Goal: Book appointment/travel/reservation

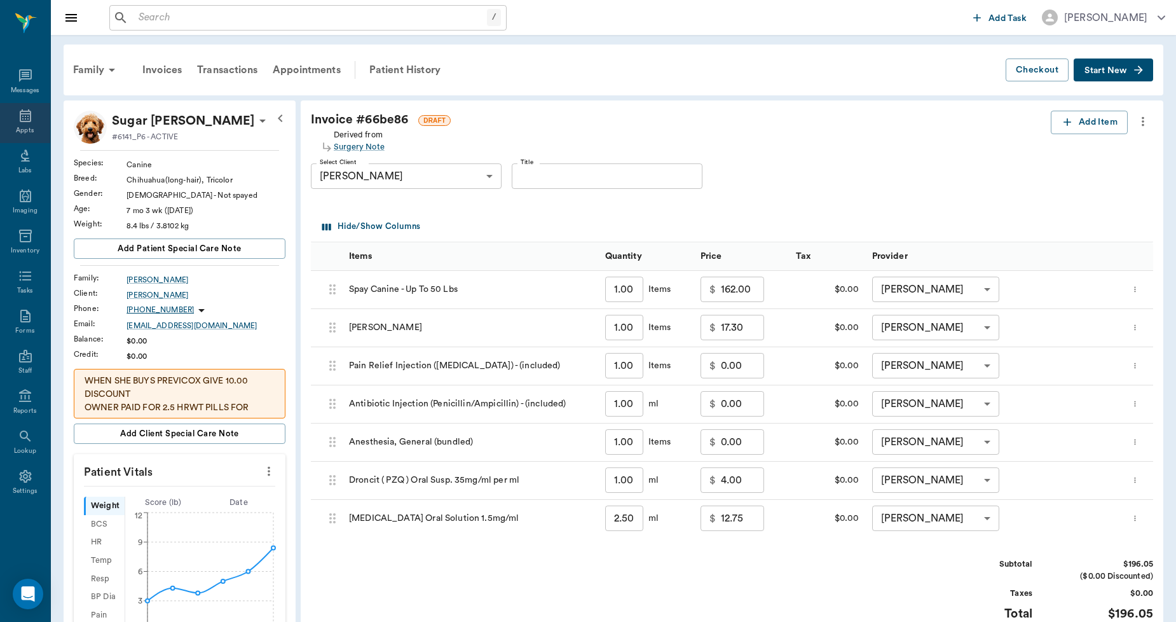
click at [26, 118] on icon at bounding box center [25, 115] width 15 height 15
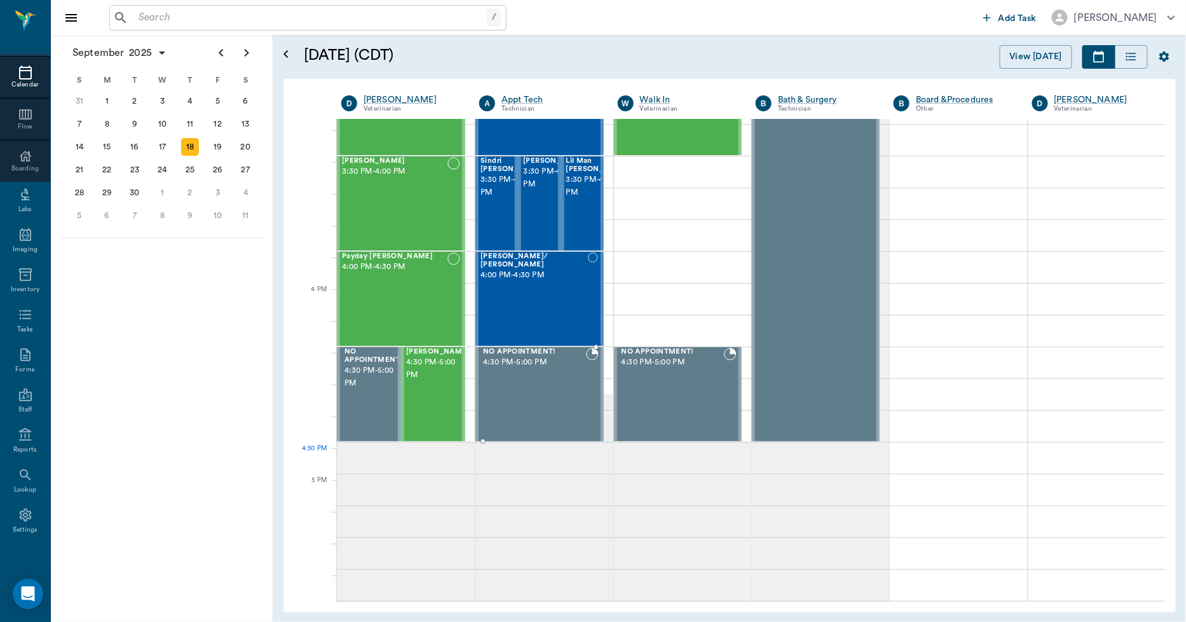
scroll to position [1358, 0]
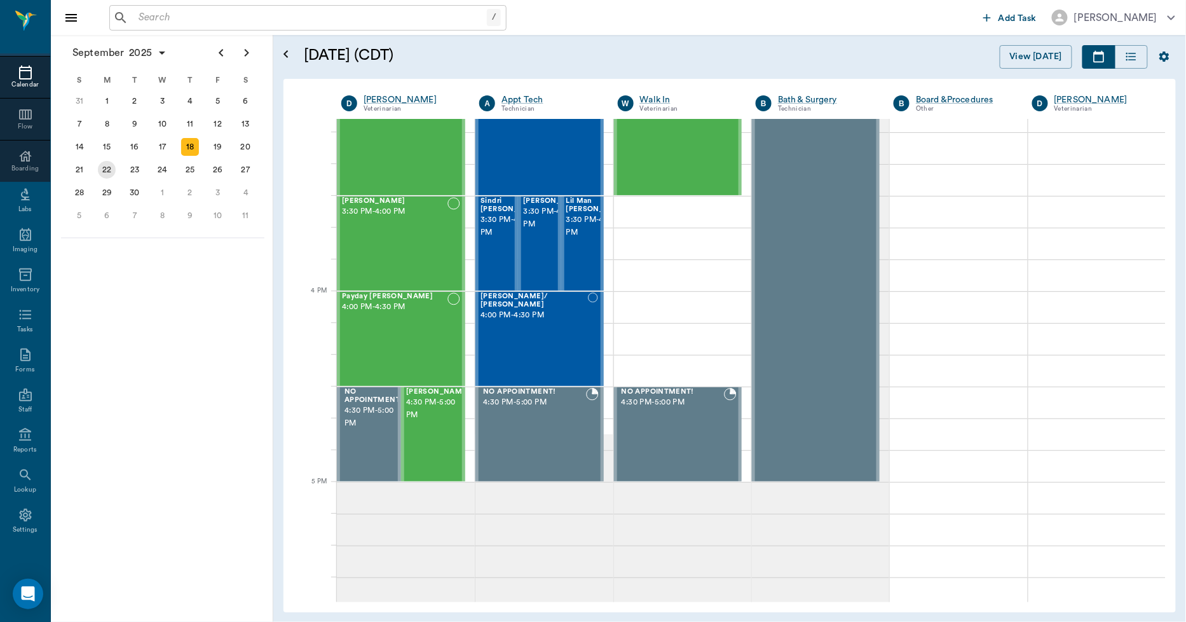
click at [116, 166] on div "22" at bounding box center [107, 169] width 28 height 23
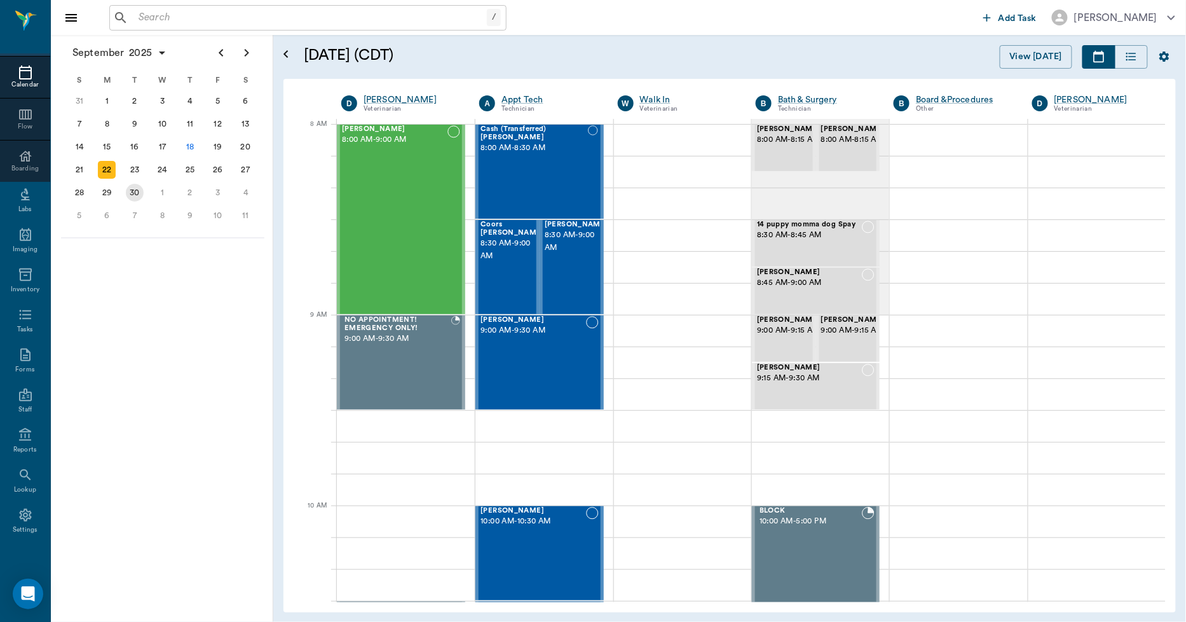
click at [129, 188] on div "30" at bounding box center [135, 193] width 18 height 18
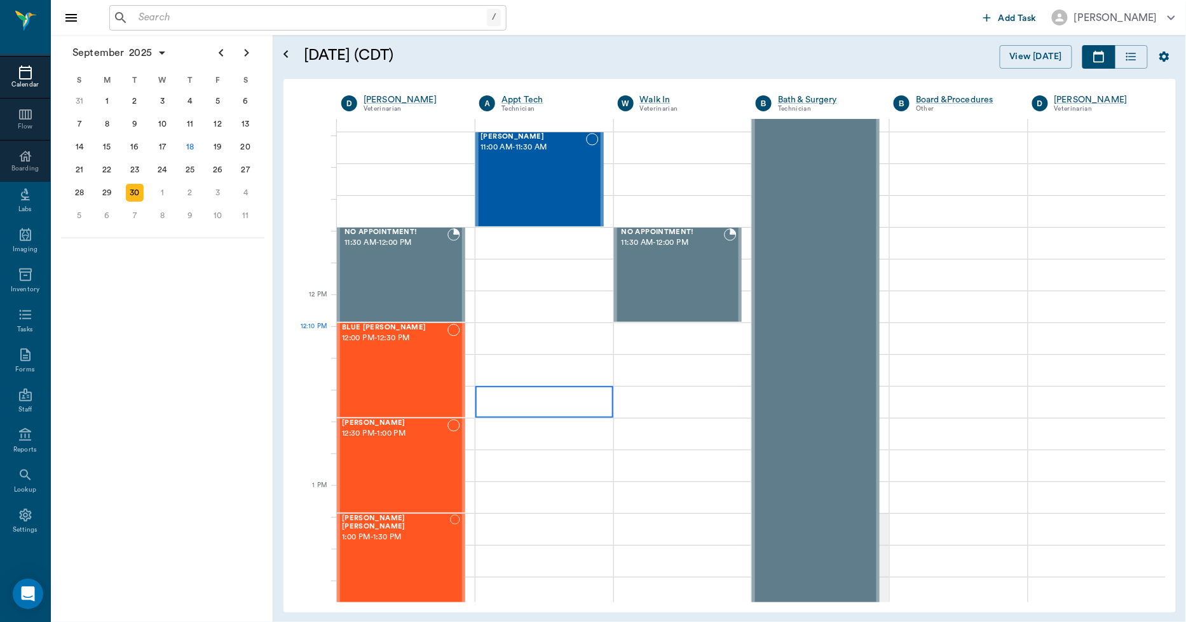
scroll to position [847, 0]
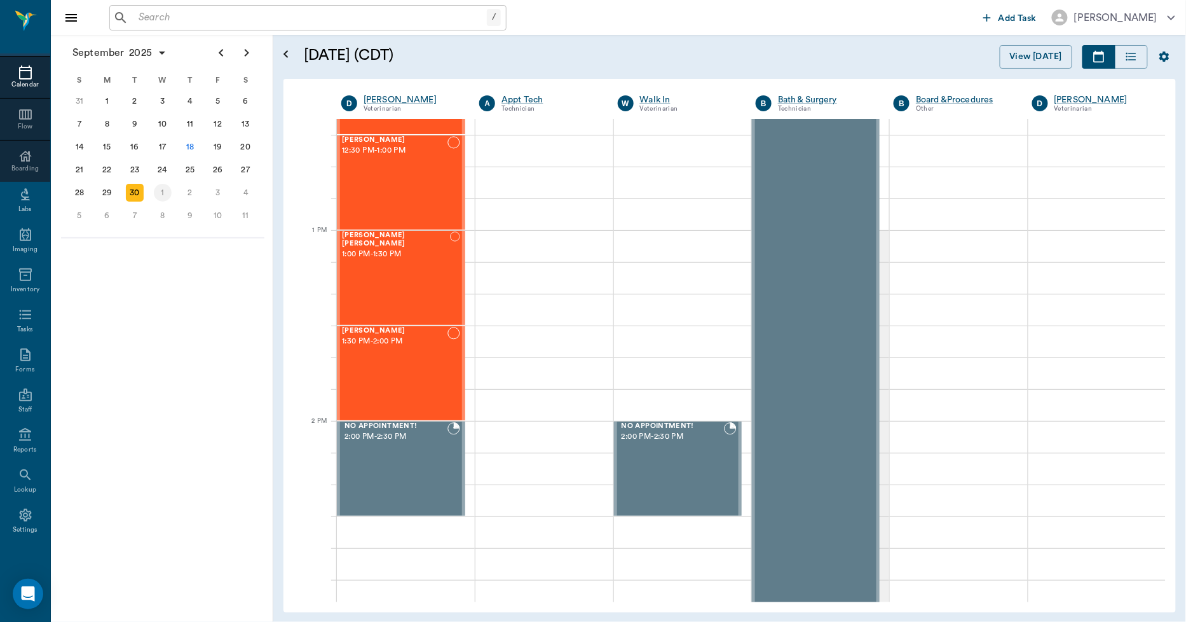
click at [161, 187] on div "1" at bounding box center [163, 193] width 18 height 18
click at [195, 103] on div "2" at bounding box center [190, 101] width 18 height 18
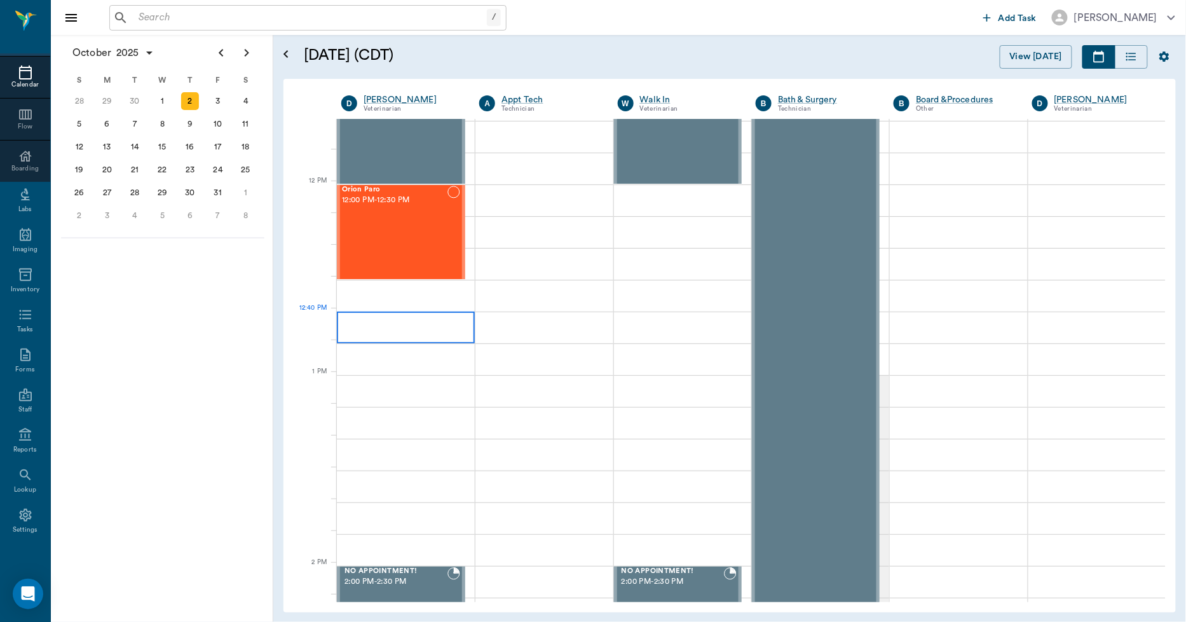
scroll to position [706, 0]
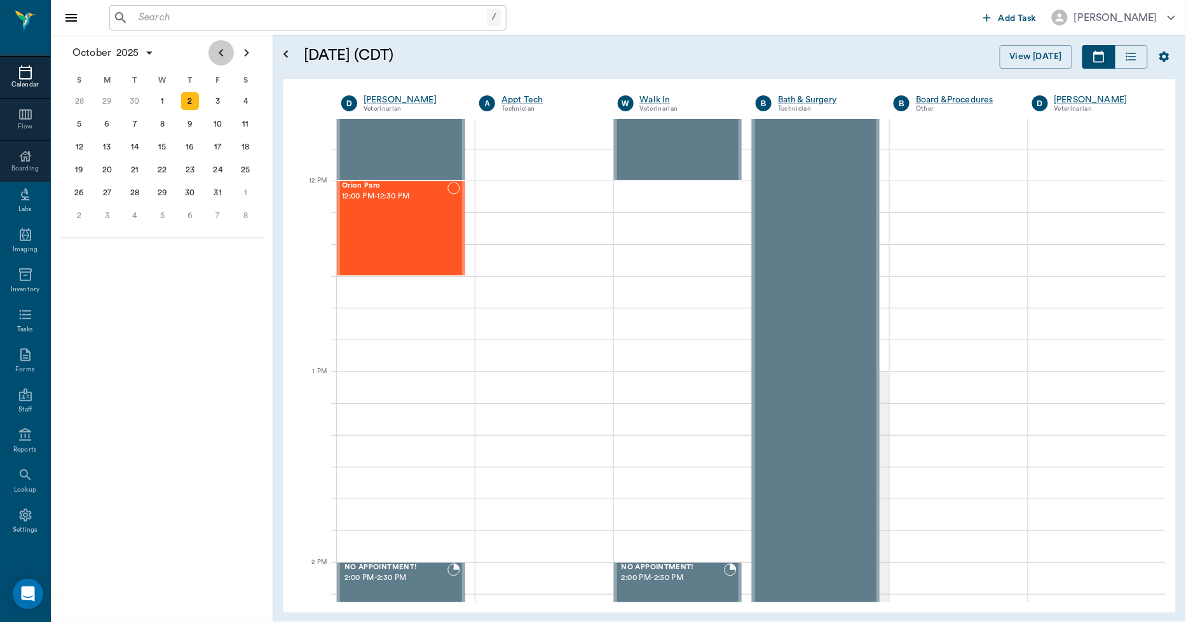
click at [218, 55] on icon "Previous page" at bounding box center [221, 52] width 15 height 15
click at [188, 167] on div "25" at bounding box center [190, 170] width 18 height 18
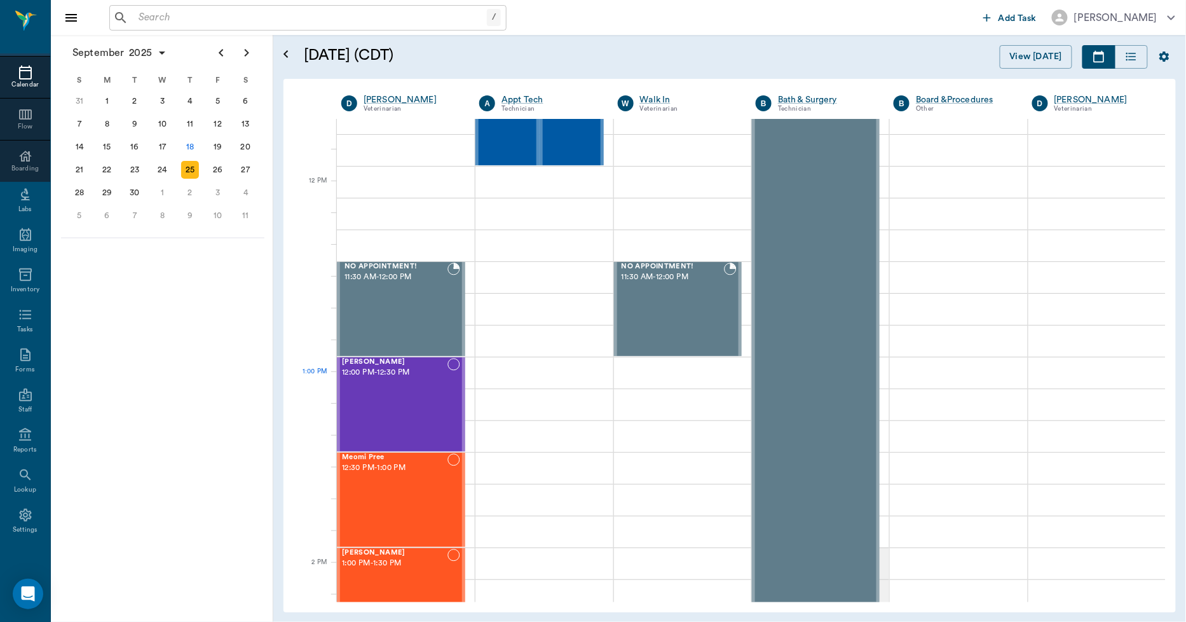
scroll to position [706, 0]
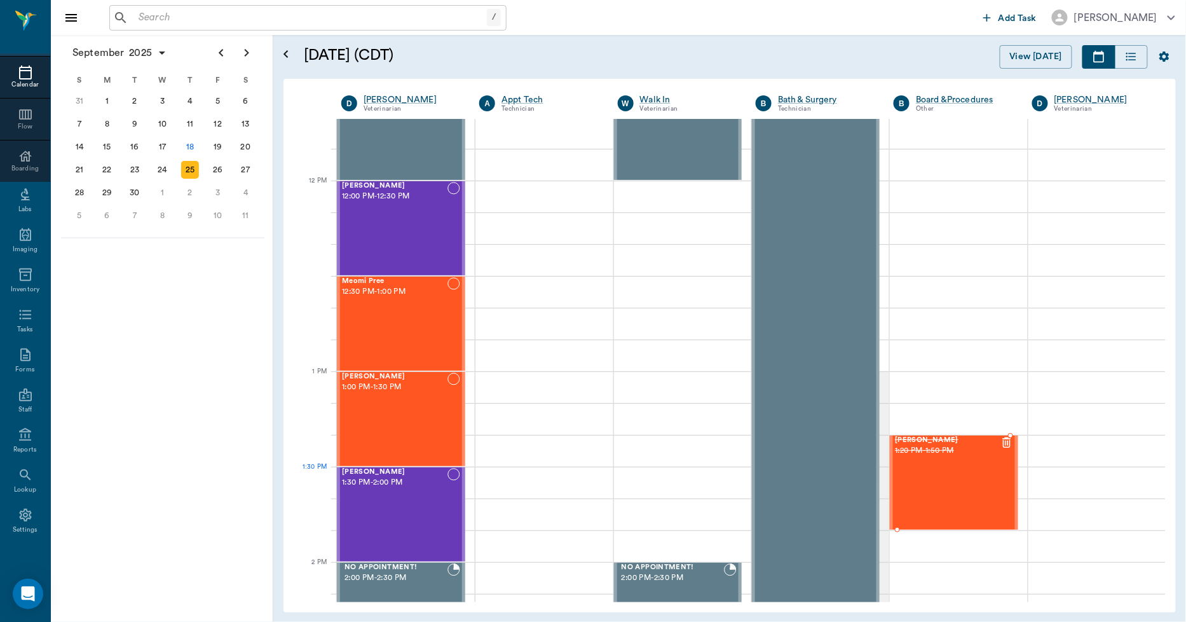
click at [974, 487] on div "Heather Spay 1:20 PM - 1:50 PM" at bounding box center [947, 482] width 105 height 93
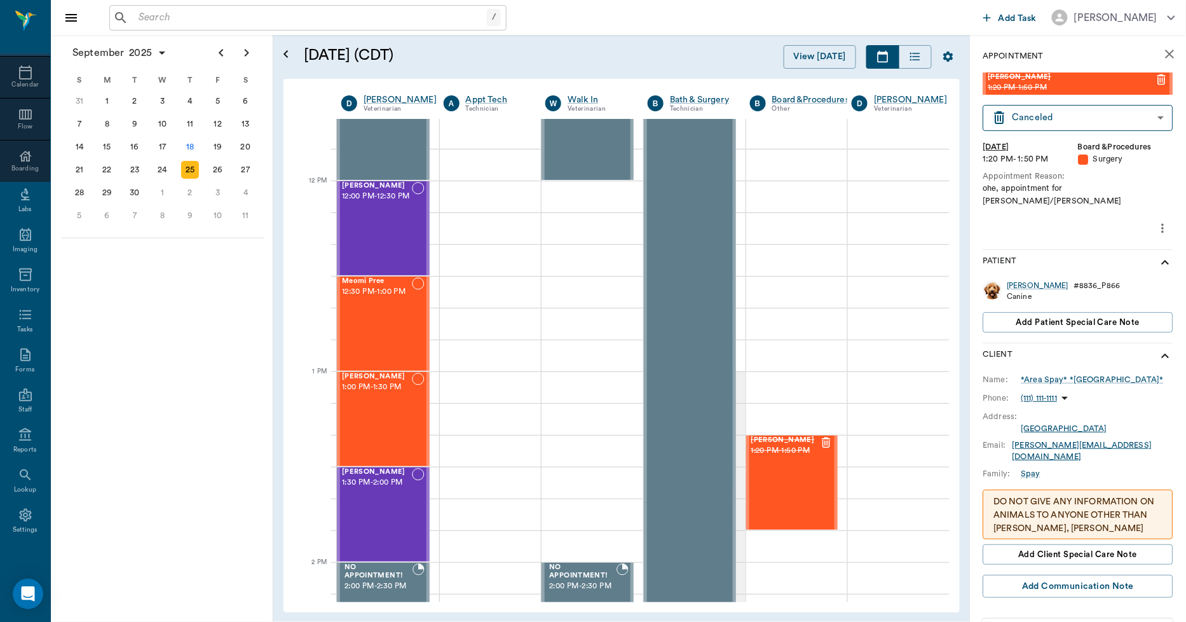
click at [1156, 221] on icon "more" at bounding box center [1163, 228] width 14 height 15
click at [1102, 242] on span "Edit appointment" at bounding box center [1099, 237] width 107 height 13
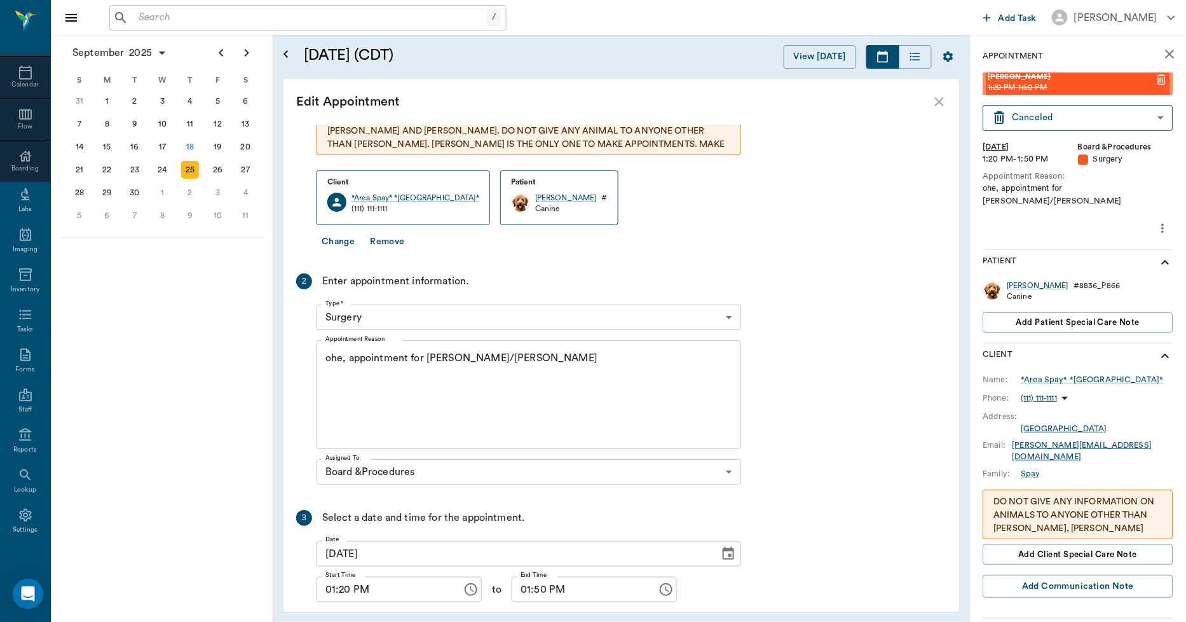
scroll to position [122, 0]
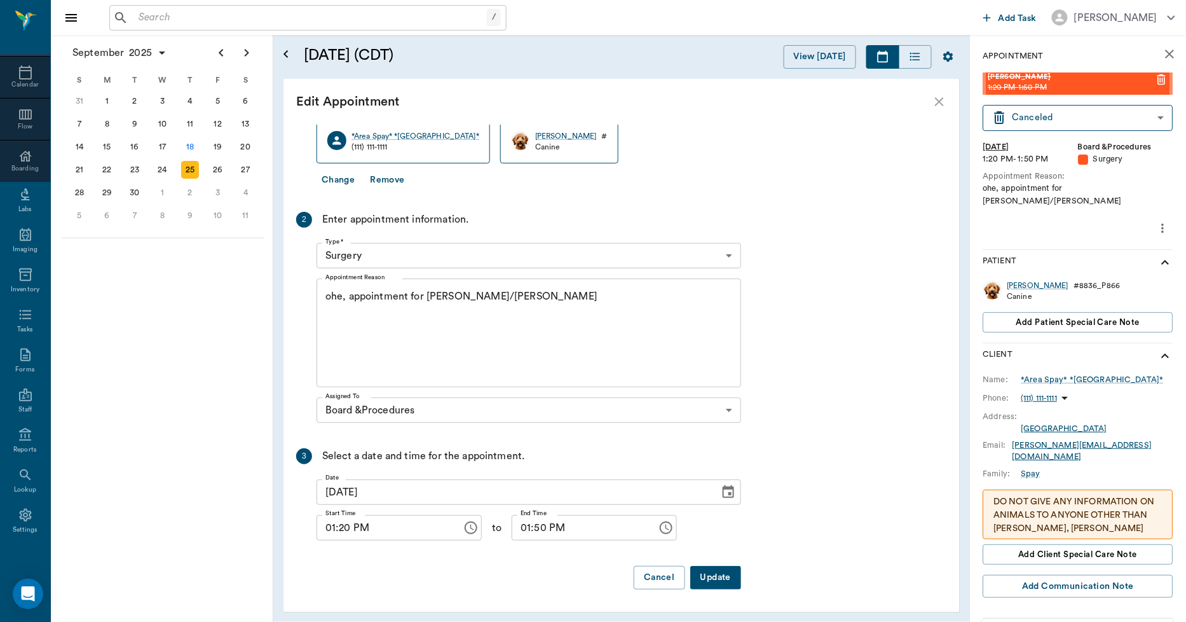
click at [730, 491] on icon "Choose date, selected date is Sep 25, 2025" at bounding box center [728, 491] width 15 height 15
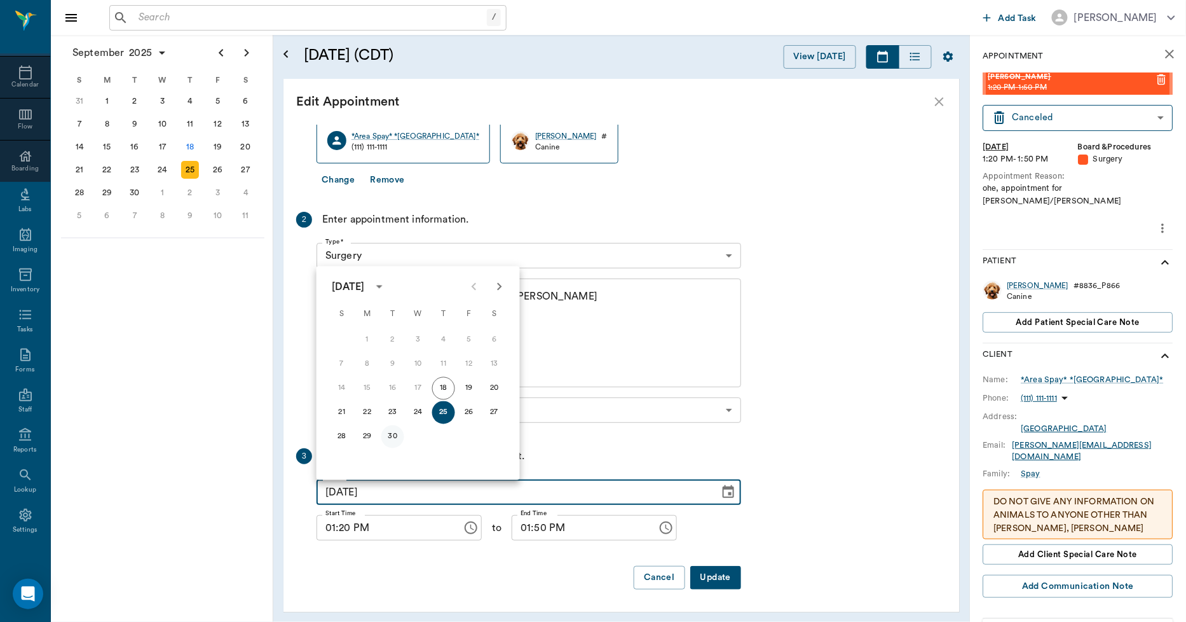
click at [395, 439] on button "30" at bounding box center [392, 436] width 23 height 23
type input "[DATE]"
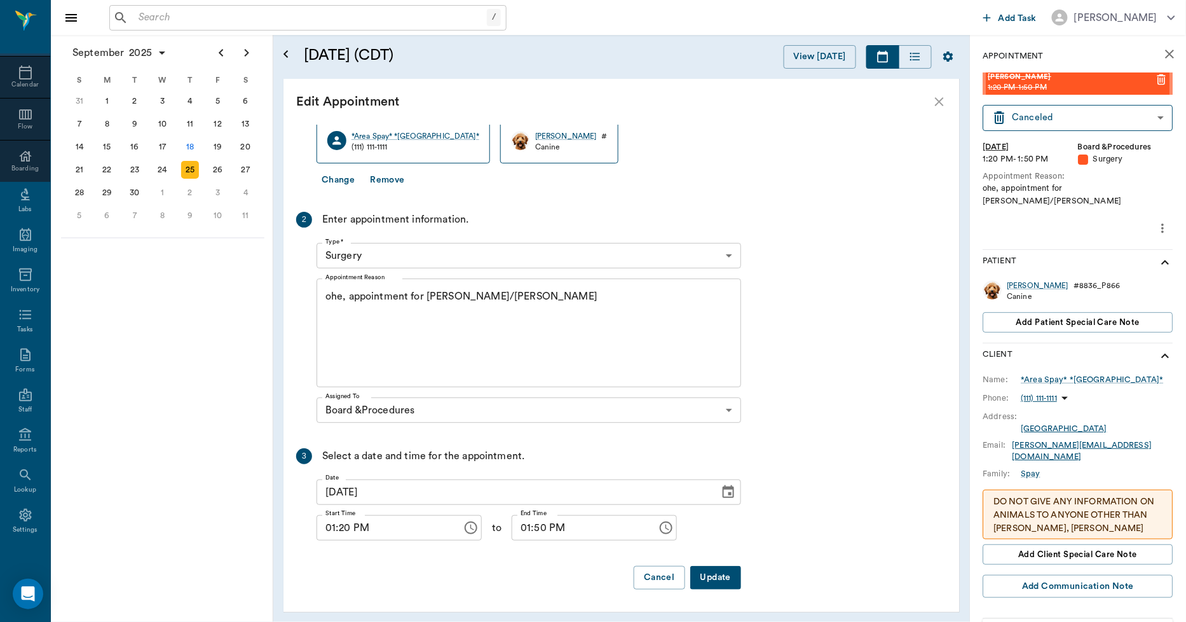
click at [725, 580] on button "Update" at bounding box center [715, 578] width 51 height 24
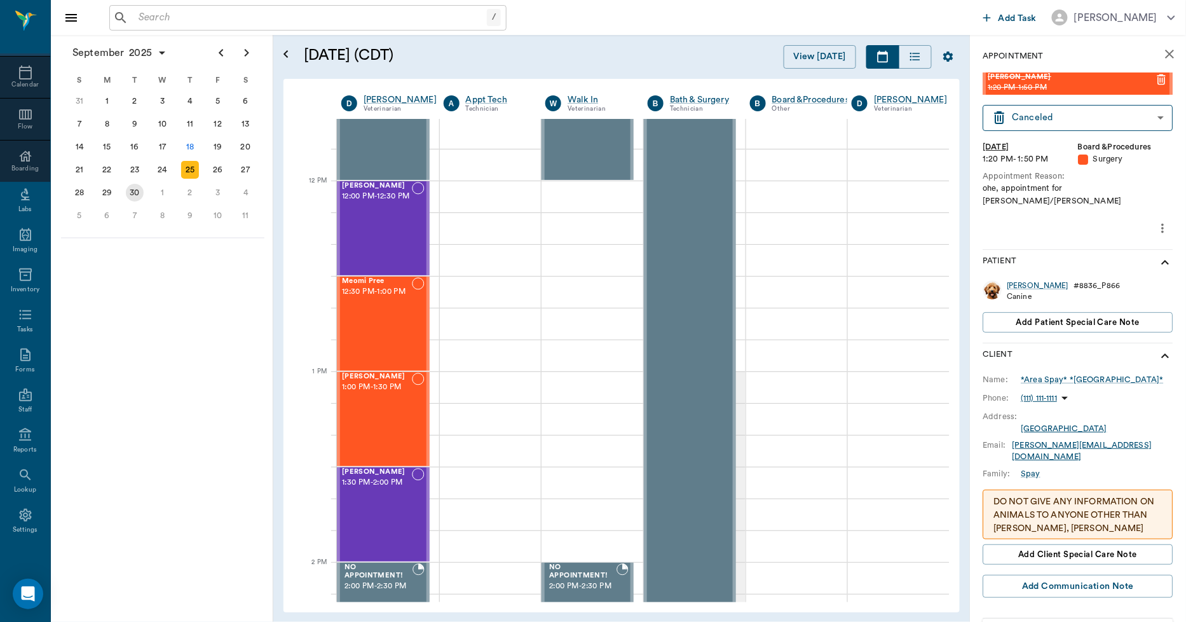
click at [130, 186] on div "30" at bounding box center [135, 193] width 18 height 18
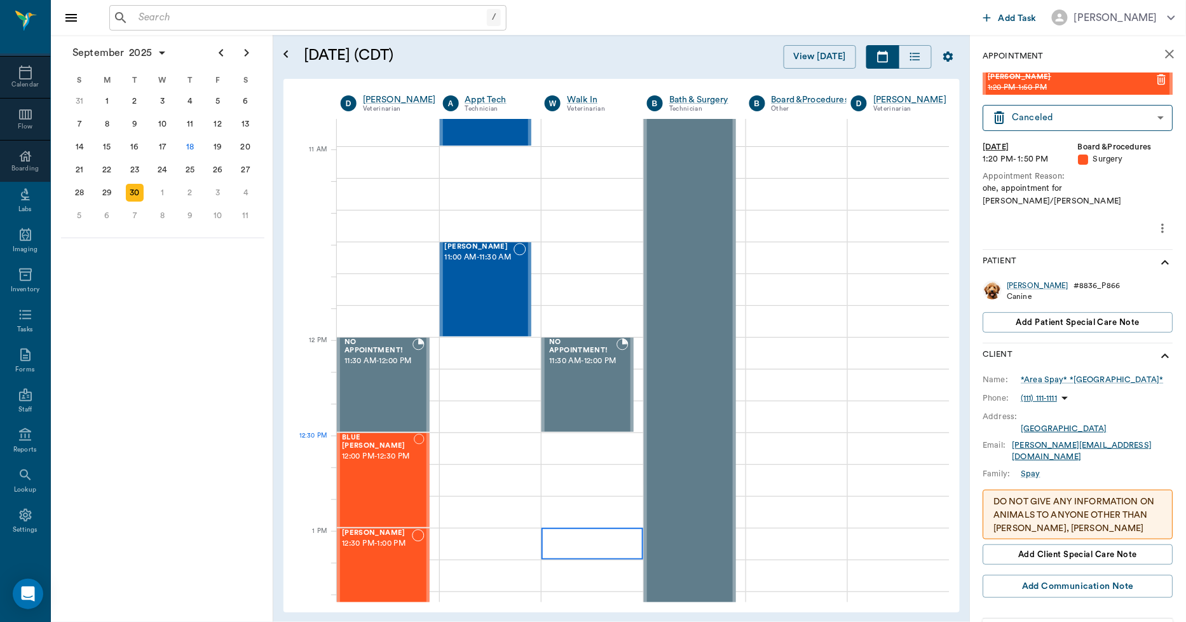
scroll to position [636, 1]
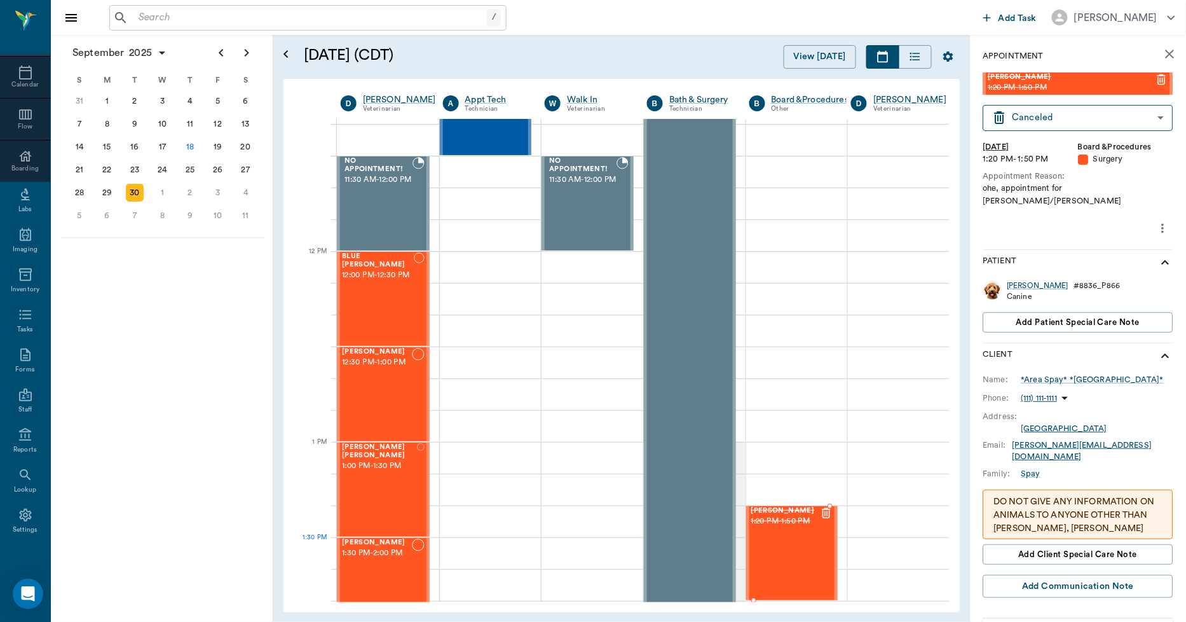
click at [793, 551] on div "Heather Spay 1:20 PM - 1:50 PM" at bounding box center [785, 553] width 69 height 93
click at [1156, 221] on icon "more" at bounding box center [1163, 228] width 14 height 15
click at [1091, 233] on span "Edit appointment" at bounding box center [1099, 237] width 107 height 13
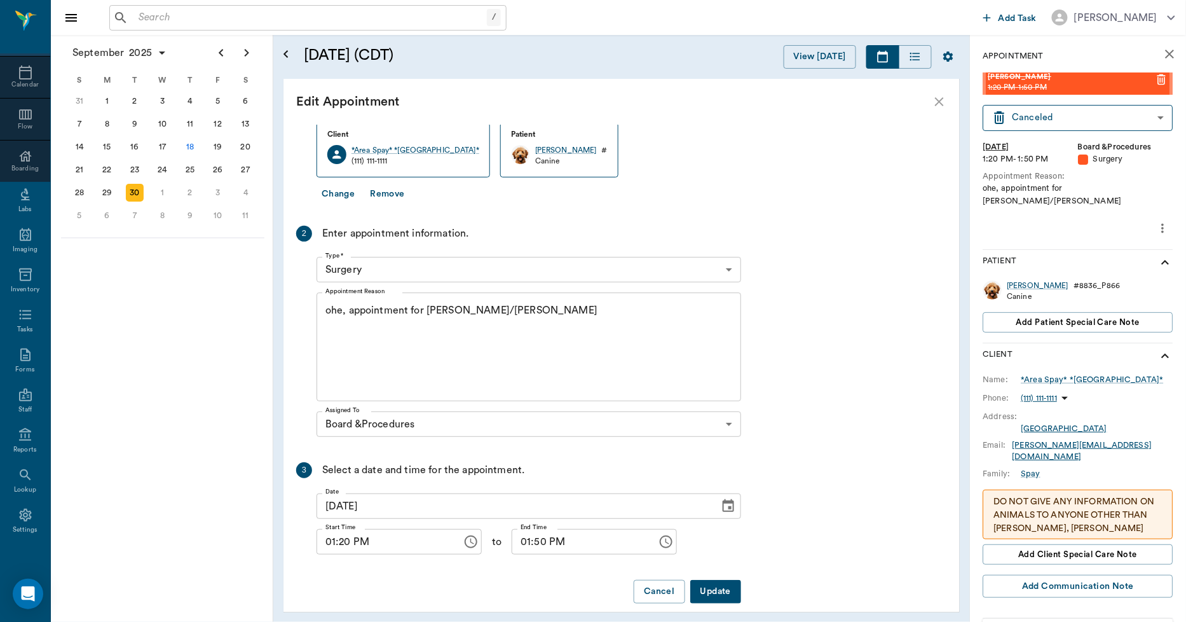
scroll to position [122, 0]
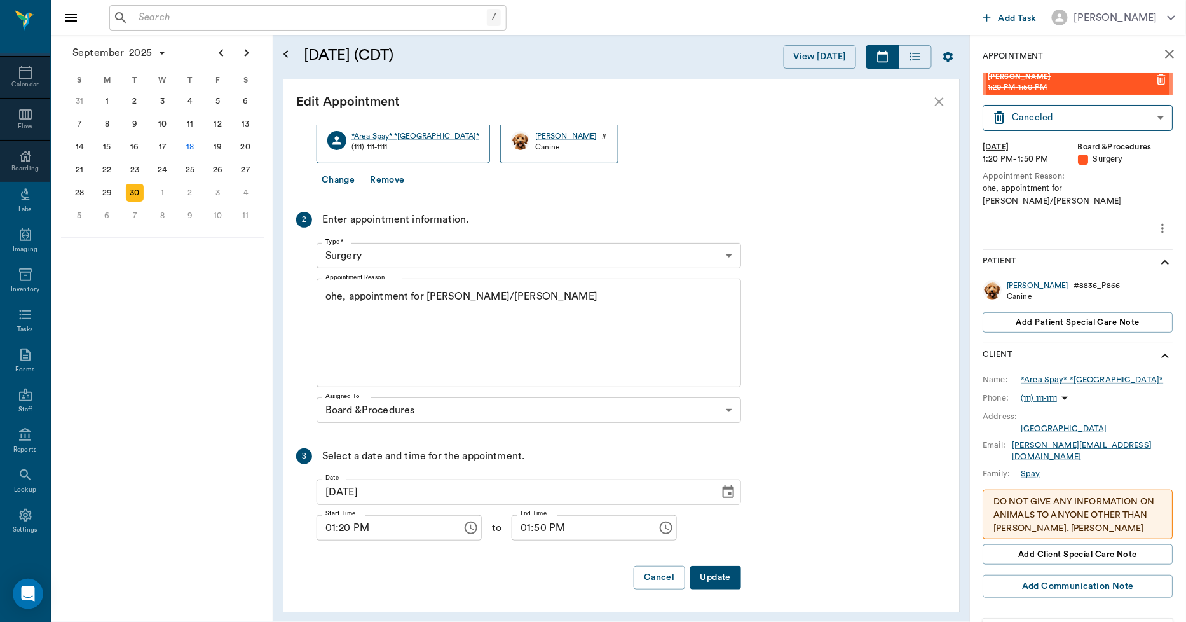
click at [728, 493] on icon "Choose date, selected date is Sep 30, 2025" at bounding box center [728, 491] width 11 height 13
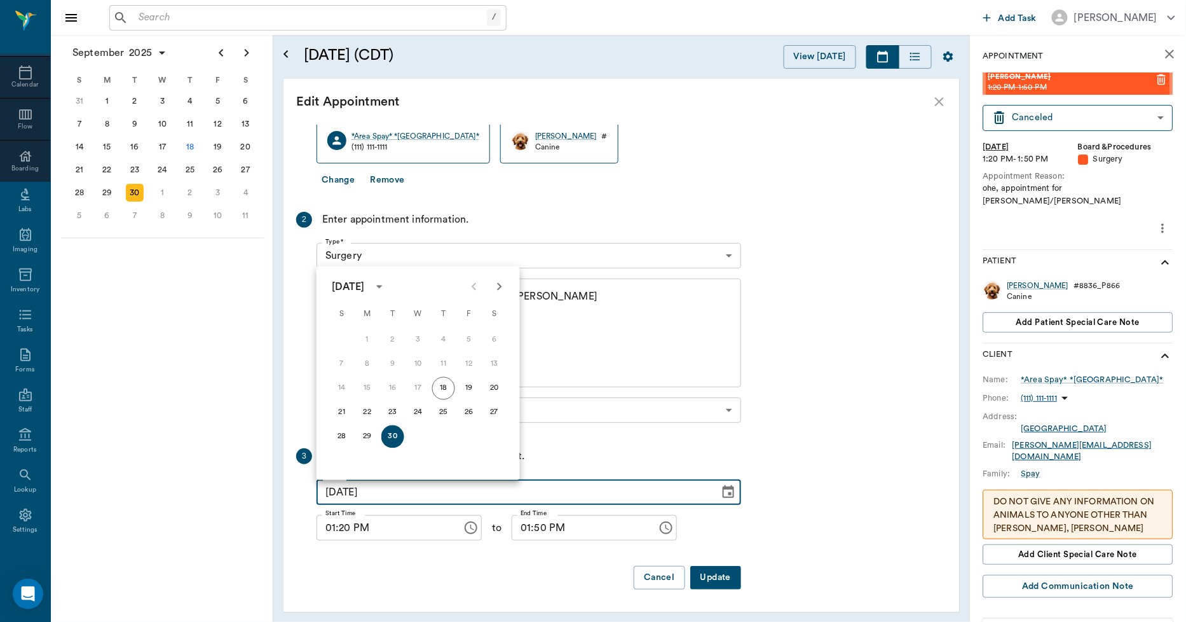
click at [494, 287] on icon "Next month" at bounding box center [499, 286] width 15 height 15
click at [418, 341] on button "1" at bounding box center [418, 340] width 23 height 23
type input "[DATE]"
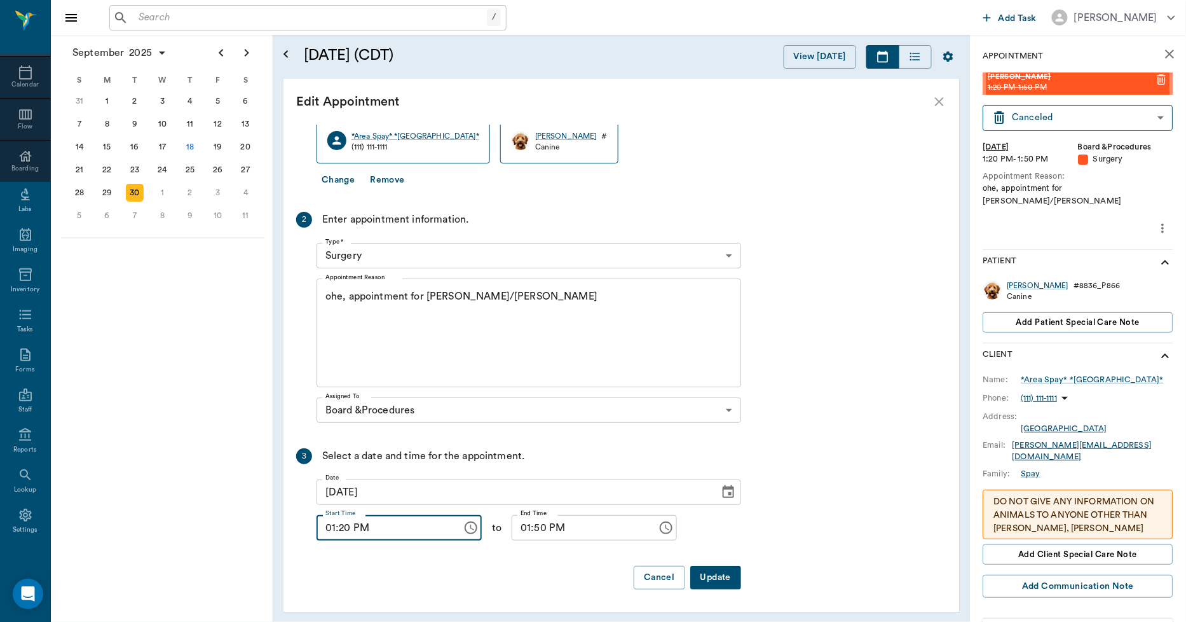
click at [329, 535] on input "01:20 PM" at bounding box center [385, 527] width 137 height 25
type input "12:30 PM"
click at [517, 537] on input "01:50 PM" at bounding box center [580, 527] width 137 height 25
type input "01:00 PM"
click at [716, 573] on button "Update" at bounding box center [715, 578] width 51 height 24
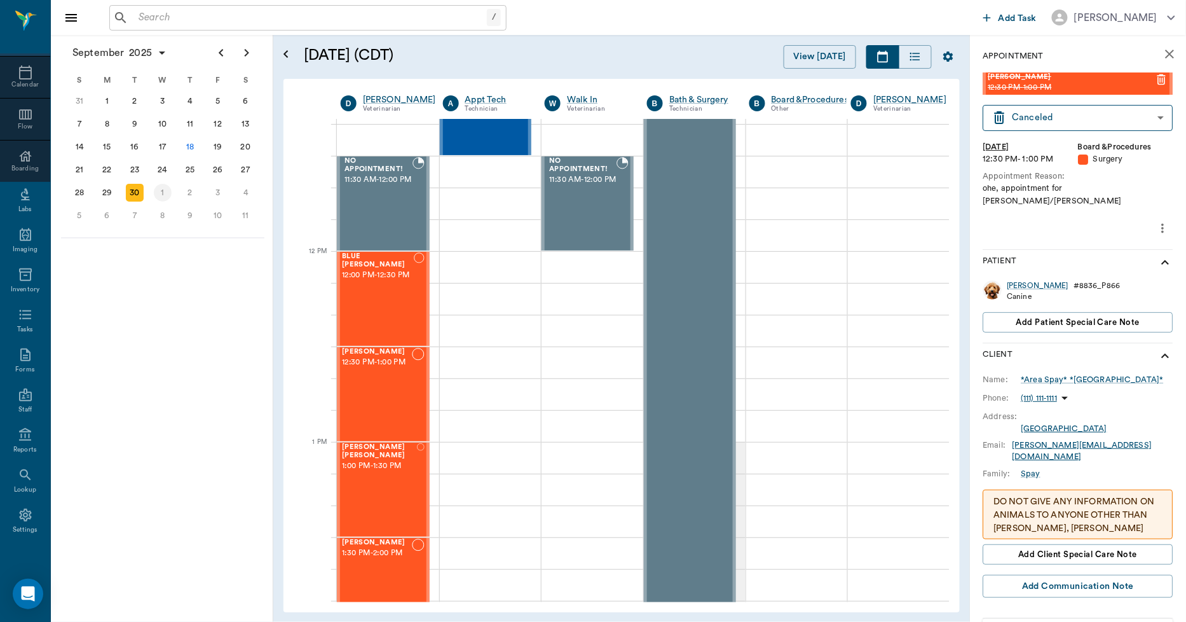
click at [163, 188] on div "1" at bounding box center [163, 193] width 18 height 18
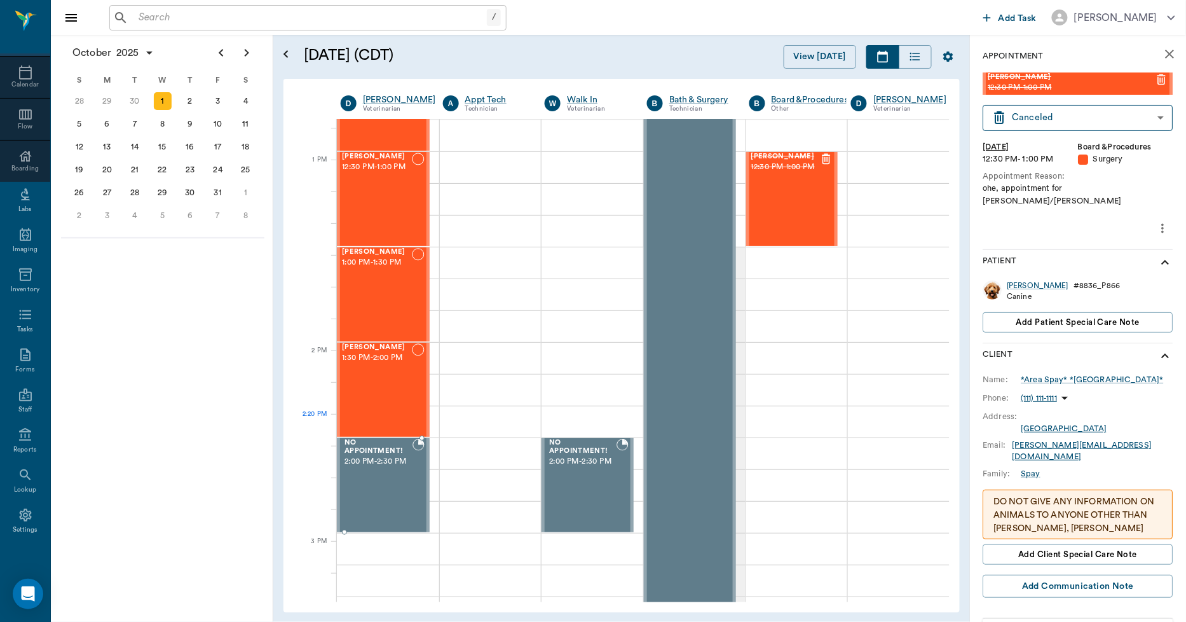
scroll to position [918, 1]
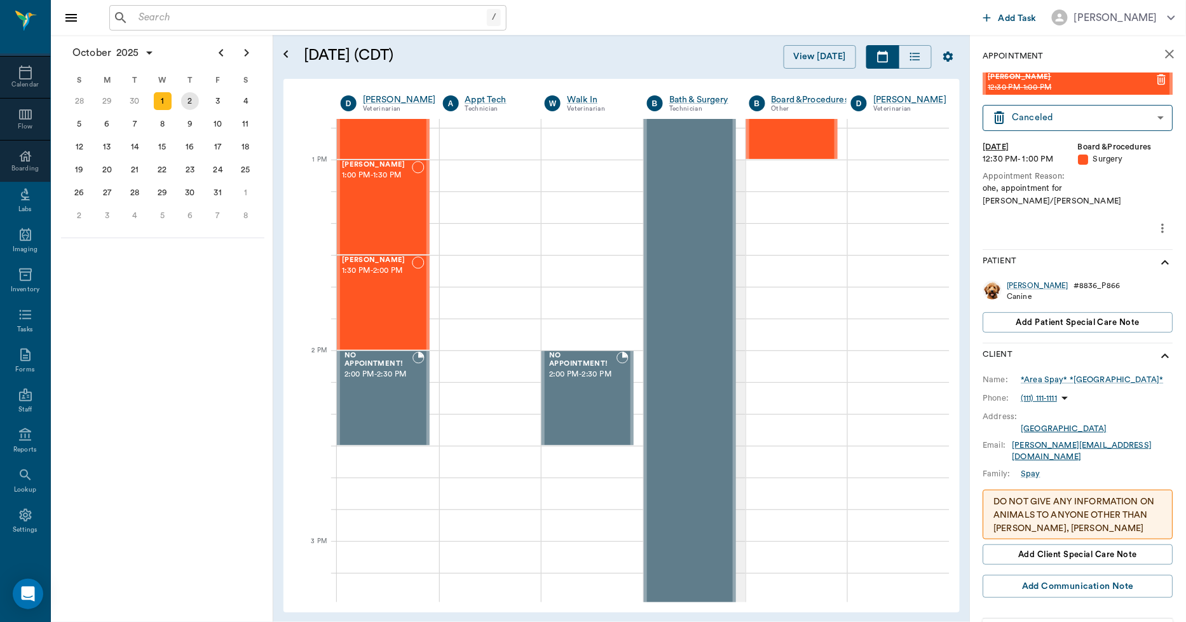
click at [184, 97] on div "2" at bounding box center [190, 101] width 18 height 18
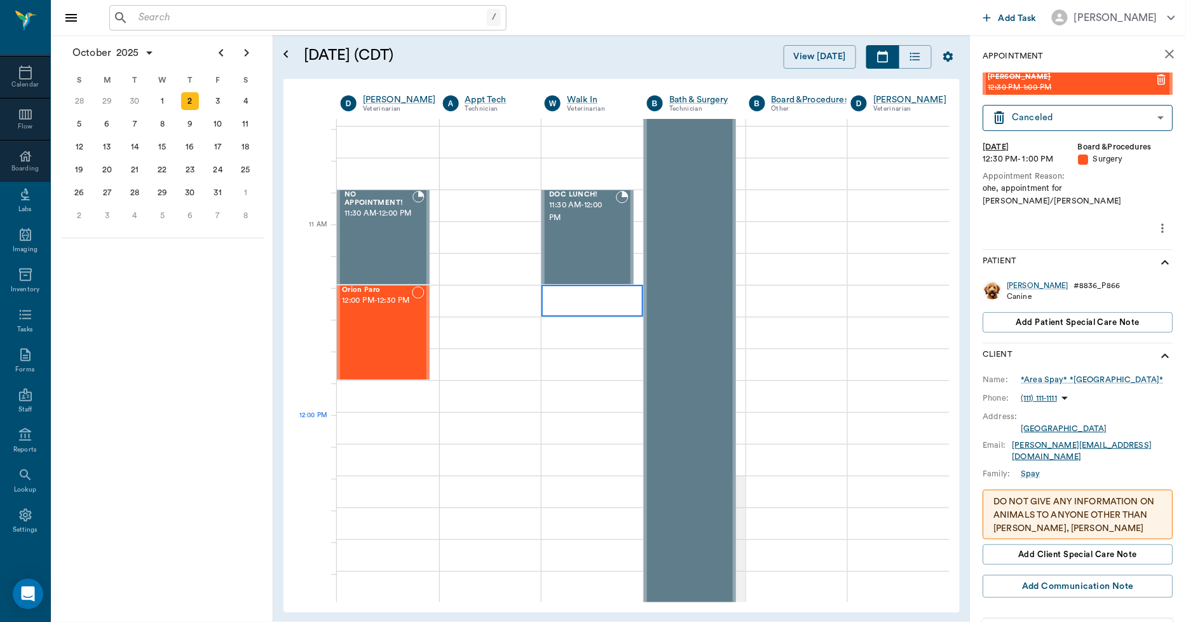
scroll to position [706, 1]
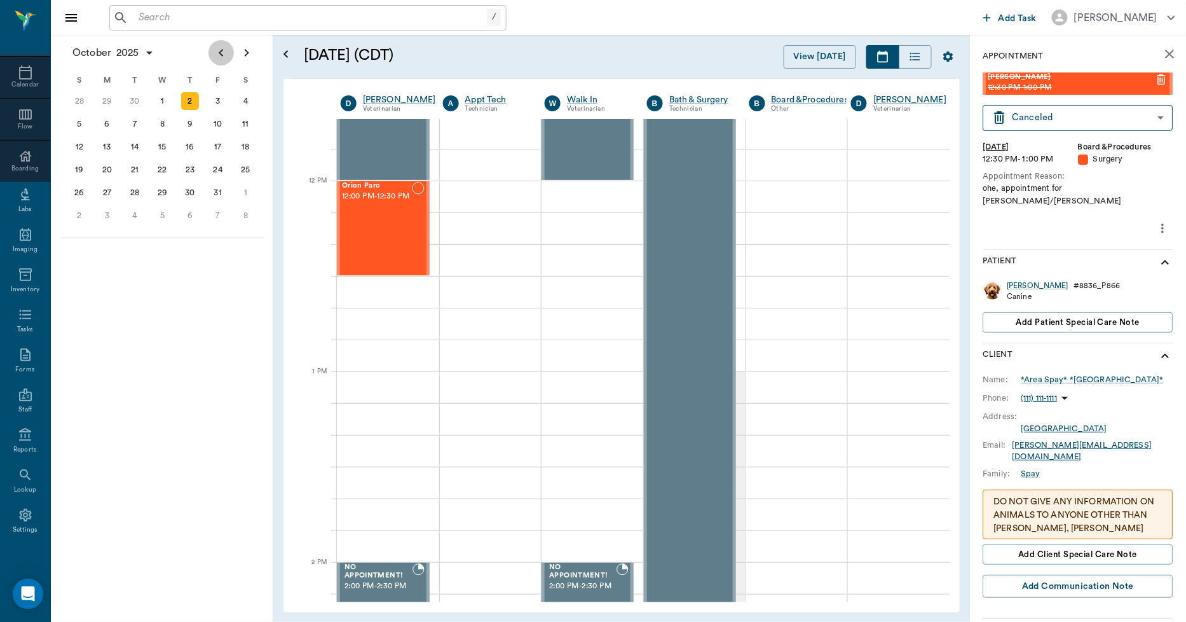
click at [224, 57] on icon "Previous page" at bounding box center [221, 52] width 15 height 15
click at [195, 170] on div "25" at bounding box center [190, 170] width 18 height 18
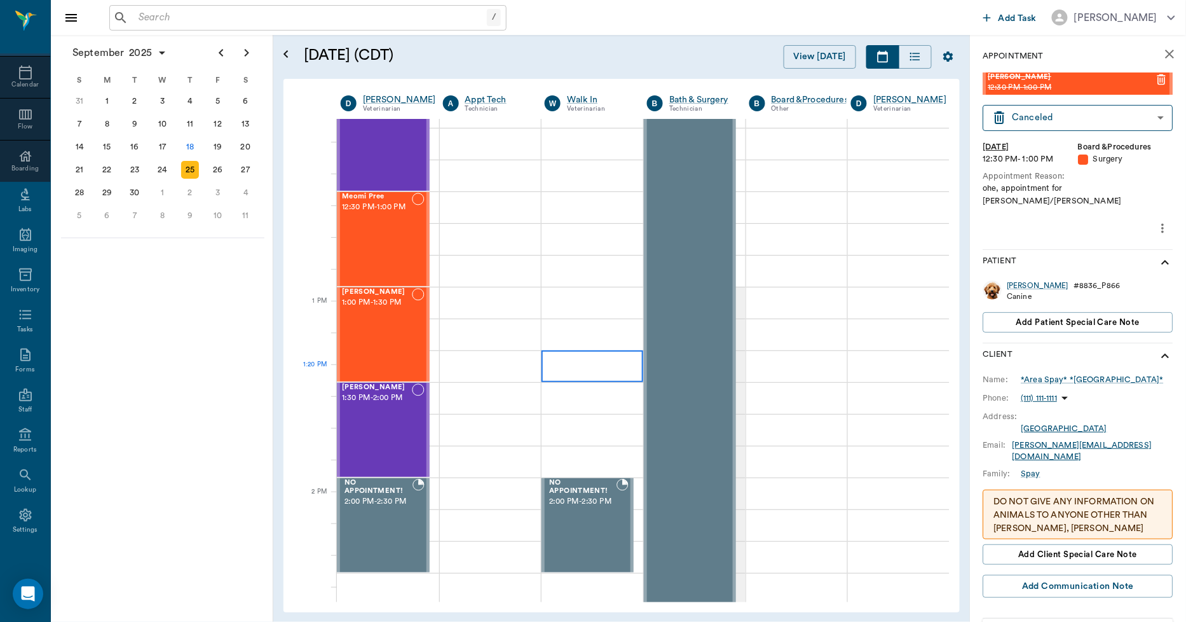
scroll to position [777, 1]
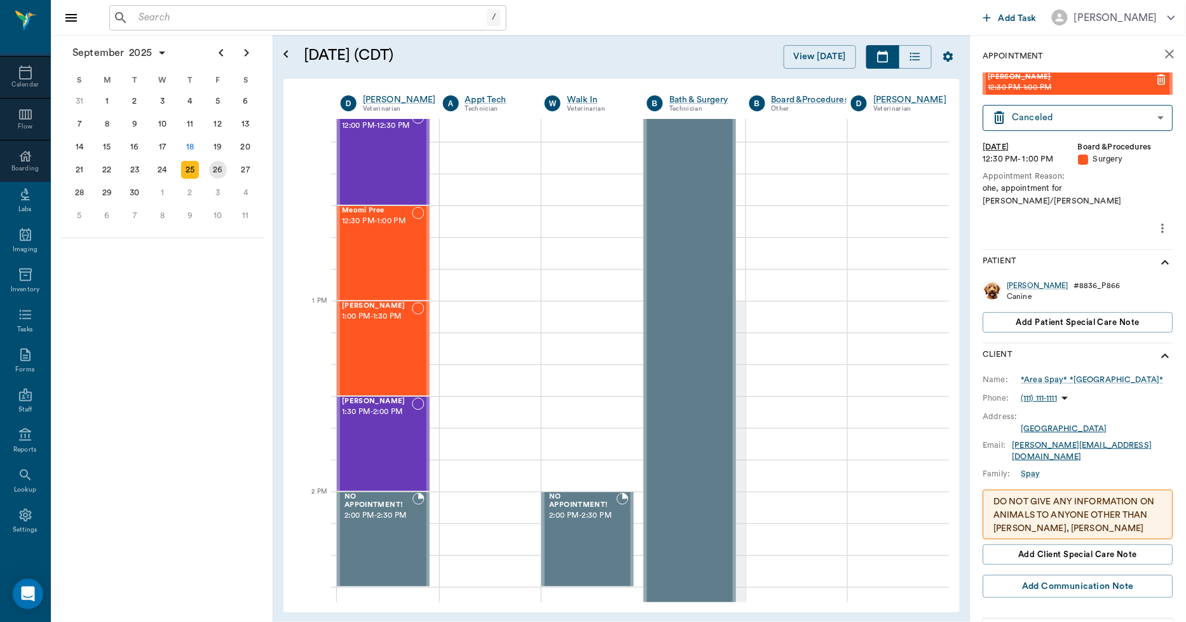
click at [216, 167] on div "26" at bounding box center [218, 170] width 18 height 18
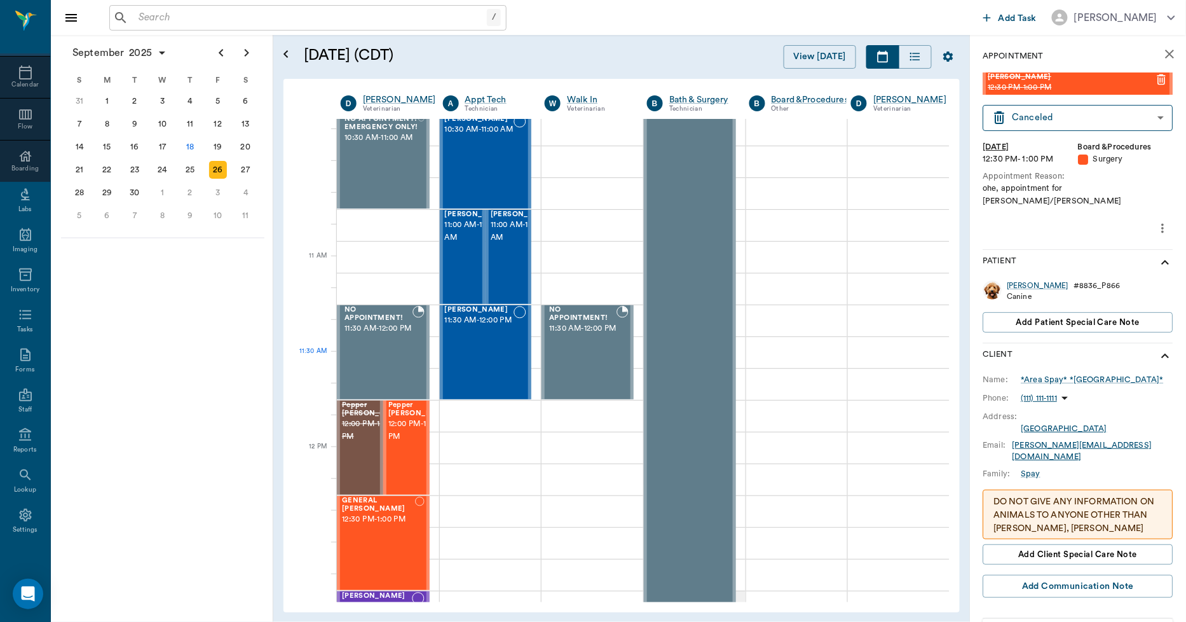
scroll to position [706, 1]
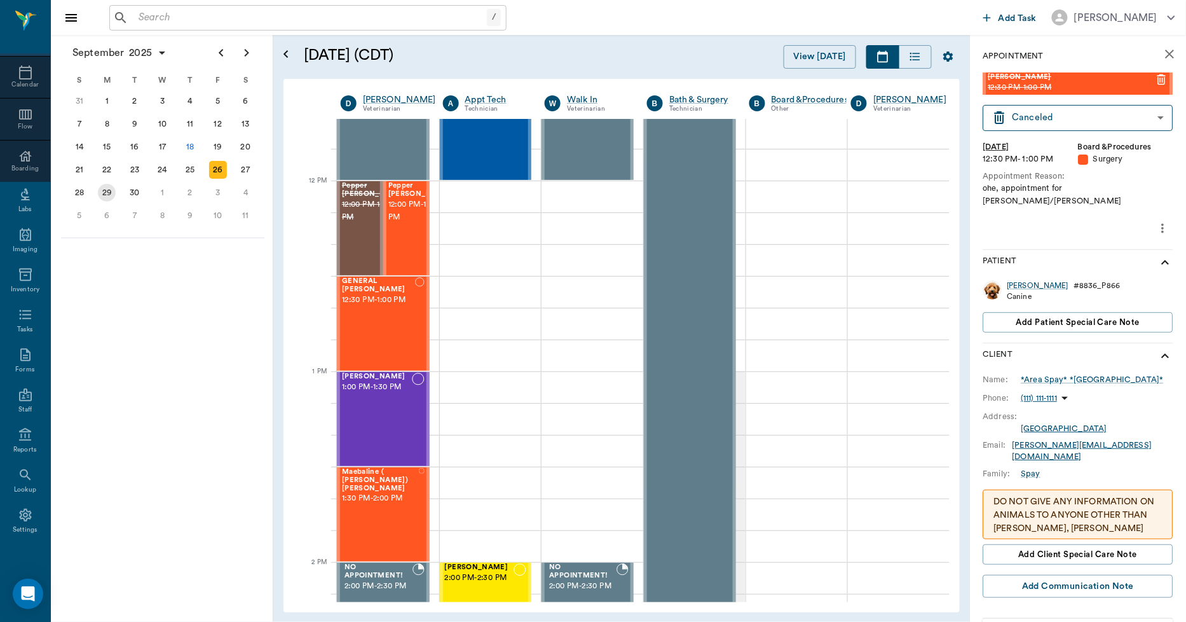
click at [111, 189] on div "29" at bounding box center [107, 193] width 18 height 18
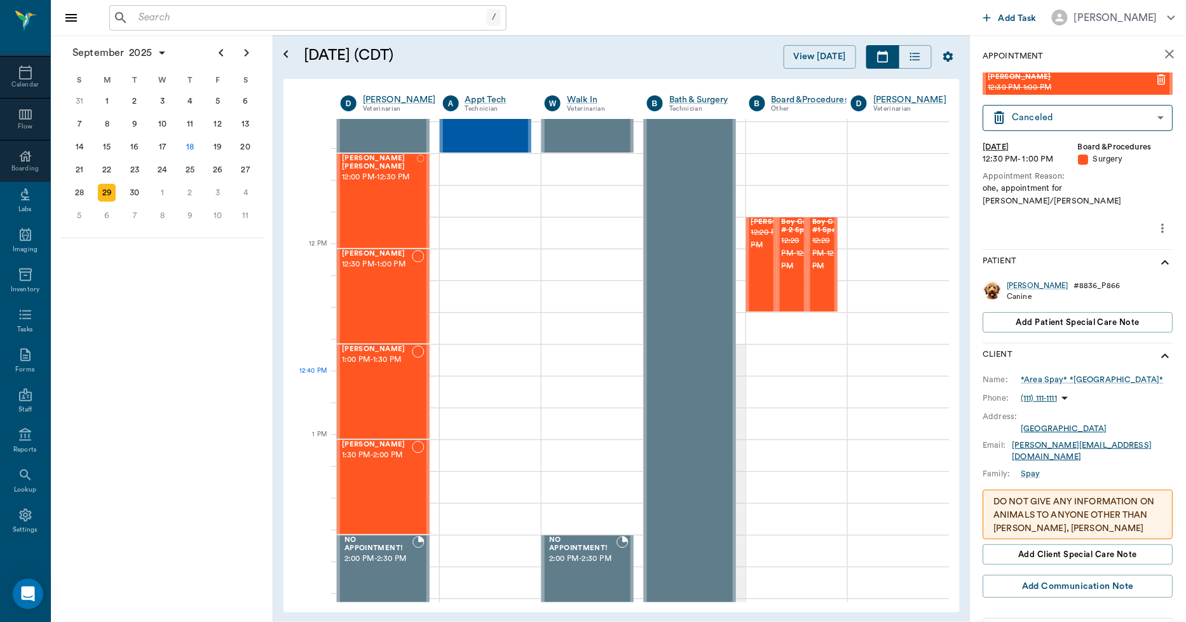
scroll to position [777, 1]
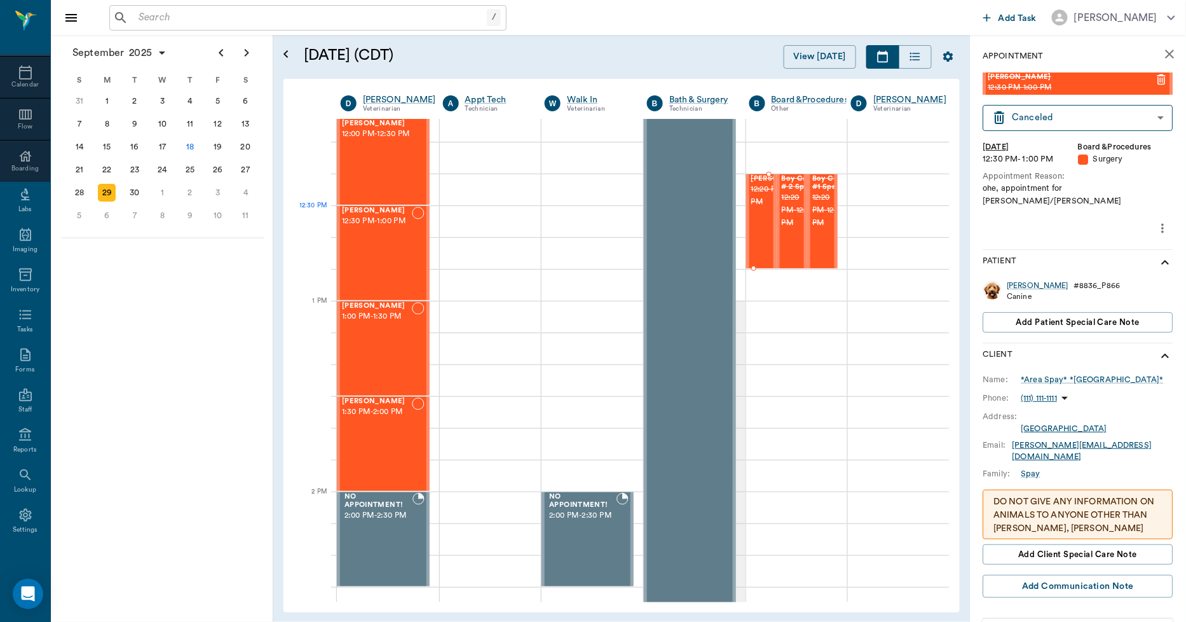
click at [753, 208] on span "12:20 PM - 12:50 PM" at bounding box center [783, 195] width 64 height 25
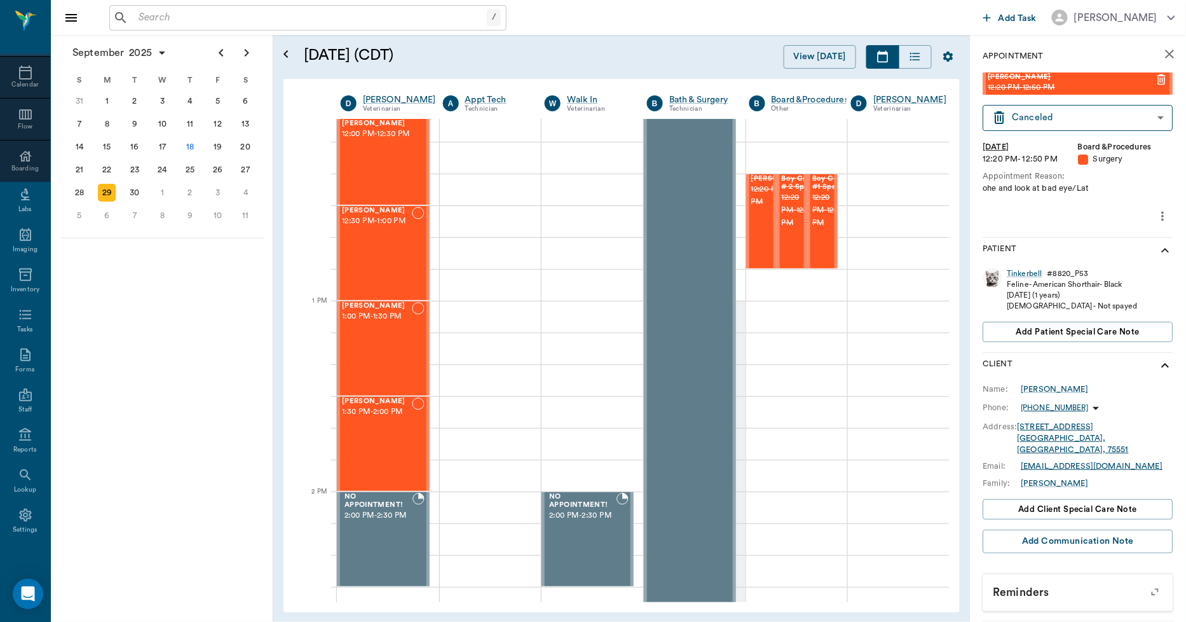
click at [1156, 217] on icon "more" at bounding box center [1163, 215] width 14 height 15
click at [1111, 238] on span "Edit appointment" at bounding box center [1099, 237] width 107 height 13
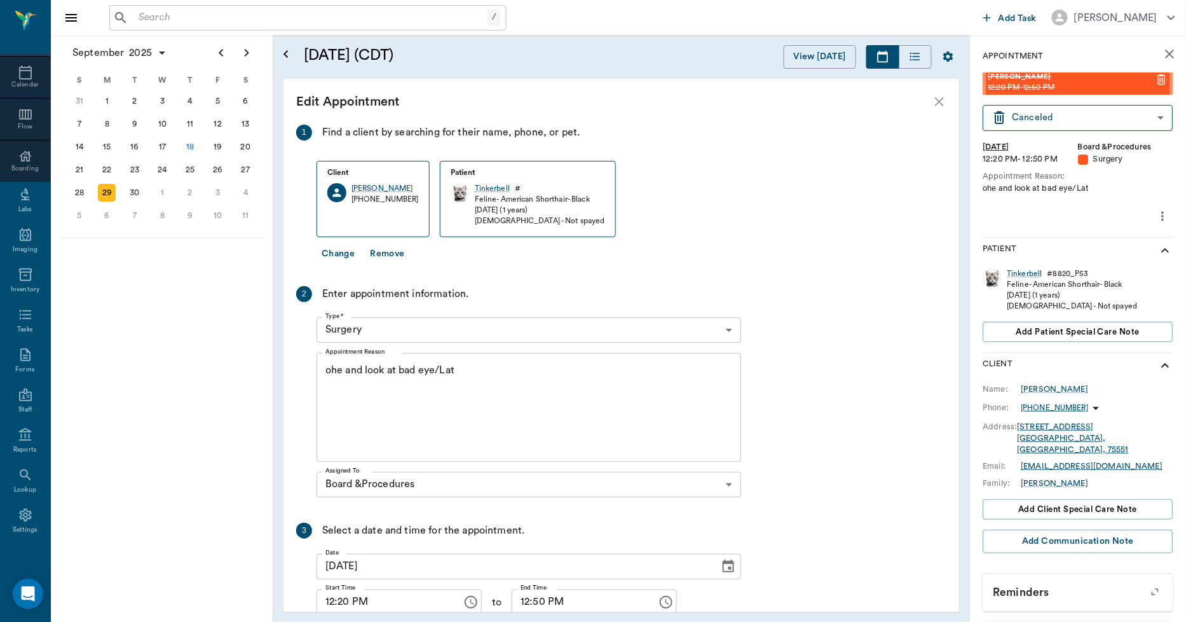
click at [728, 564] on icon "Choose date, selected date is Sep 29, 2025" at bounding box center [728, 566] width 15 height 15
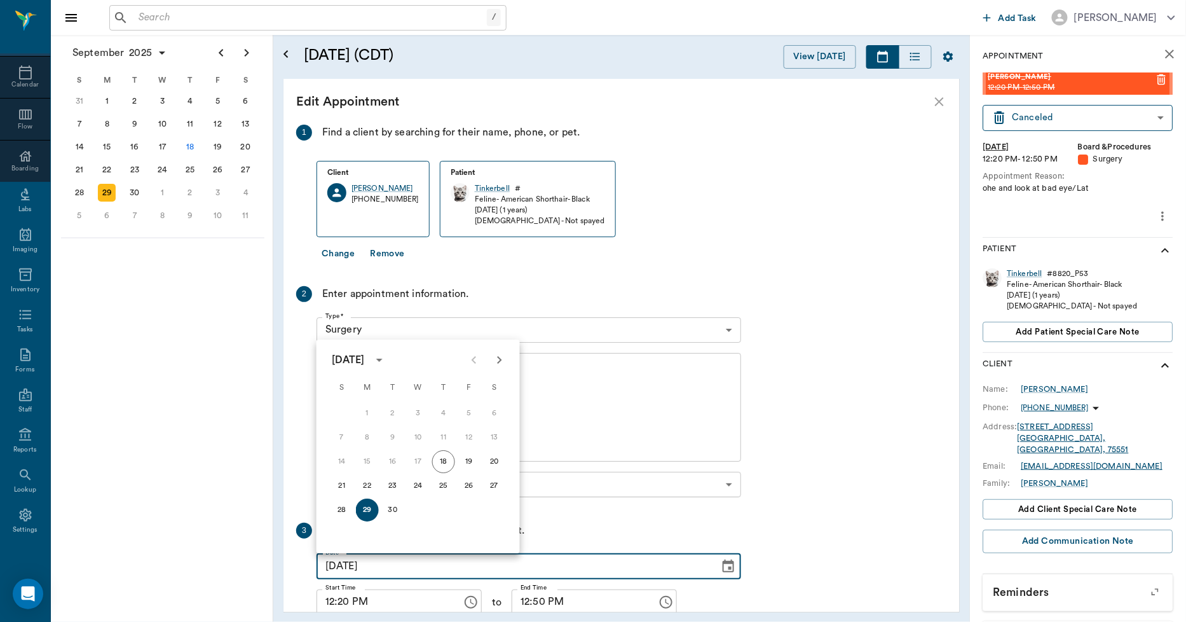
click at [498, 360] on icon "Next month" at bounding box center [499, 359] width 15 height 15
click at [440, 414] on button "2" at bounding box center [443, 413] width 23 height 23
type input "[DATE]"
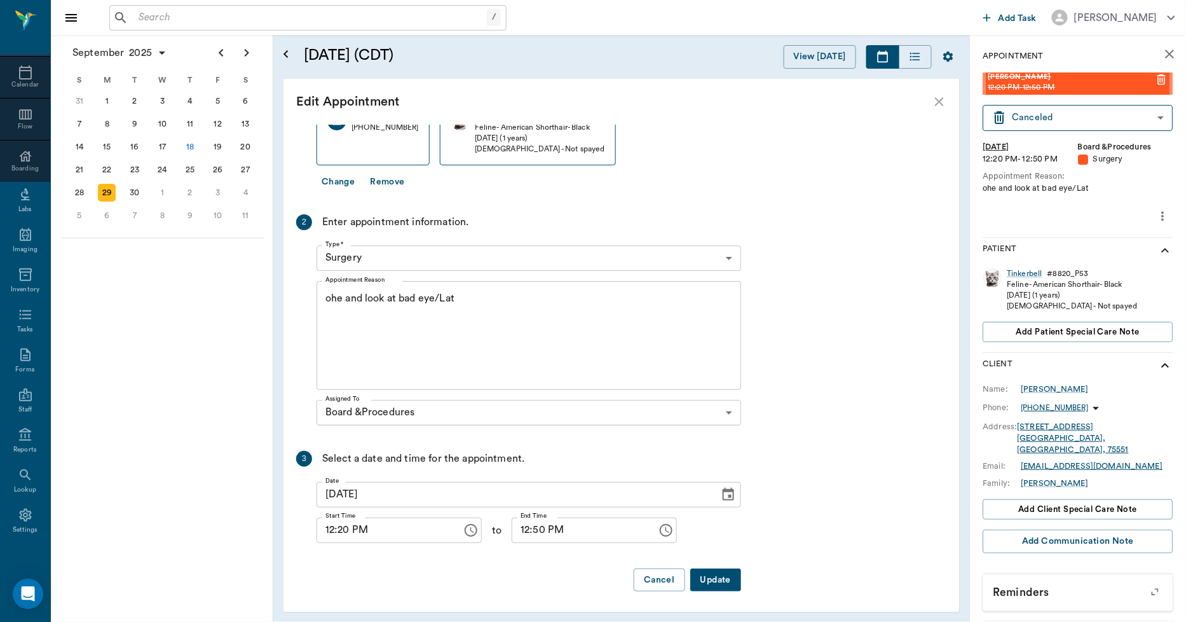
scroll to position [73, 0]
click at [345, 538] on input "12:20 PM" at bounding box center [385, 528] width 137 height 25
type input "12:30 PM"
click at [512, 536] on input "12:50 PM" at bounding box center [580, 528] width 137 height 25
type input "01:00 PM"
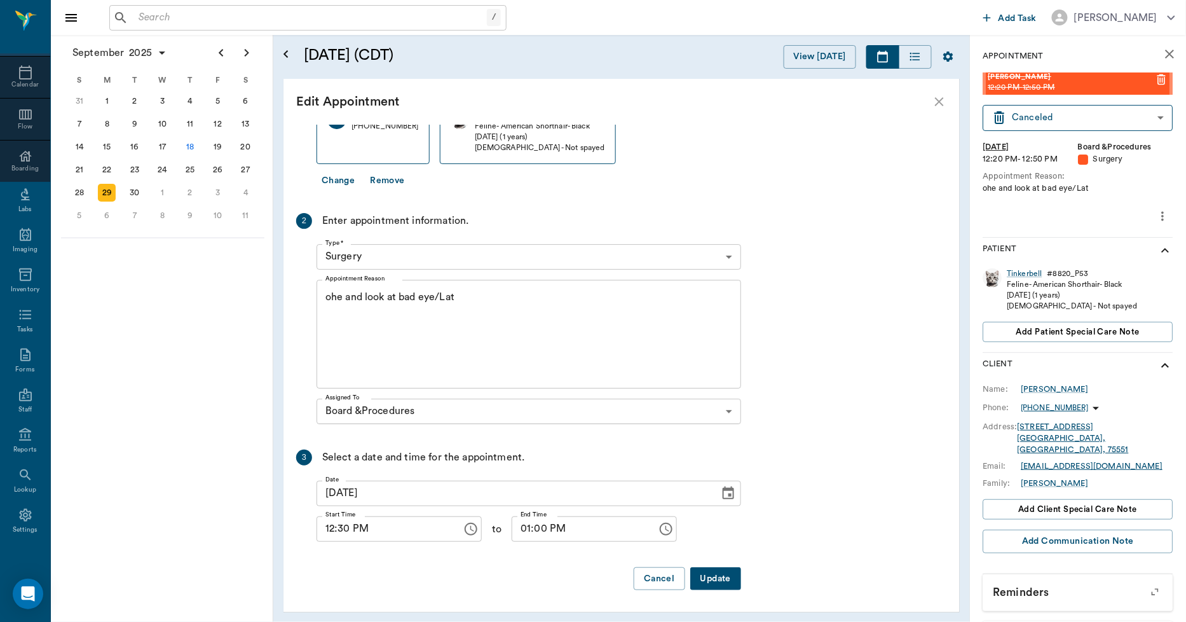
click at [729, 579] on button "Update" at bounding box center [715, 579] width 51 height 24
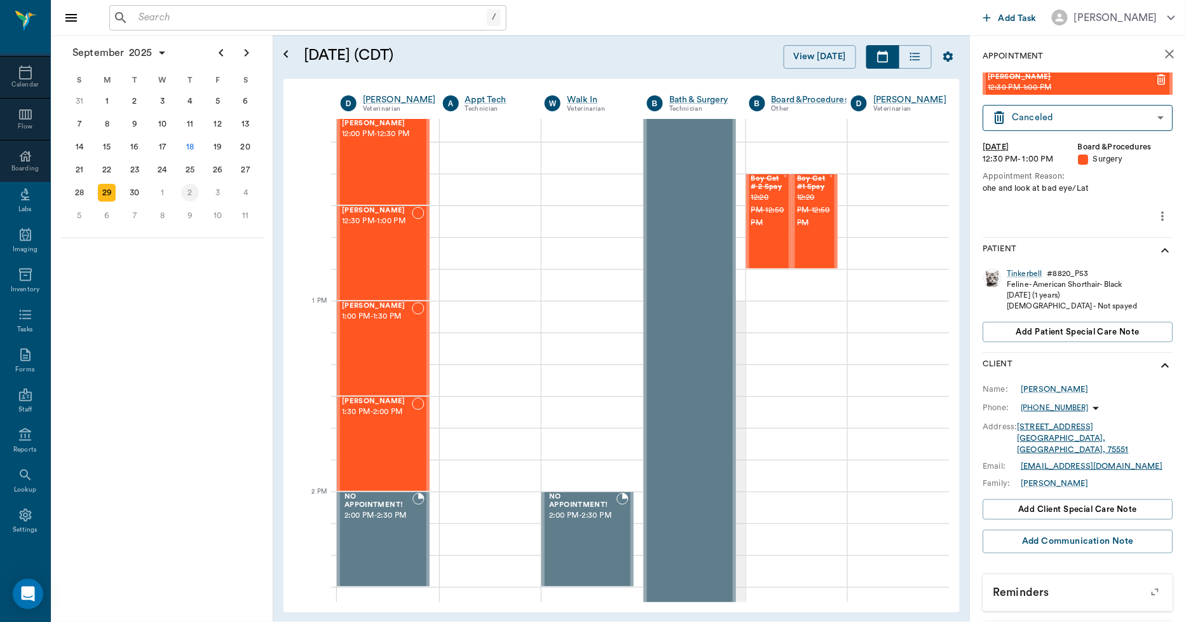
click at [192, 191] on div "2" at bounding box center [190, 193] width 18 height 18
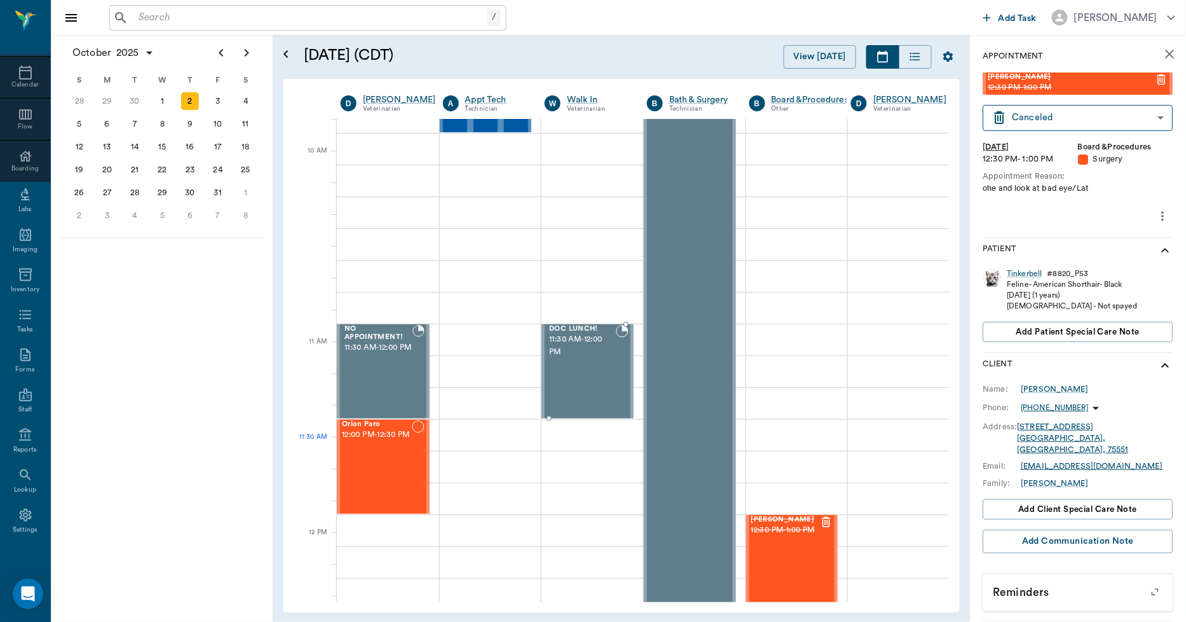
scroll to position [777, 1]
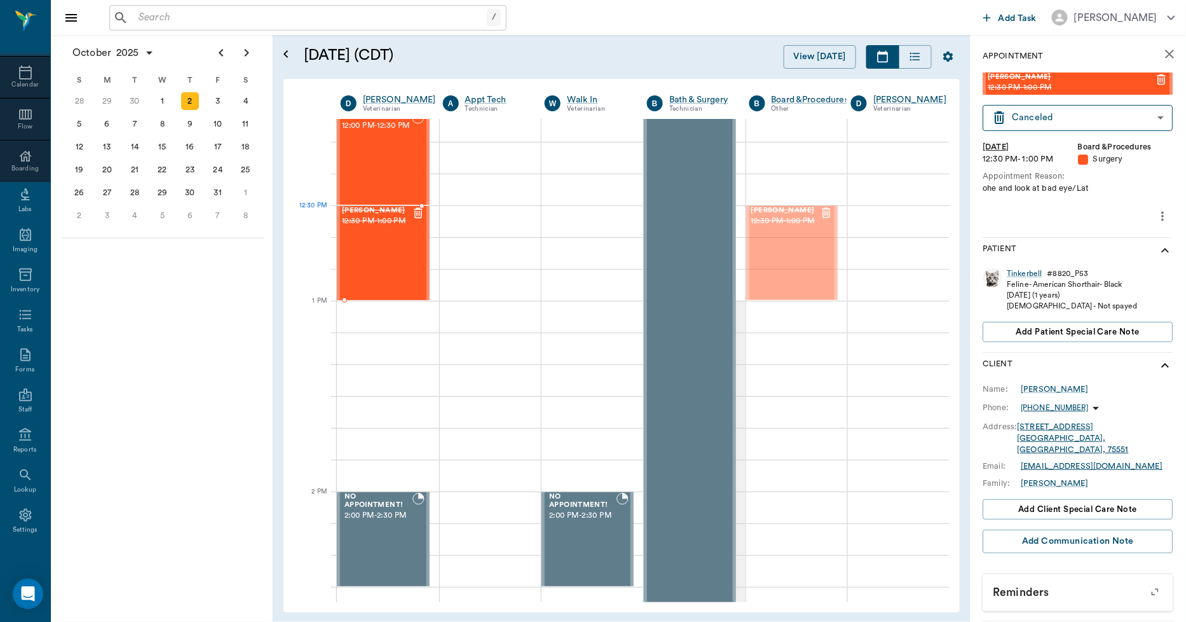
drag, startPoint x: 786, startPoint y: 261, endPoint x: 420, endPoint y: 268, distance: 366.2
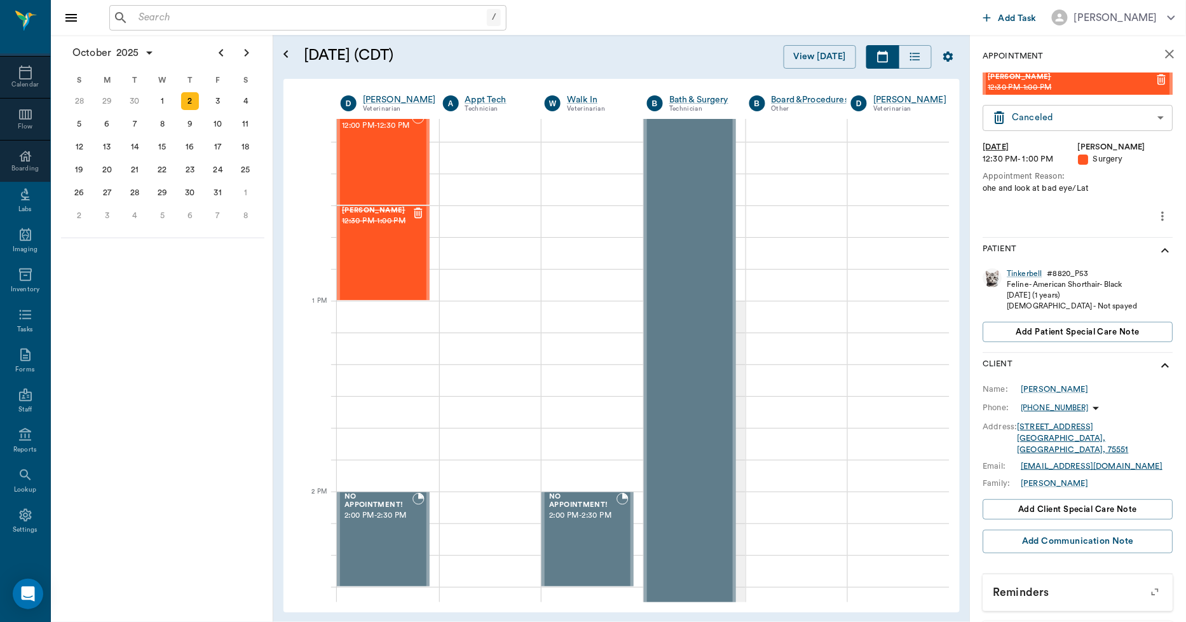
click at [1034, 117] on body "/ ​ Add Task [PERSON_NAME] Nectar Messages Appts Calendar Flow Boarding Labs Im…" at bounding box center [593, 311] width 1186 height 622
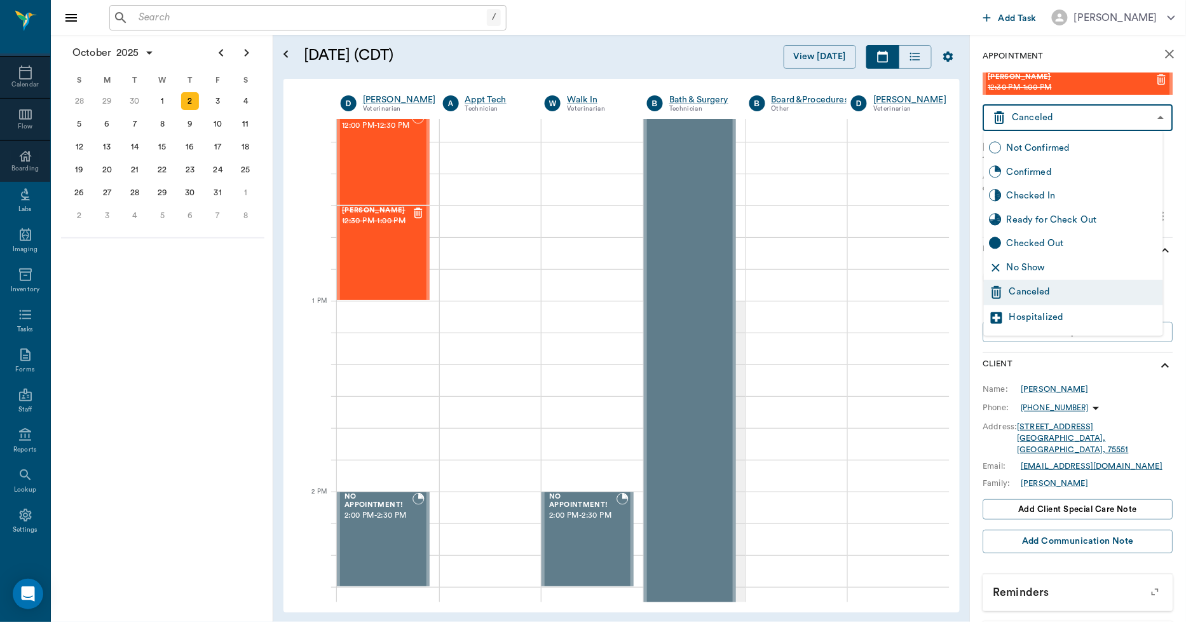
click at [1030, 170] on div "Confirmed" at bounding box center [1082, 172] width 151 height 14
type input "BOOKED"
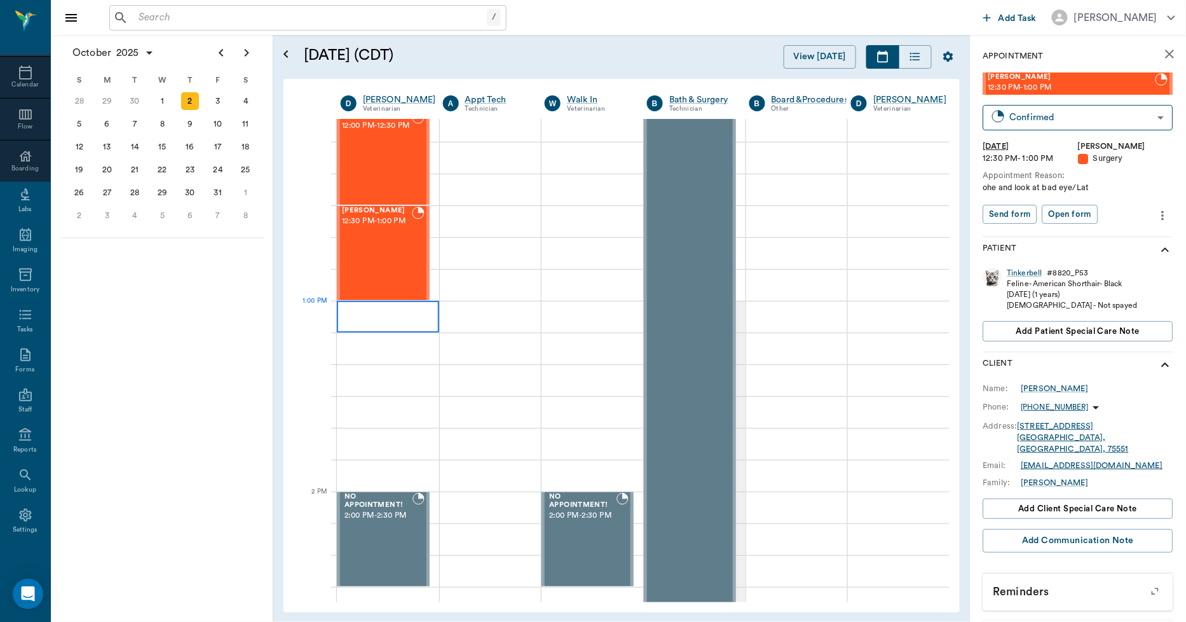
click at [345, 309] on div at bounding box center [388, 317] width 102 height 32
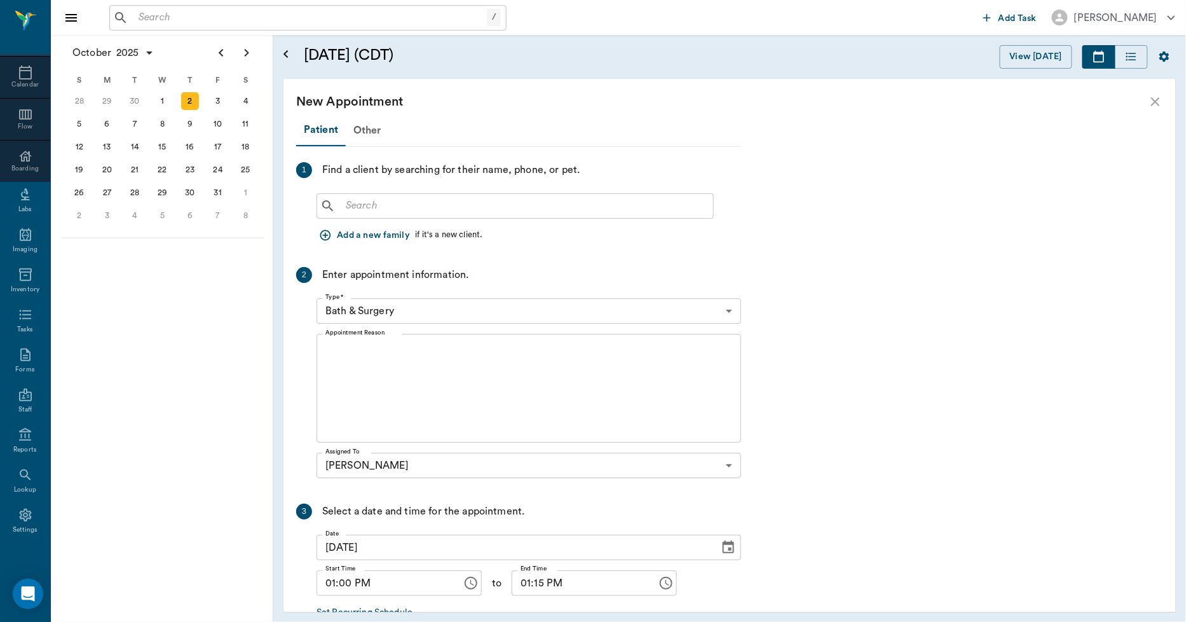
scroll to position [777, 0]
click at [367, 212] on input "text" at bounding box center [524, 206] width 367 height 18
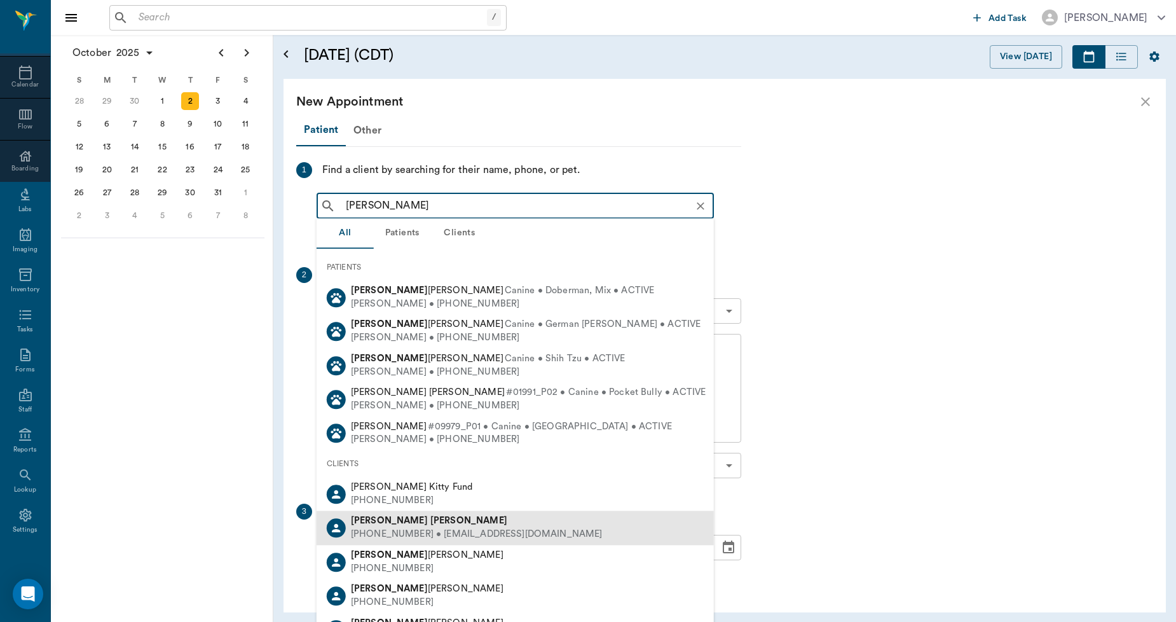
click at [399, 528] on div "[PHONE_NUMBER] • [EMAIL_ADDRESS][DOMAIN_NAME]" at bounding box center [477, 534] width 252 height 13
type input "[PERSON_NAME]"
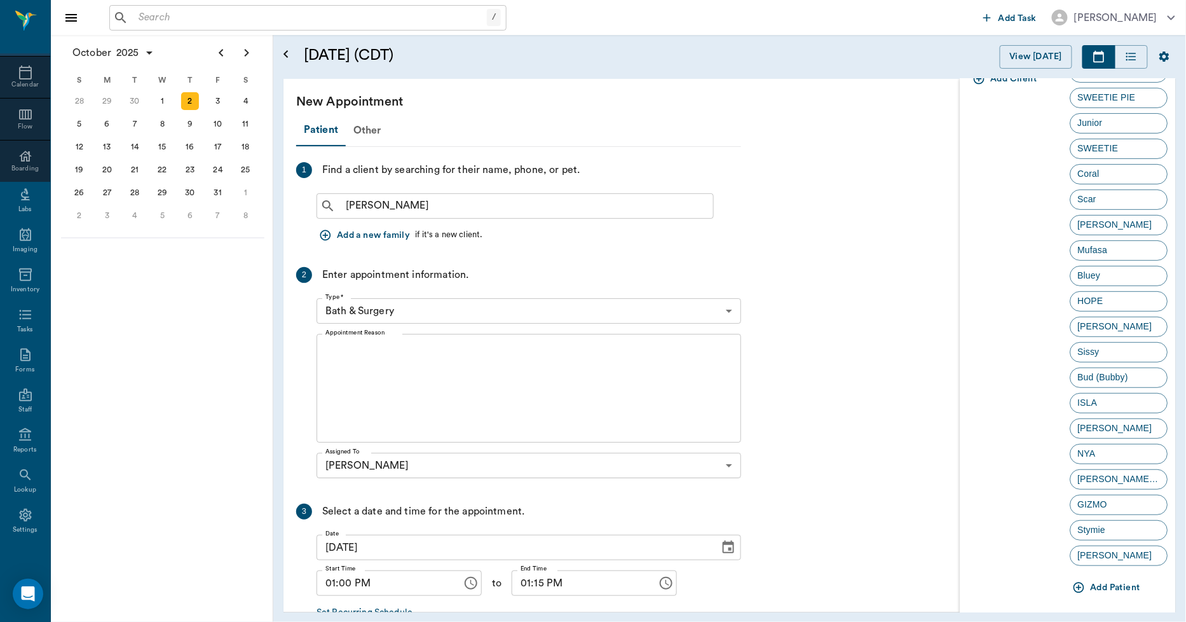
scroll to position [109, 0]
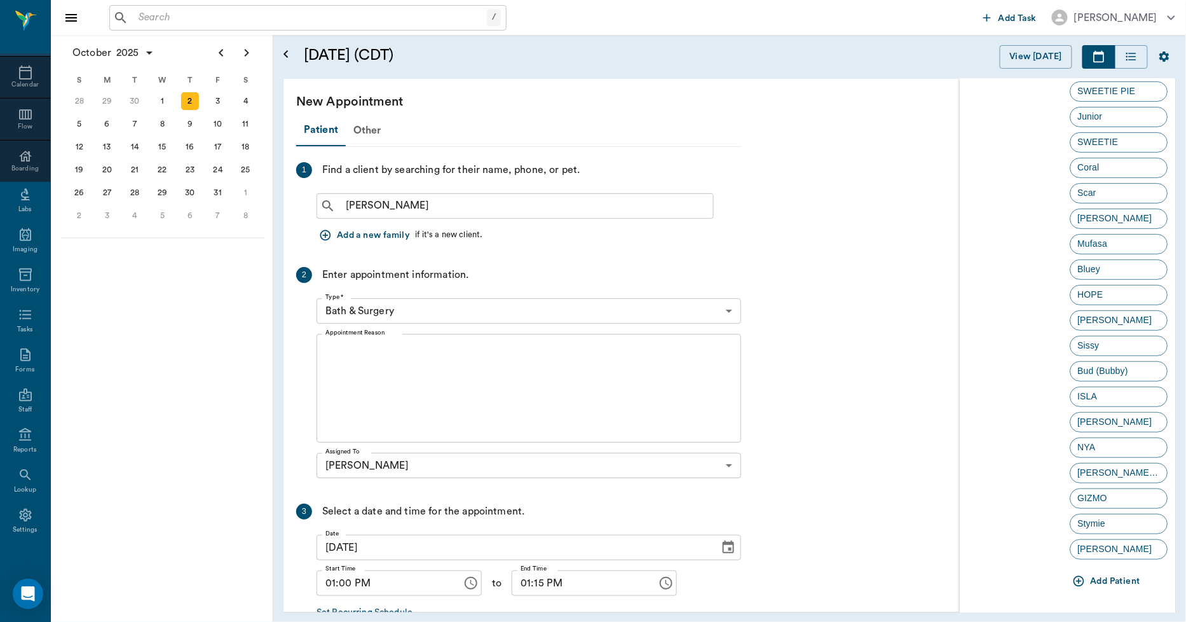
click at [1078, 579] on icon "button" at bounding box center [1079, 581] width 13 height 13
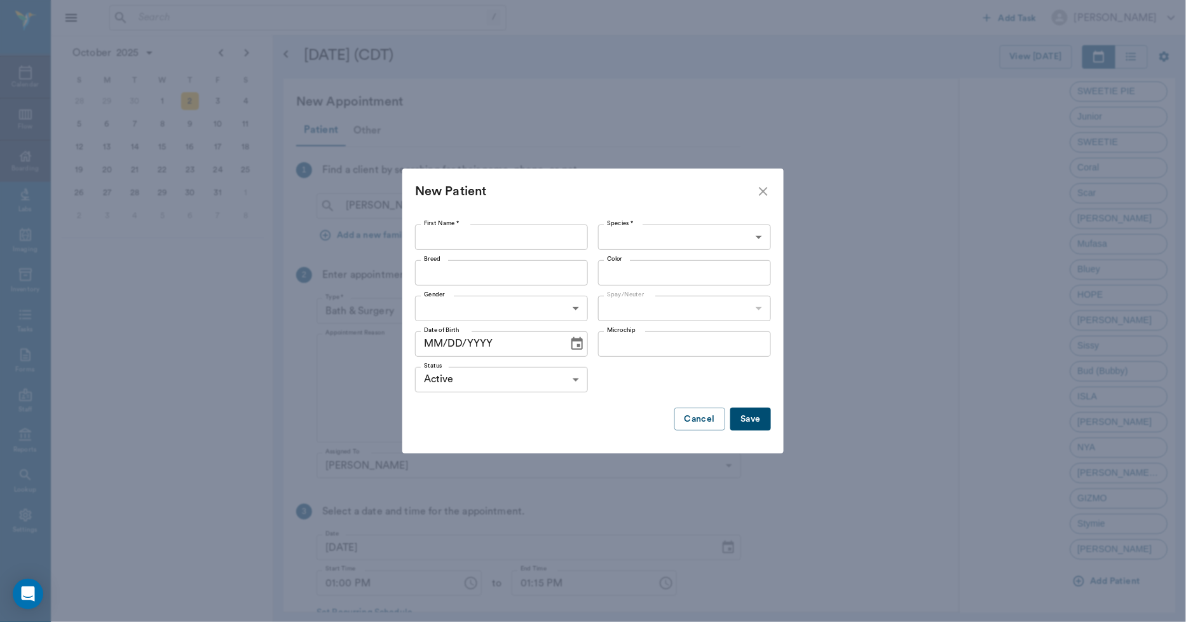
click at [468, 242] on input "First Name *" at bounding box center [501, 236] width 173 height 25
type input "Girl Cat#1"
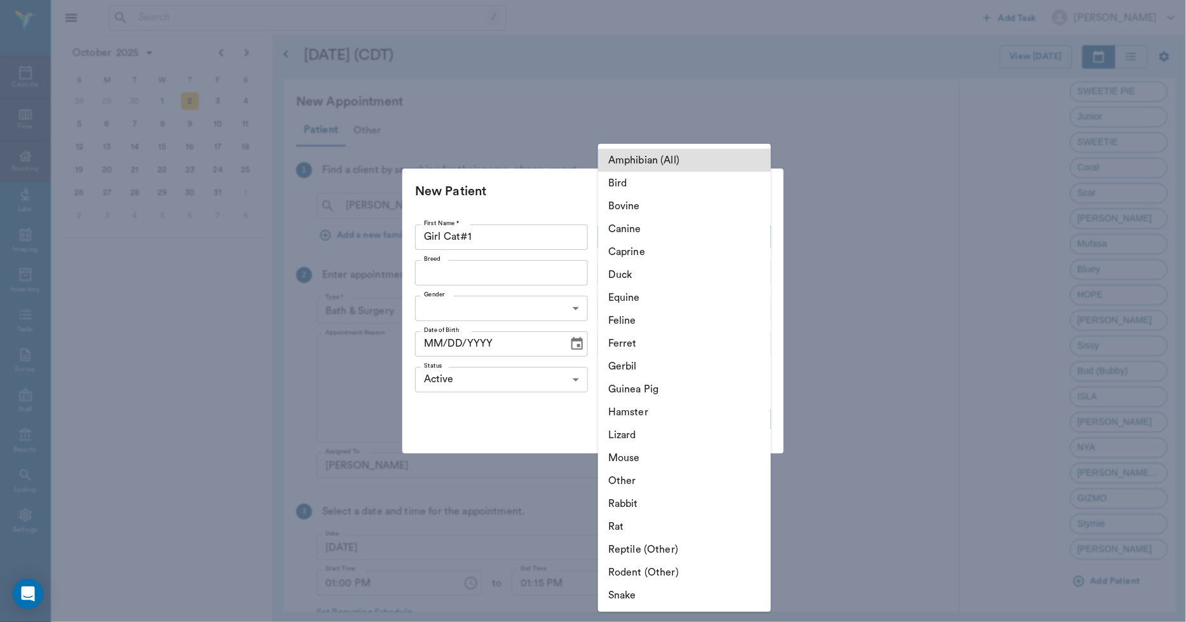
click at [639, 239] on body "/ ​ Add Task [PERSON_NAME] Nectar Messages Appts Calendar Flow Boarding Labs Im…" at bounding box center [593, 311] width 1186 height 622
click at [632, 313] on li "Feline" at bounding box center [684, 320] width 173 height 23
type input "Feline"
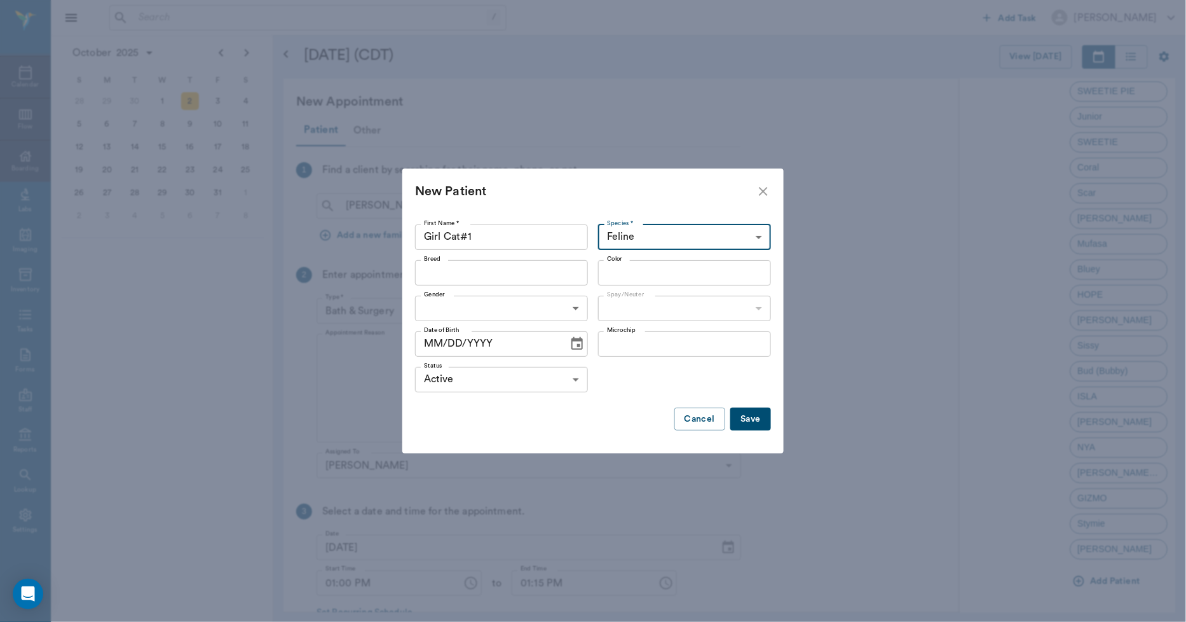
click at [461, 280] on input "Breed" at bounding box center [491, 273] width 144 height 18
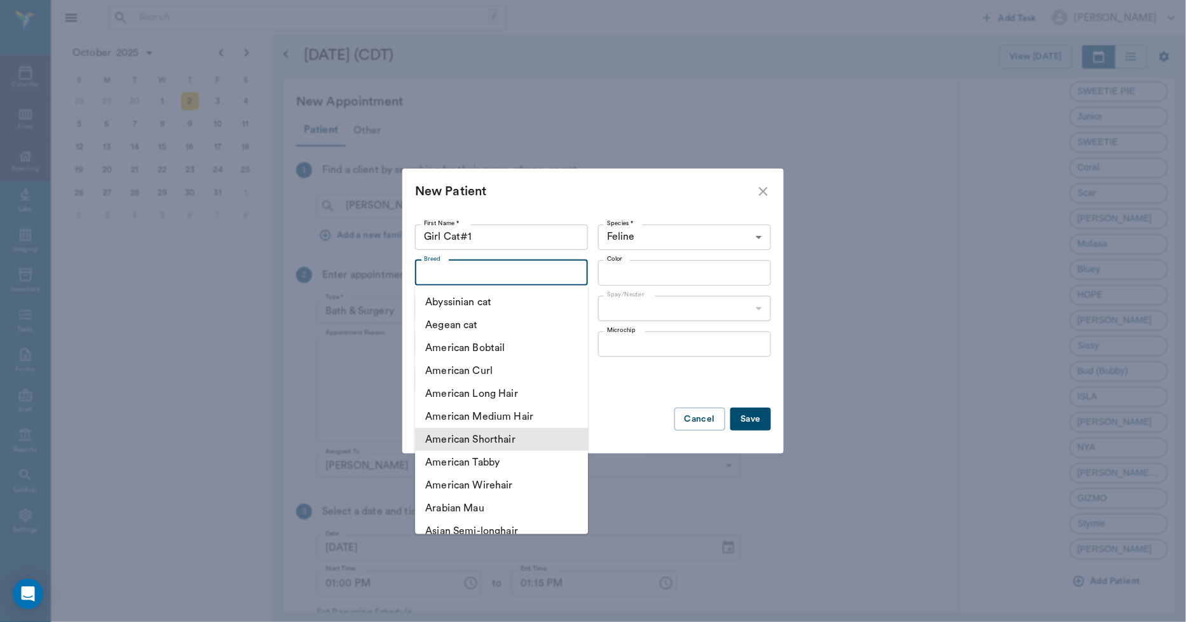
click at [464, 445] on li "American Shorthair" at bounding box center [501, 439] width 173 height 23
type input "American Shorthair"
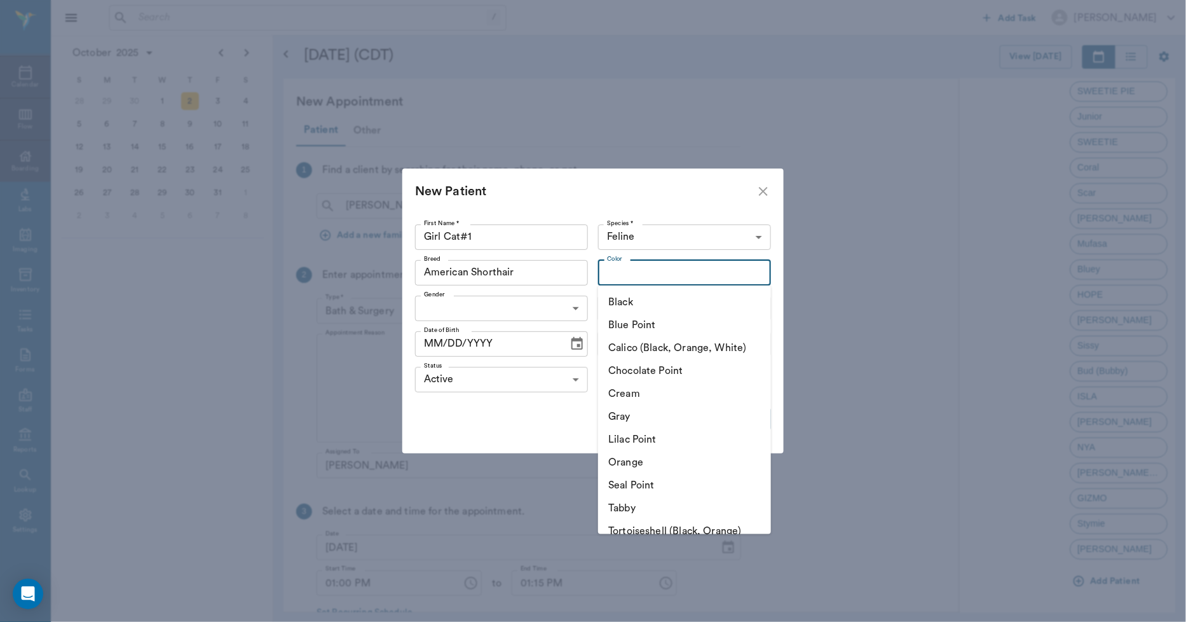
click at [634, 275] on input "Color" at bounding box center [674, 273] width 144 height 18
click at [629, 301] on li "Black" at bounding box center [684, 301] width 173 height 23
type input "Black"
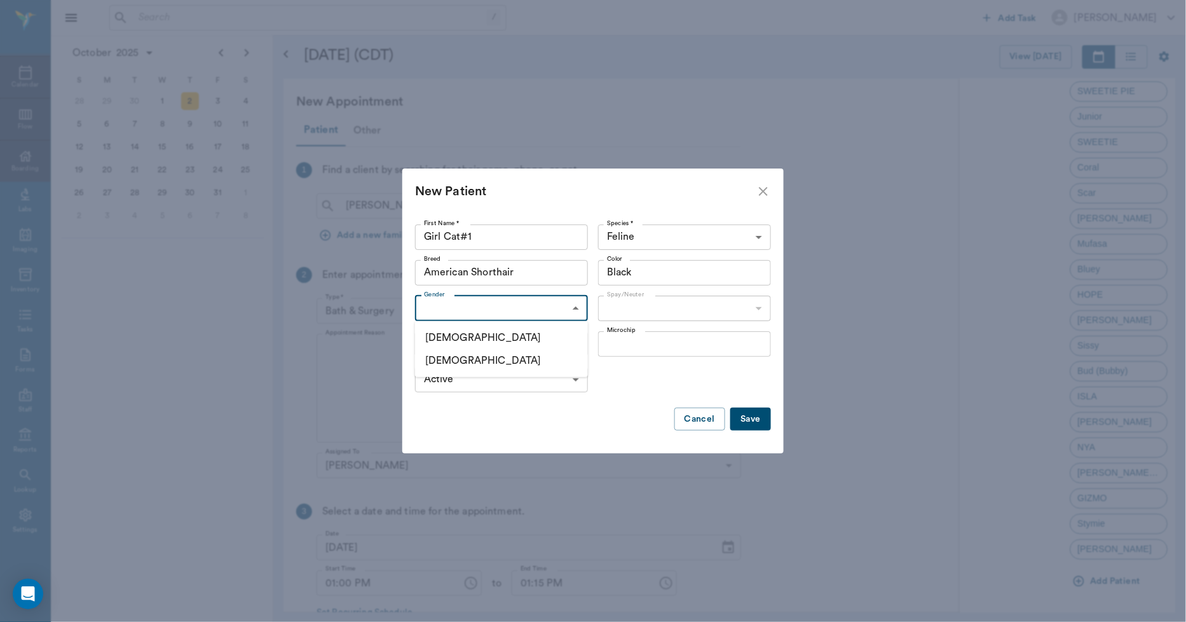
click at [466, 315] on body "/ ​ Add Task [PERSON_NAME] Nectar Messages Appts Calendar Flow Boarding Labs Im…" at bounding box center [593, 311] width 1186 height 622
click at [485, 358] on li "[DEMOGRAPHIC_DATA]" at bounding box center [501, 360] width 173 height 23
type input "[DEMOGRAPHIC_DATA]"
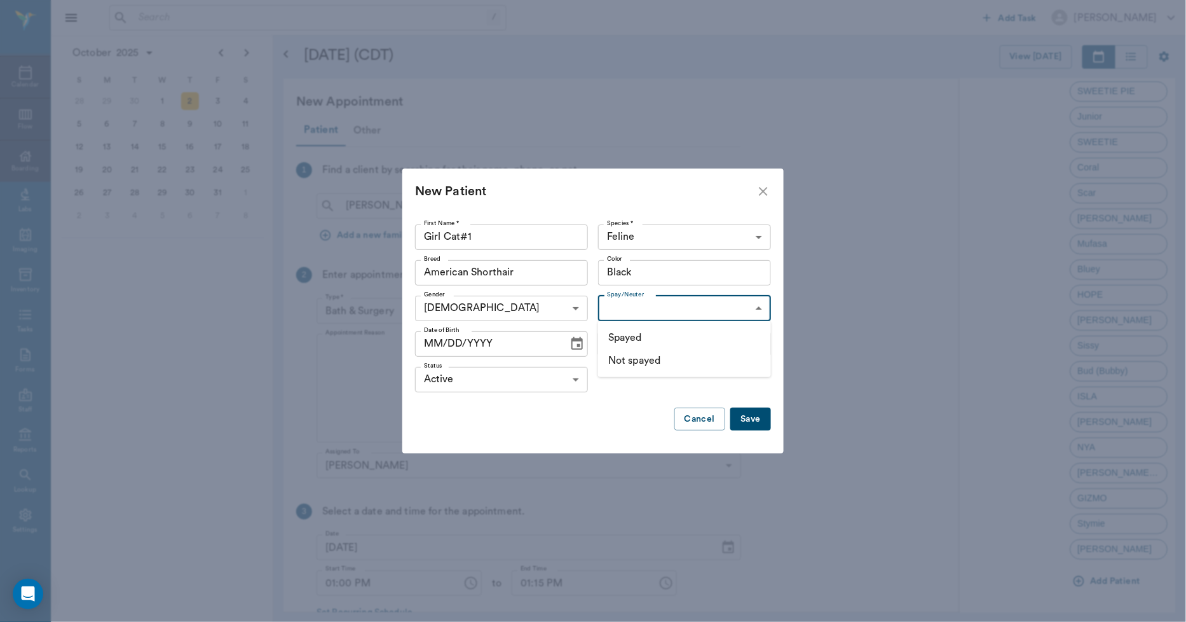
click at [615, 311] on body "/ ​ Add Task [PERSON_NAME] Nectar Messages Appts Calendar Flow Boarding Labs Im…" at bounding box center [593, 311] width 1186 height 622
click at [639, 360] on li "Not spayed" at bounding box center [684, 360] width 173 height 23
type input "false"
click at [572, 341] on icon "Choose date" at bounding box center [577, 343] width 15 height 15
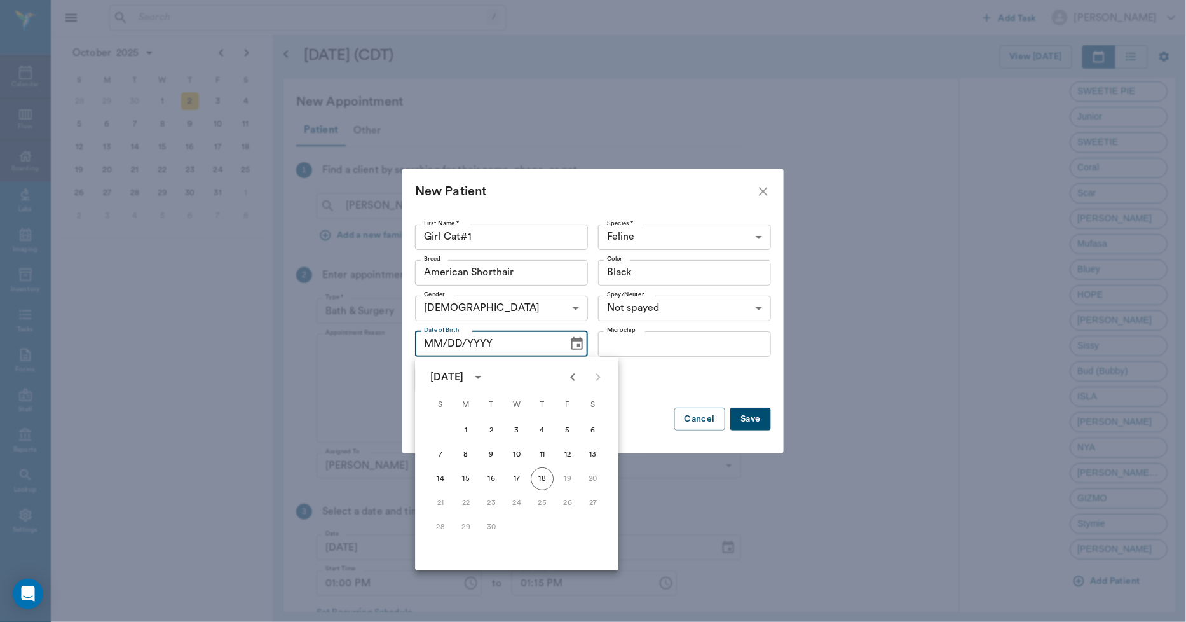
click at [575, 376] on icon "Previous month" at bounding box center [572, 376] width 15 height 15
click at [575, 373] on icon "Previous month" at bounding box center [572, 376] width 15 height 15
click at [576, 373] on icon "Previous month" at bounding box center [572, 376] width 15 height 15
click at [576, 372] on icon "Previous month" at bounding box center [572, 376] width 15 height 15
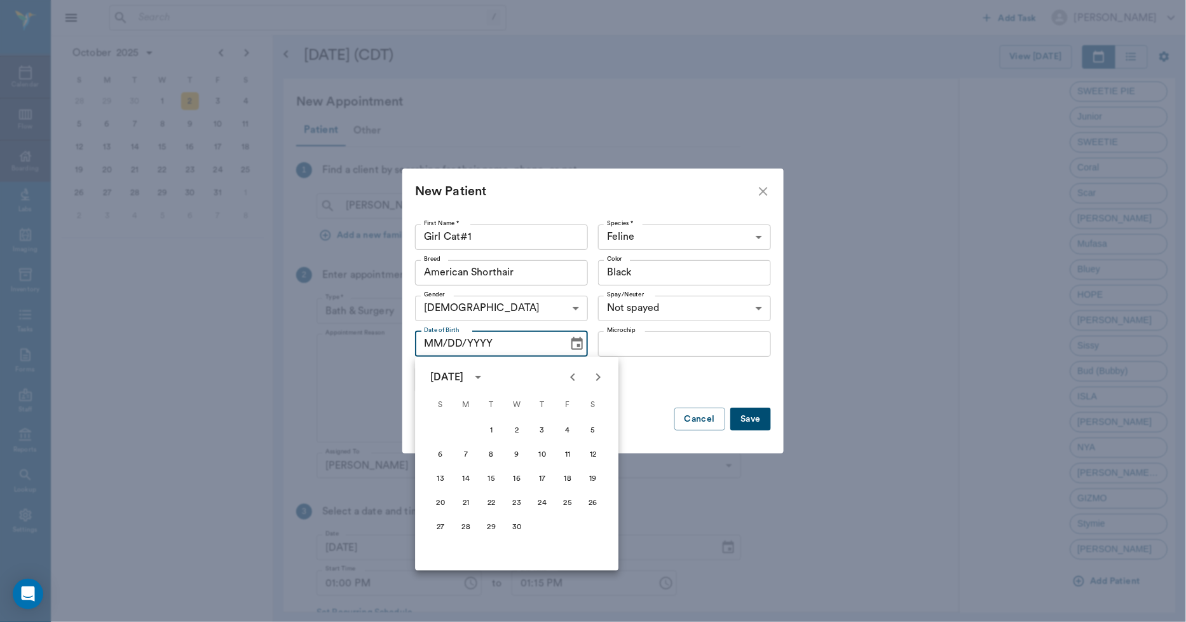
click at [576, 372] on icon "Previous month" at bounding box center [572, 376] width 15 height 15
click at [464, 456] on button "3" at bounding box center [465, 454] width 23 height 23
type input "[DATE]"
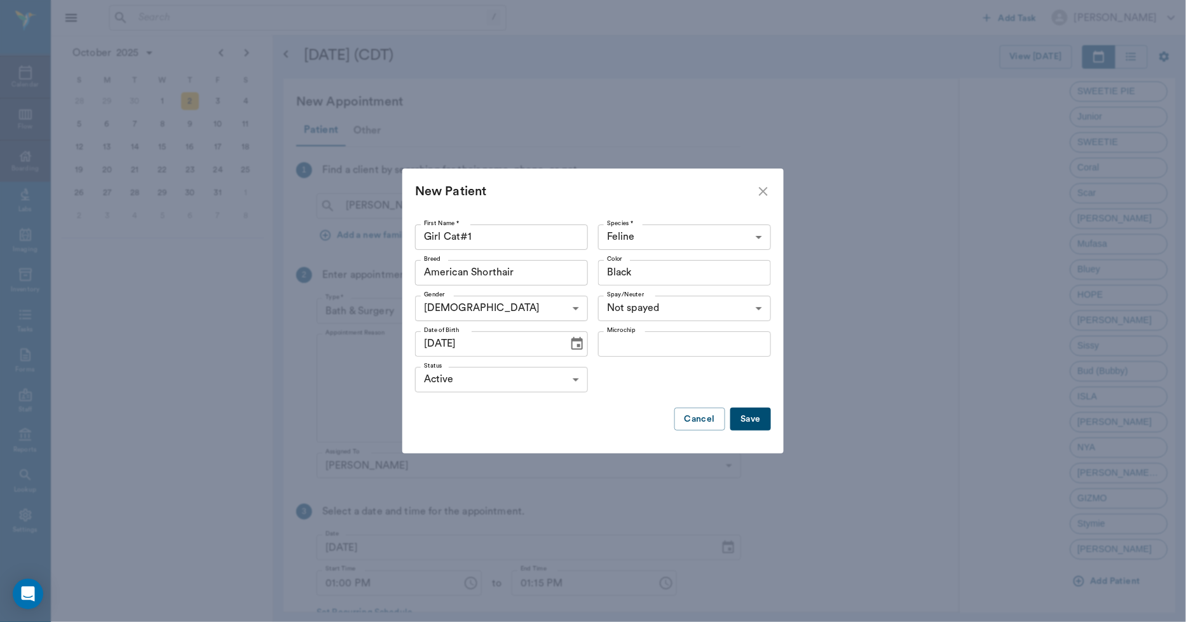
click at [753, 418] on button "Save" at bounding box center [750, 419] width 41 height 24
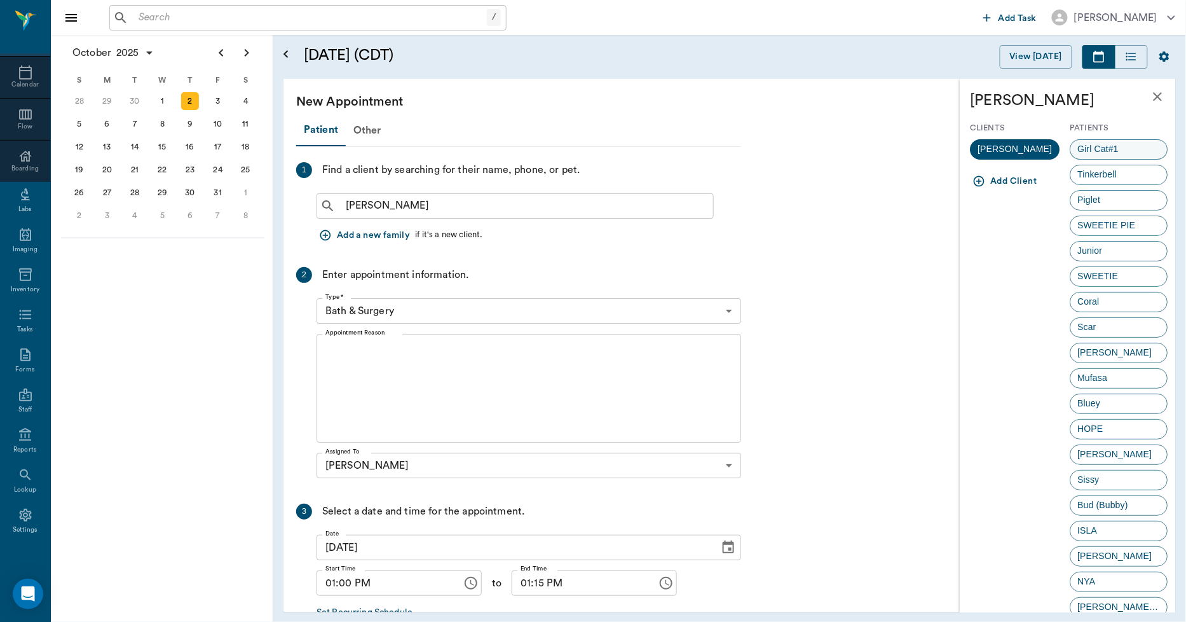
click at [1102, 151] on span "Girl Cat#1" at bounding box center [1098, 148] width 55 height 13
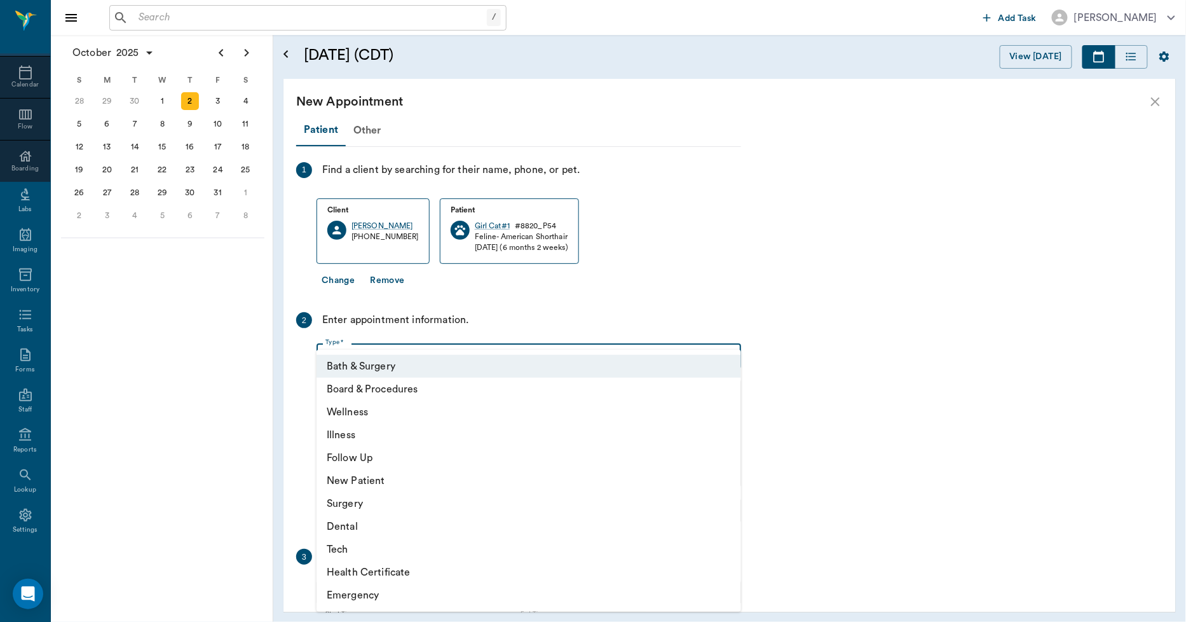
click at [369, 356] on body "/ ​ Add Task [PERSON_NAME] Nectar Messages Appts Calendar Flow Boarding Labs Im…" at bounding box center [593, 311] width 1186 height 622
click at [355, 505] on li "Surgery" at bounding box center [529, 503] width 425 height 23
type input "65d2be4f46e3a538d89b8c18"
type input "01:30 PM"
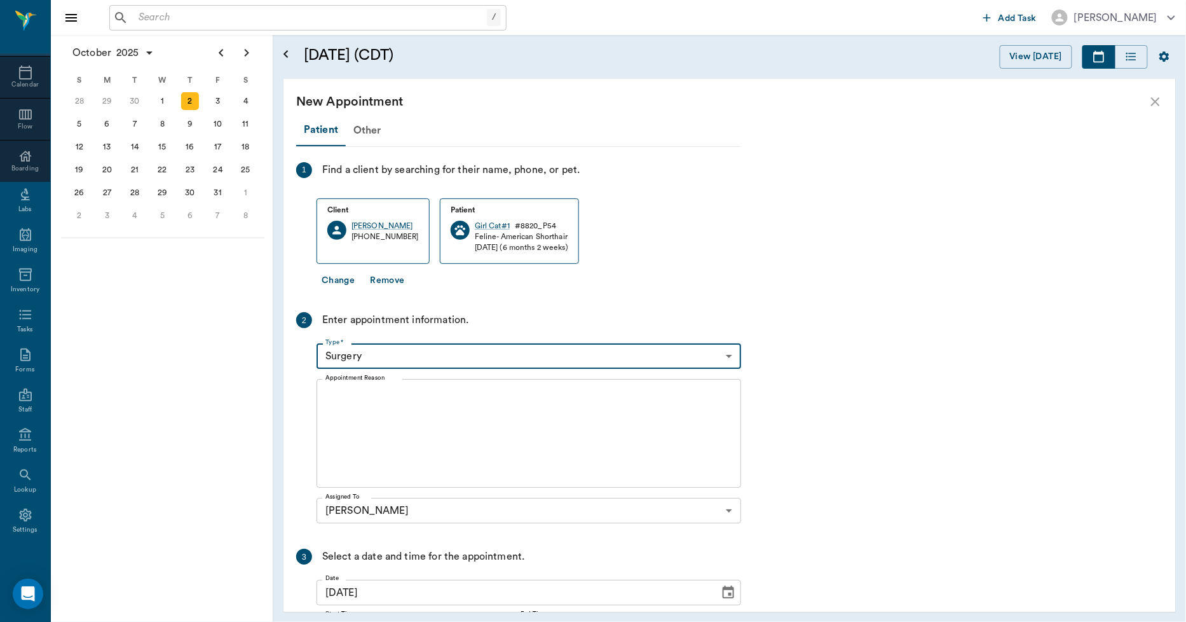
click at [334, 397] on textarea "Appointment Reason" at bounding box center [528, 434] width 407 height 88
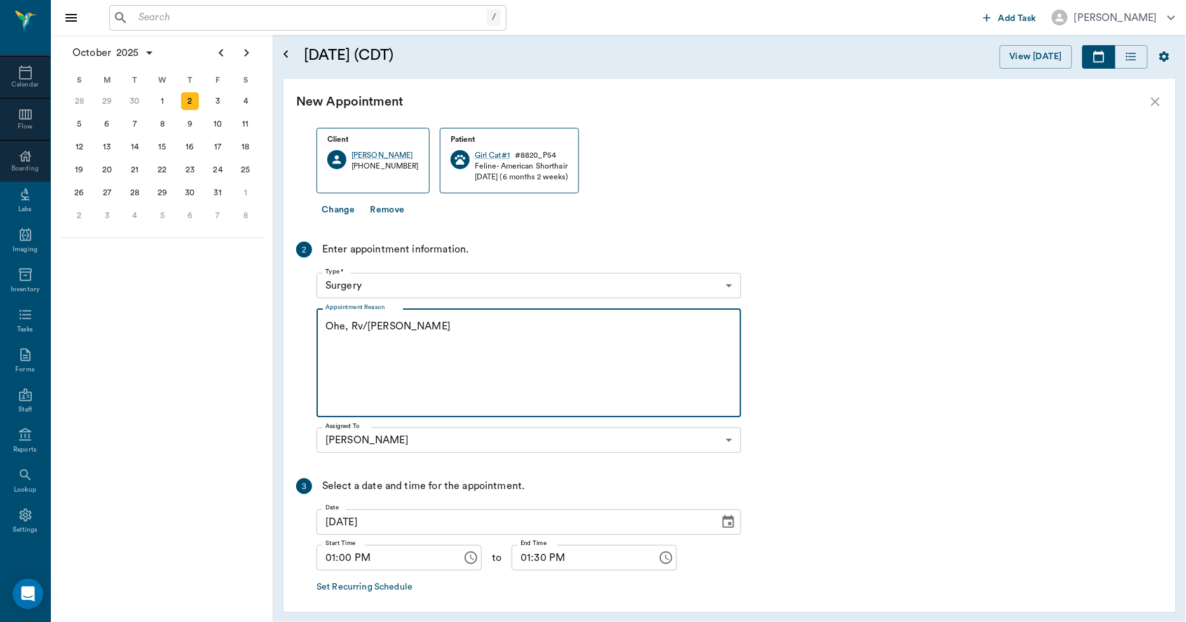
scroll to position [123, 0]
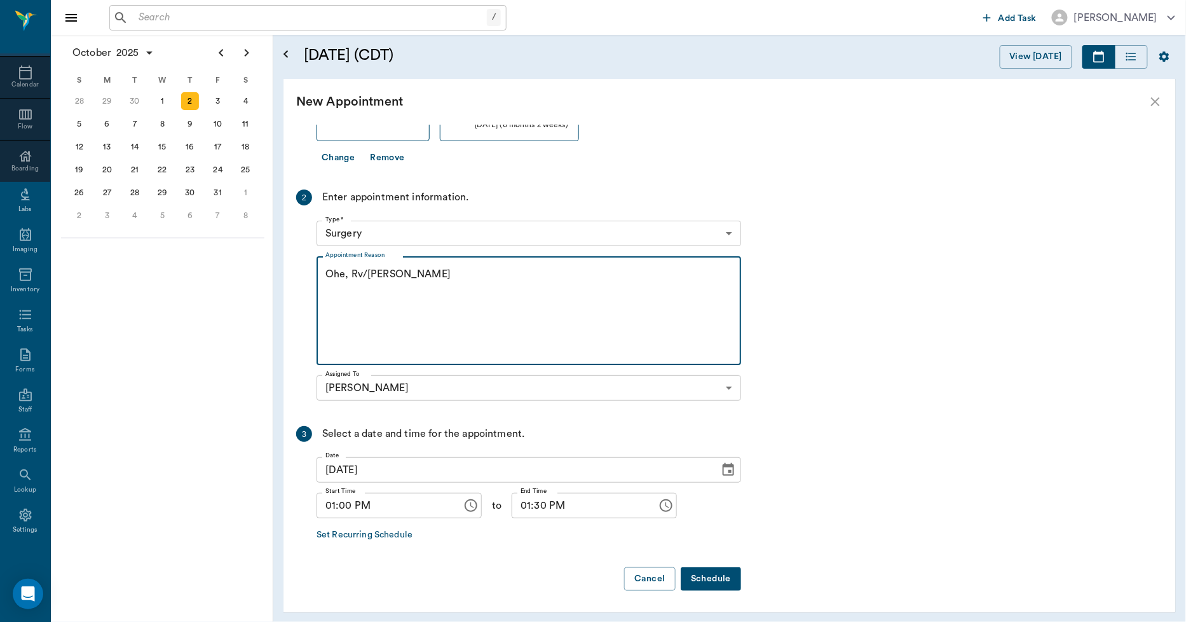
type textarea "Ohe, Rv/[PERSON_NAME]"
click at [716, 574] on button "Schedule" at bounding box center [711, 579] width 60 height 24
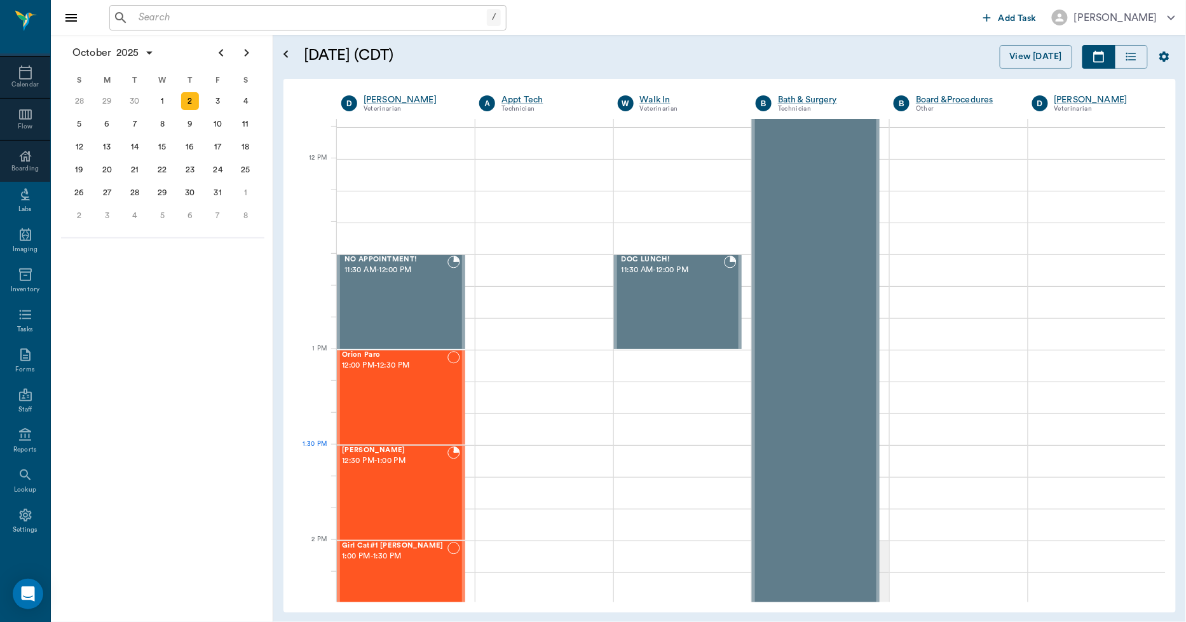
scroll to position [494, 0]
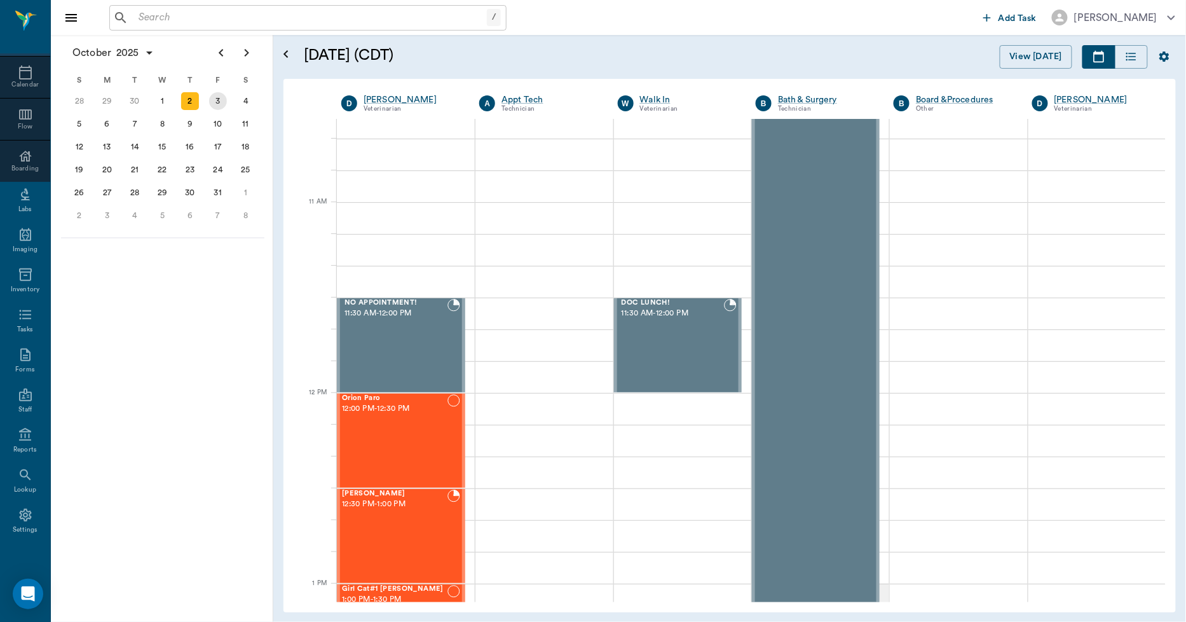
click at [214, 100] on div "3" at bounding box center [218, 101] width 18 height 18
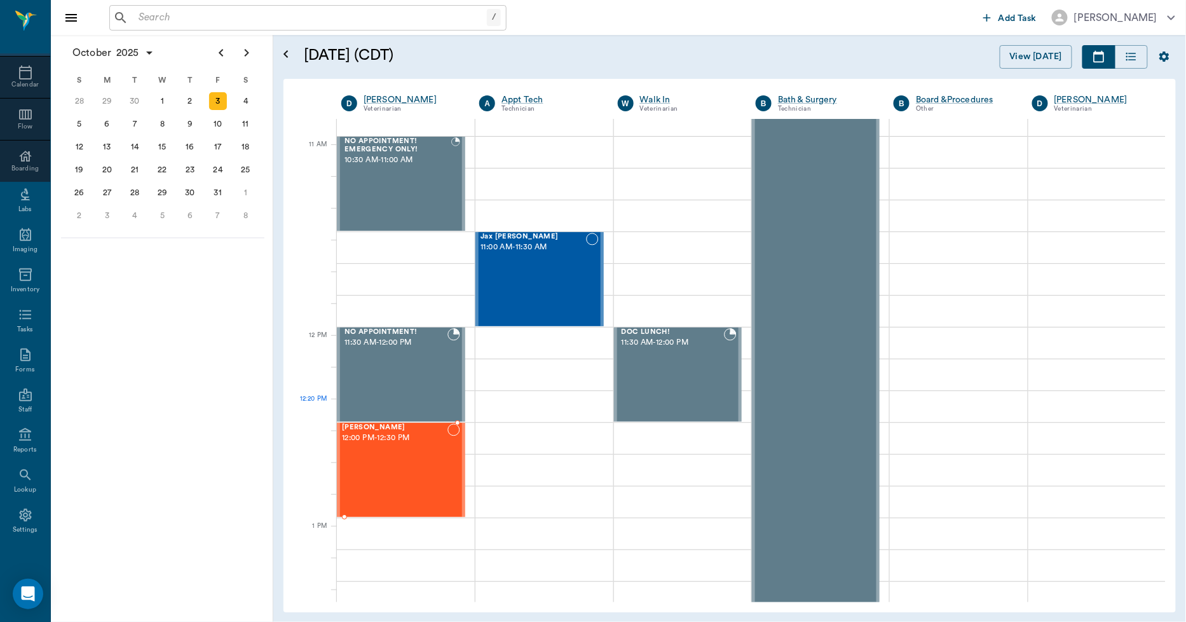
scroll to position [706, 0]
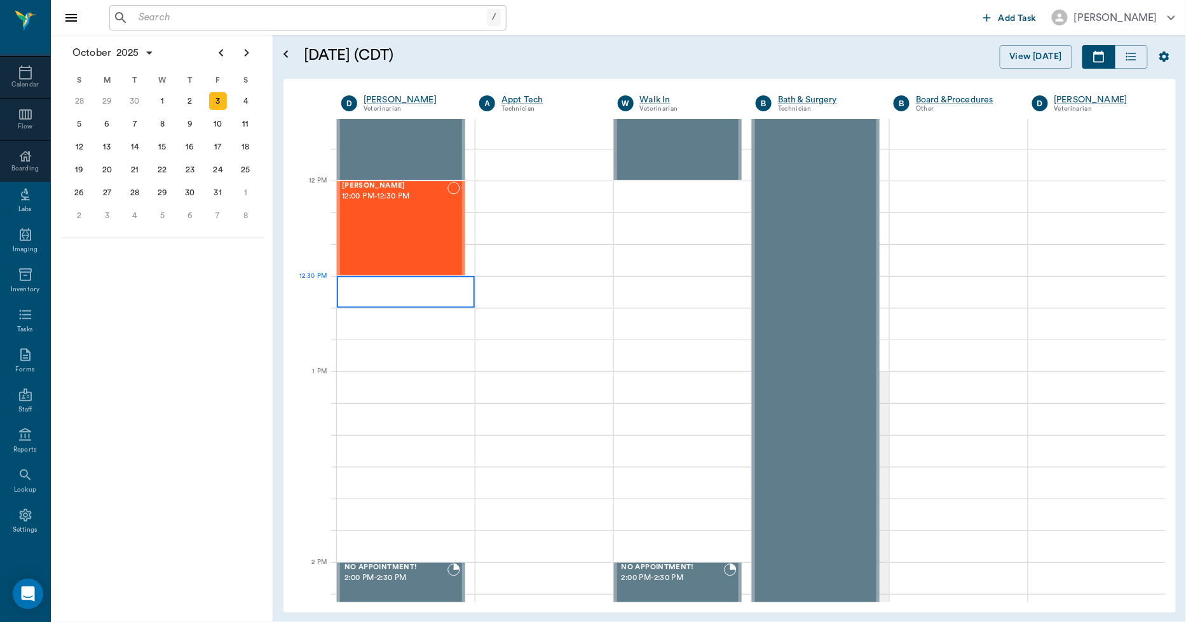
click at [343, 281] on div at bounding box center [406, 292] width 138 height 32
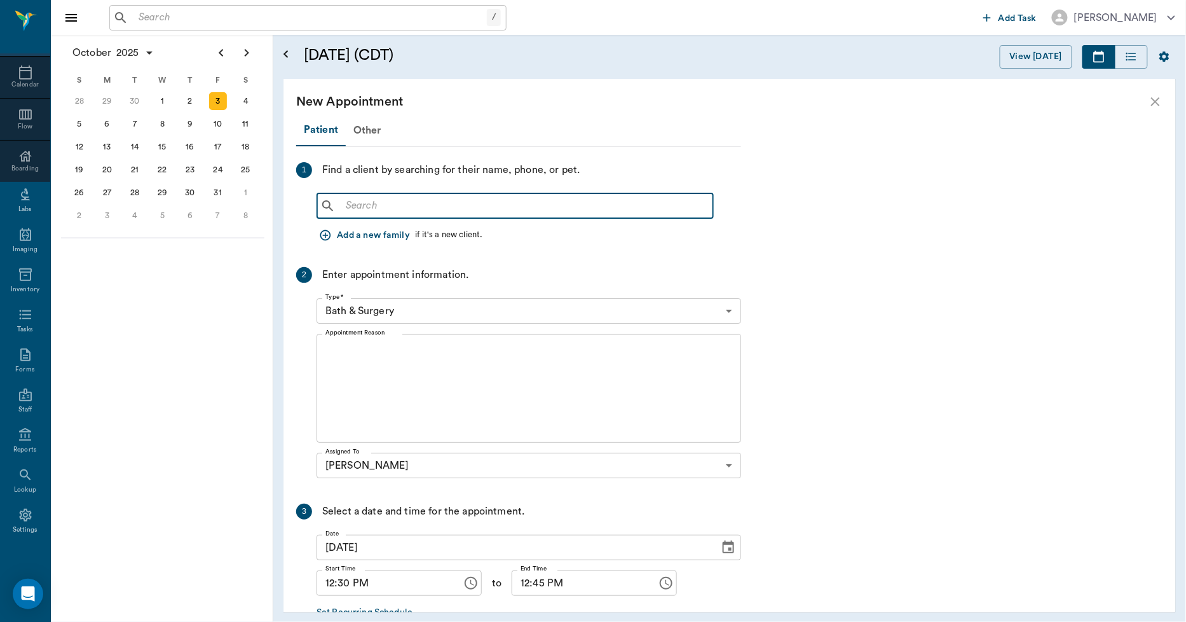
click at [347, 201] on input "text" at bounding box center [524, 206] width 367 height 18
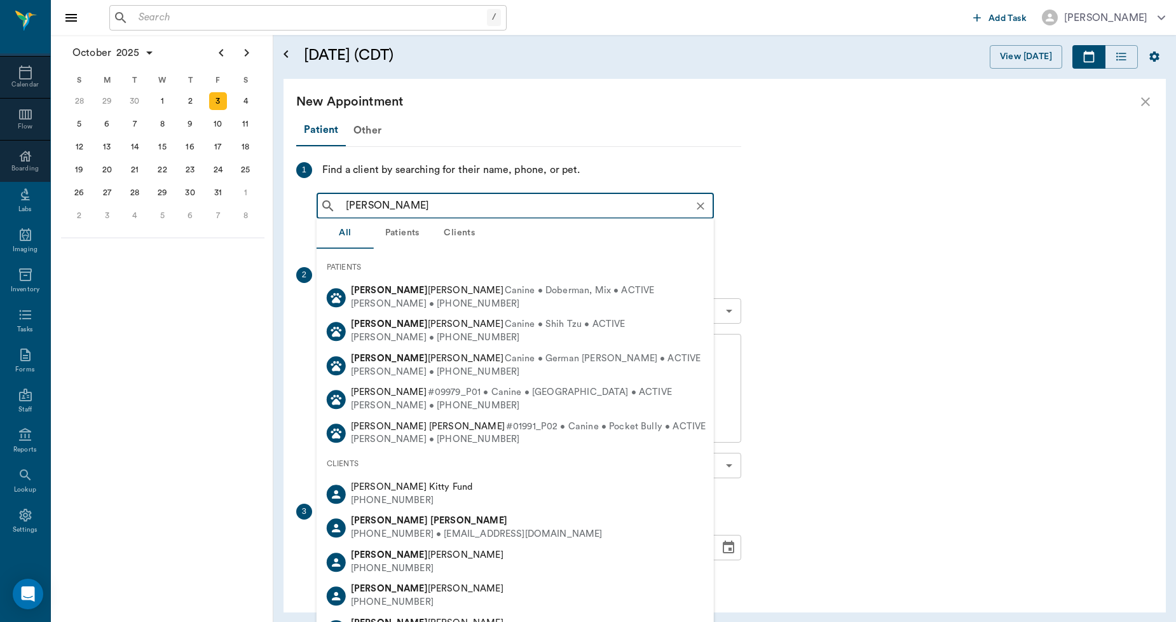
click at [414, 526] on div "[PERSON_NAME]" at bounding box center [477, 521] width 252 height 13
type input "[PERSON_NAME]"
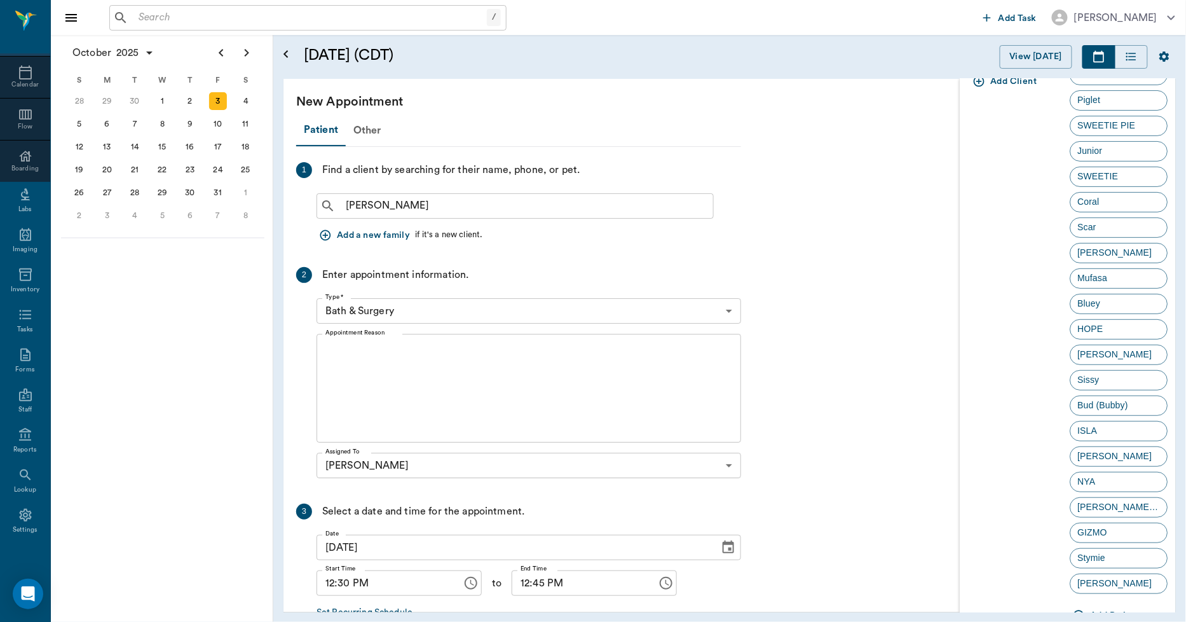
scroll to position [134, 0]
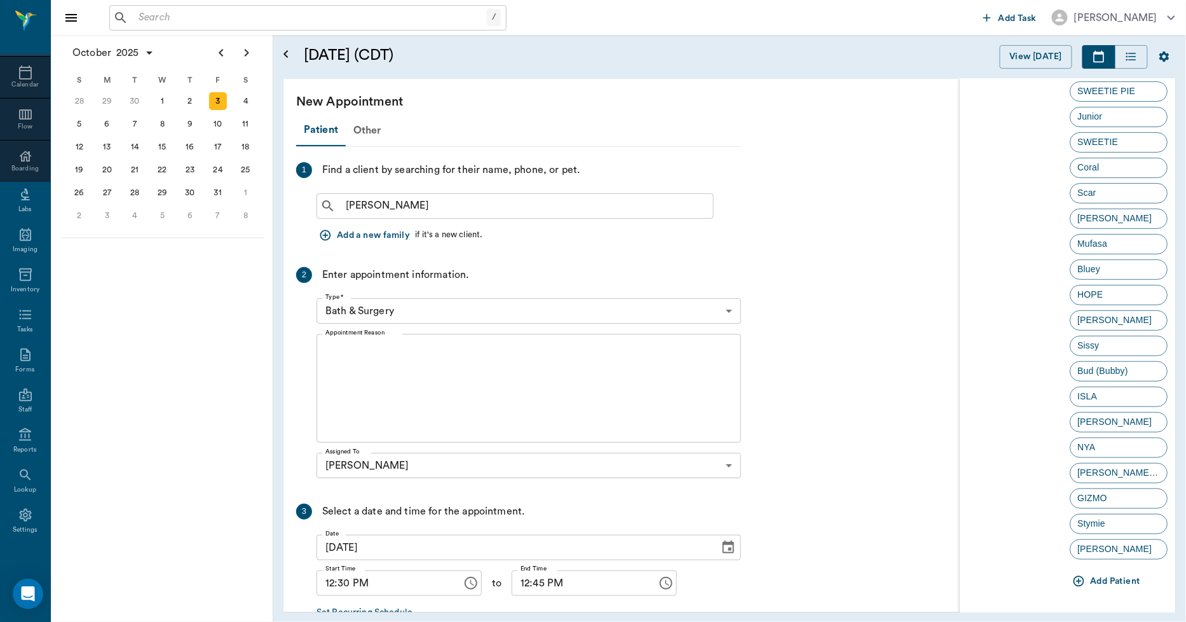
click at [1078, 580] on icon "button" at bounding box center [1079, 581] width 11 height 11
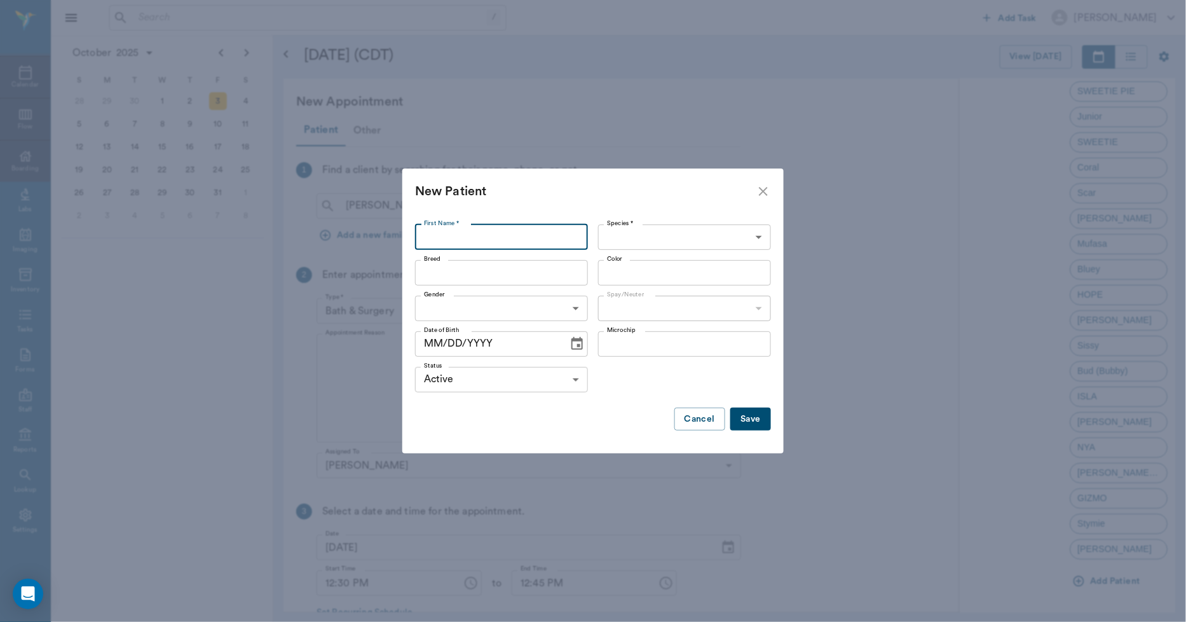
click at [454, 244] on input "First Name *" at bounding box center [501, 236] width 173 height 25
type input "Girl Cat #2"
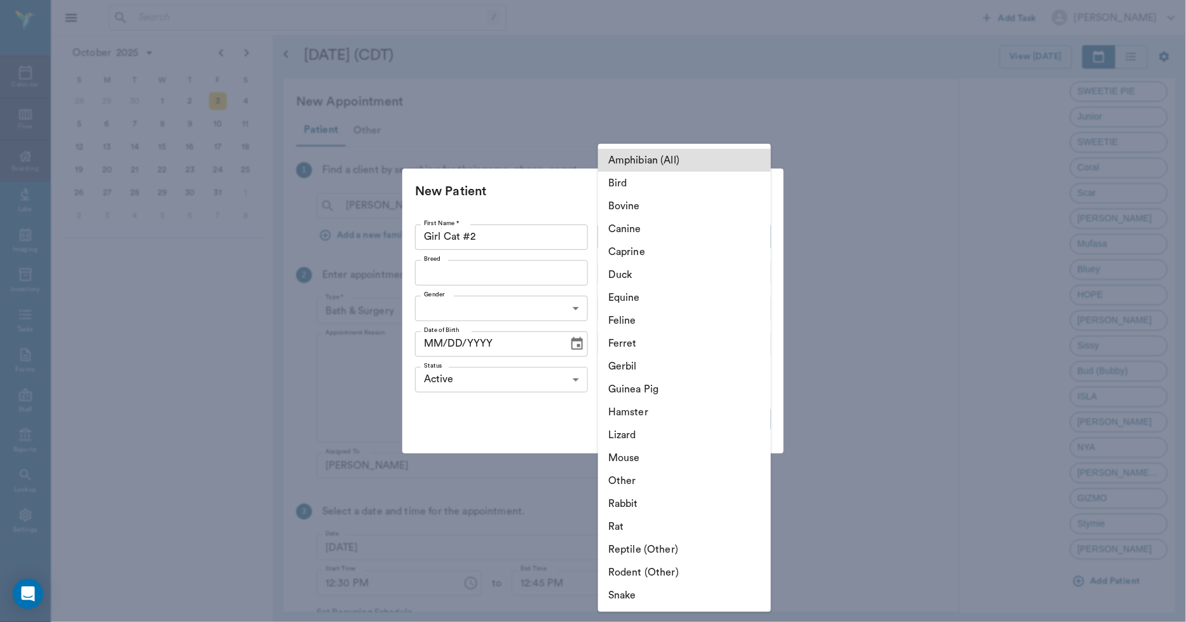
click at [643, 235] on body "/ ​ Add Task [PERSON_NAME] Nectar Messages Appts Calendar Flow Boarding Labs Im…" at bounding box center [593, 311] width 1186 height 622
click at [639, 229] on li "Canine" at bounding box center [684, 228] width 173 height 23
click at [644, 234] on body "/ ​ Add Task [PERSON_NAME] Nectar Messages Appts Calendar Flow Boarding Labs Im…" at bounding box center [593, 311] width 1186 height 622
click at [628, 319] on li "Feline" at bounding box center [684, 320] width 173 height 23
type input "Feline"
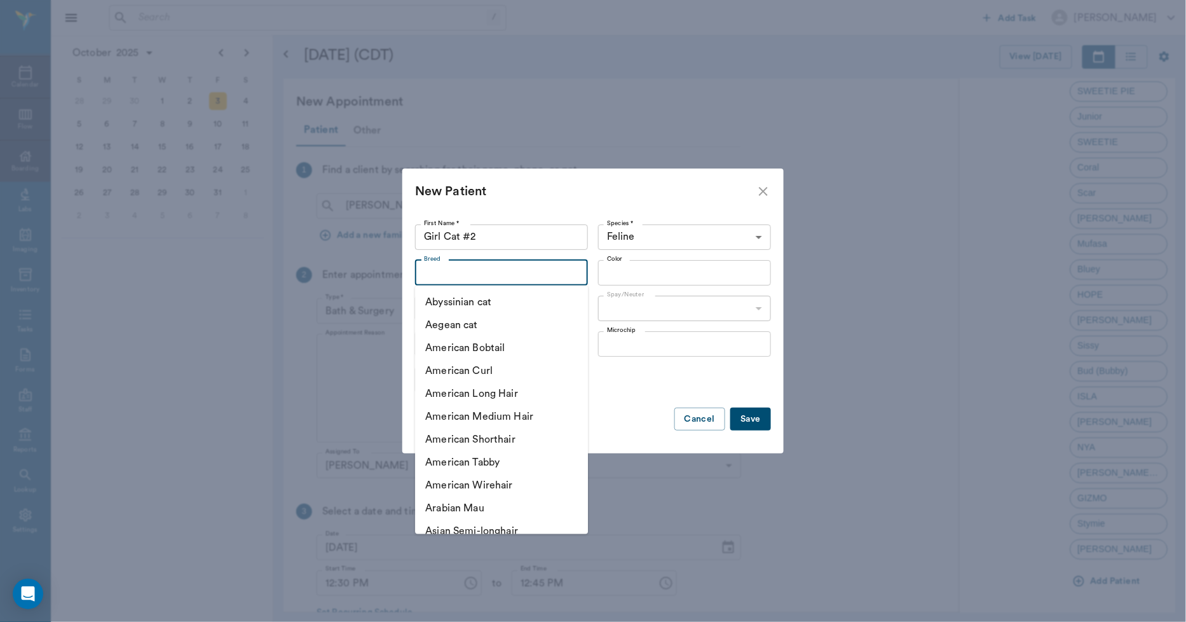
click at [462, 280] on input "Breed" at bounding box center [491, 273] width 144 height 18
drag, startPoint x: 475, startPoint y: 442, endPoint x: 481, endPoint y: 437, distance: 7.7
click at [477, 441] on li "American Shorthair" at bounding box center [501, 439] width 173 height 23
type input "American Shorthair"
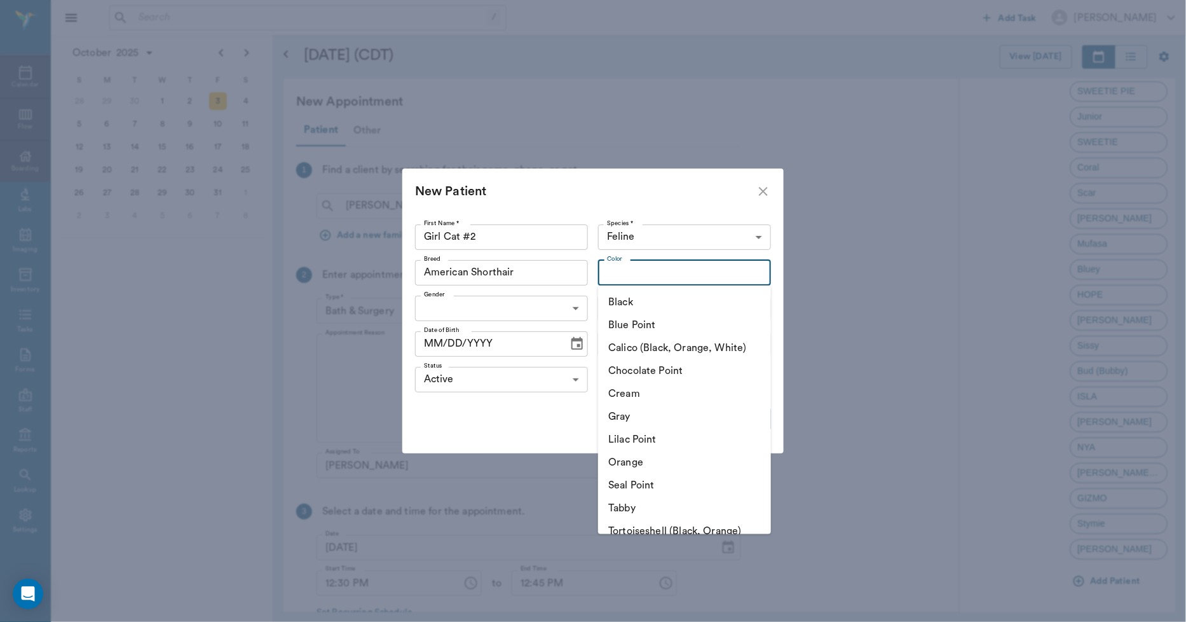
click at [622, 273] on input "Color" at bounding box center [674, 273] width 144 height 18
click at [625, 507] on li "Tabby" at bounding box center [684, 507] width 173 height 23
type input "Tabby"
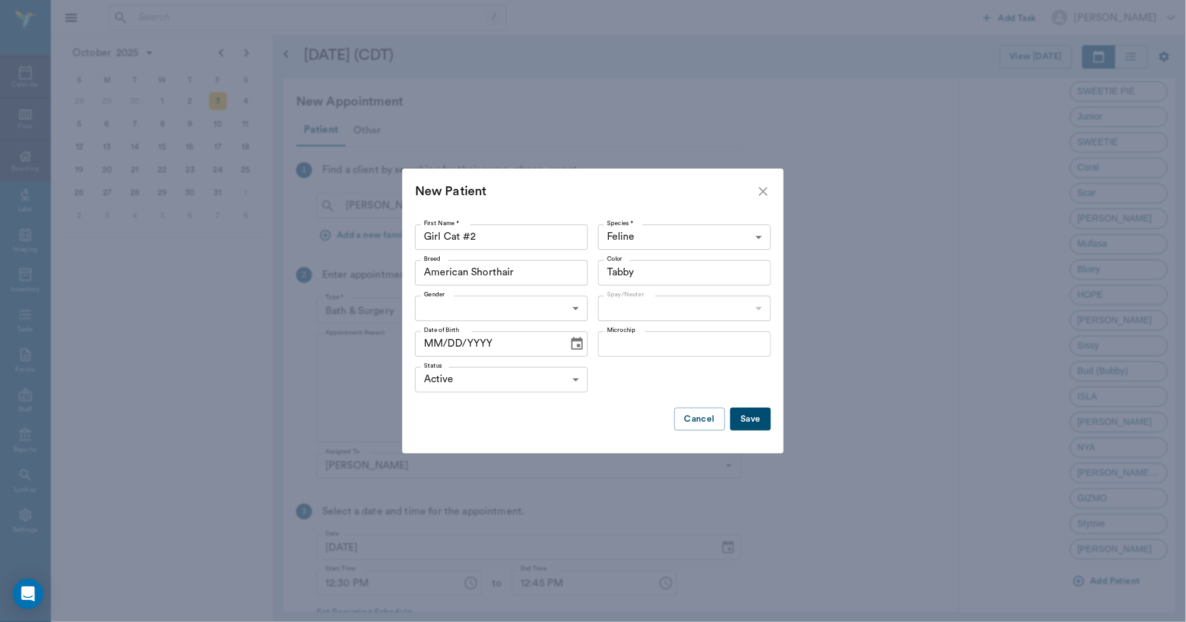
click at [446, 313] on body "/ ​ Add Task [PERSON_NAME] Nectar Messages Appts Calendar Flow Boarding Labs Im…" at bounding box center [593, 311] width 1186 height 622
drag, startPoint x: 456, startPoint y: 360, endPoint x: 496, endPoint y: 351, distance: 41.0
click at [458, 360] on li "[DEMOGRAPHIC_DATA]" at bounding box center [501, 360] width 173 height 23
type input "[DEMOGRAPHIC_DATA]"
click at [617, 311] on body "/ ​ Add Task [PERSON_NAME] Nectar Messages Appts Calendar Flow Boarding Labs Im…" at bounding box center [593, 311] width 1186 height 622
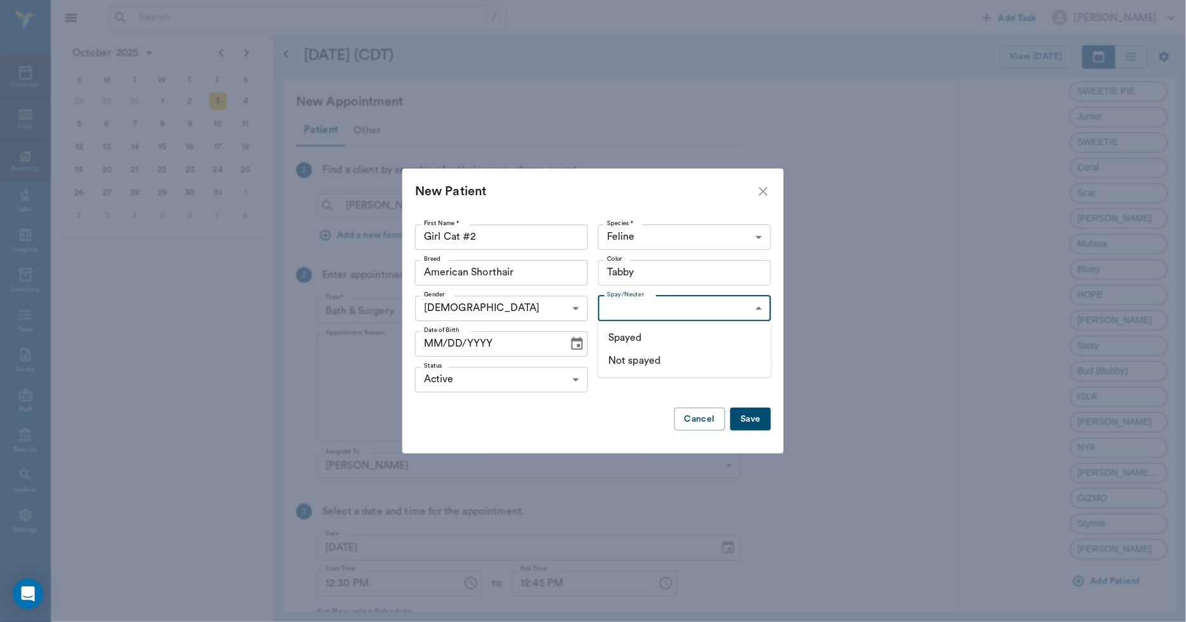
click at [625, 360] on li "Not spayed" at bounding box center [684, 360] width 173 height 23
type input "false"
click at [571, 342] on icon "Choose date" at bounding box center [577, 343] width 15 height 15
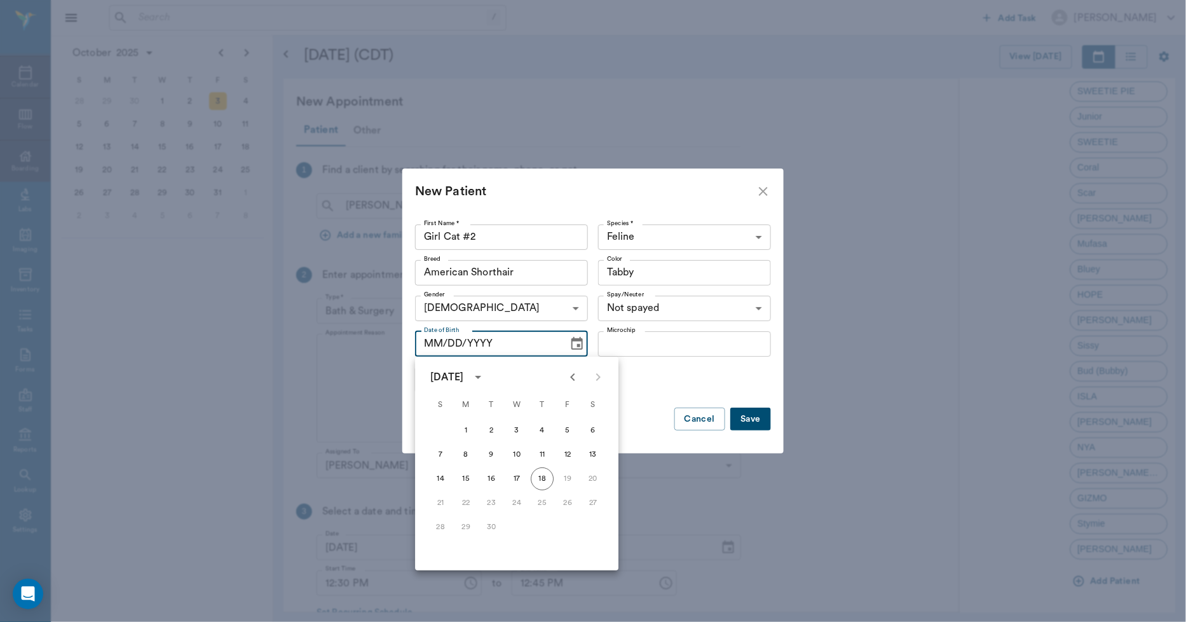
click at [570, 376] on icon "Previous month" at bounding box center [572, 376] width 15 height 15
click at [571, 376] on icon "Previous month" at bounding box center [572, 376] width 15 height 15
click at [572, 376] on icon "Previous month" at bounding box center [572, 377] width 4 height 8
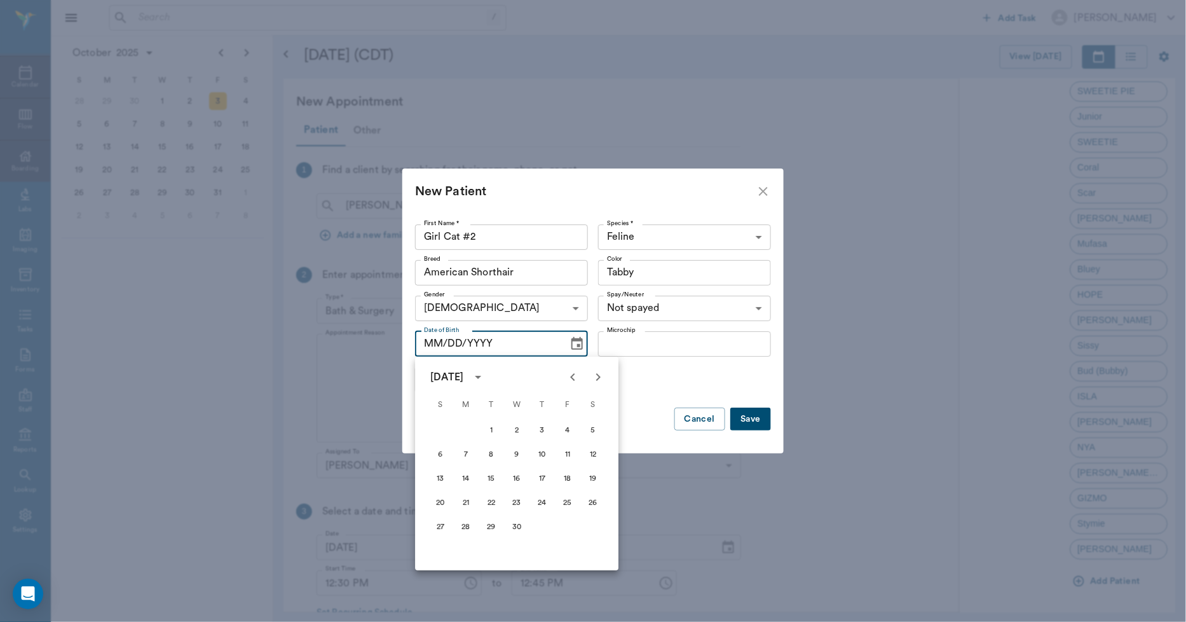
click at [572, 375] on icon "Previous month" at bounding box center [572, 376] width 15 height 15
click at [465, 458] on button "3" at bounding box center [465, 454] width 23 height 23
type input "[DATE]"
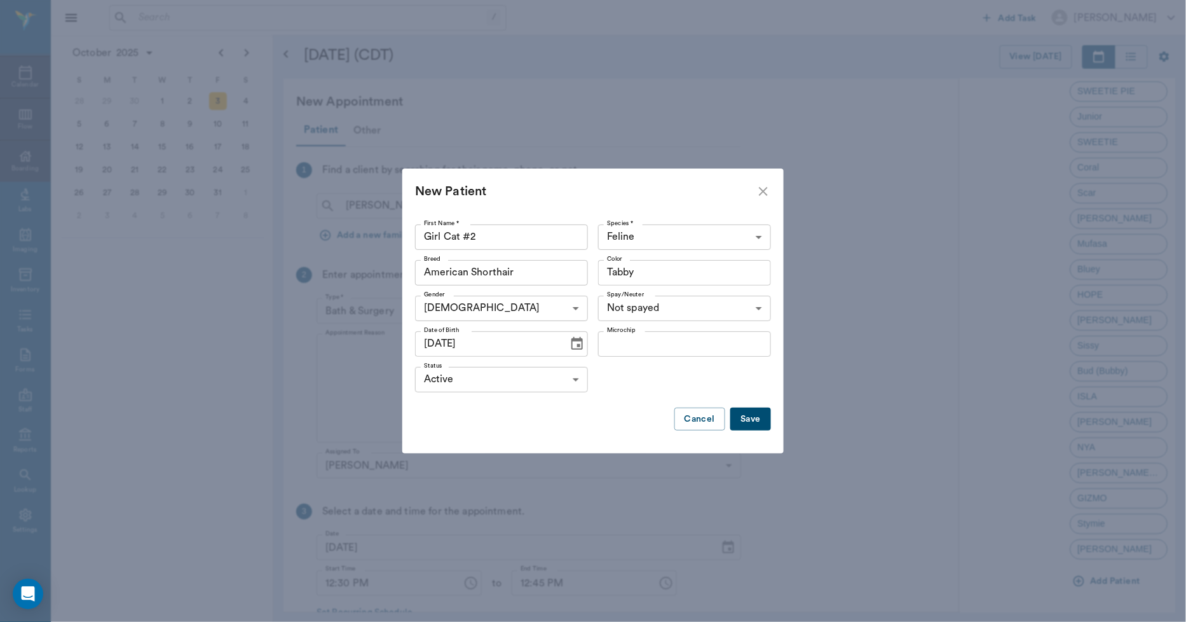
click at [759, 418] on button "Save" at bounding box center [750, 419] width 41 height 24
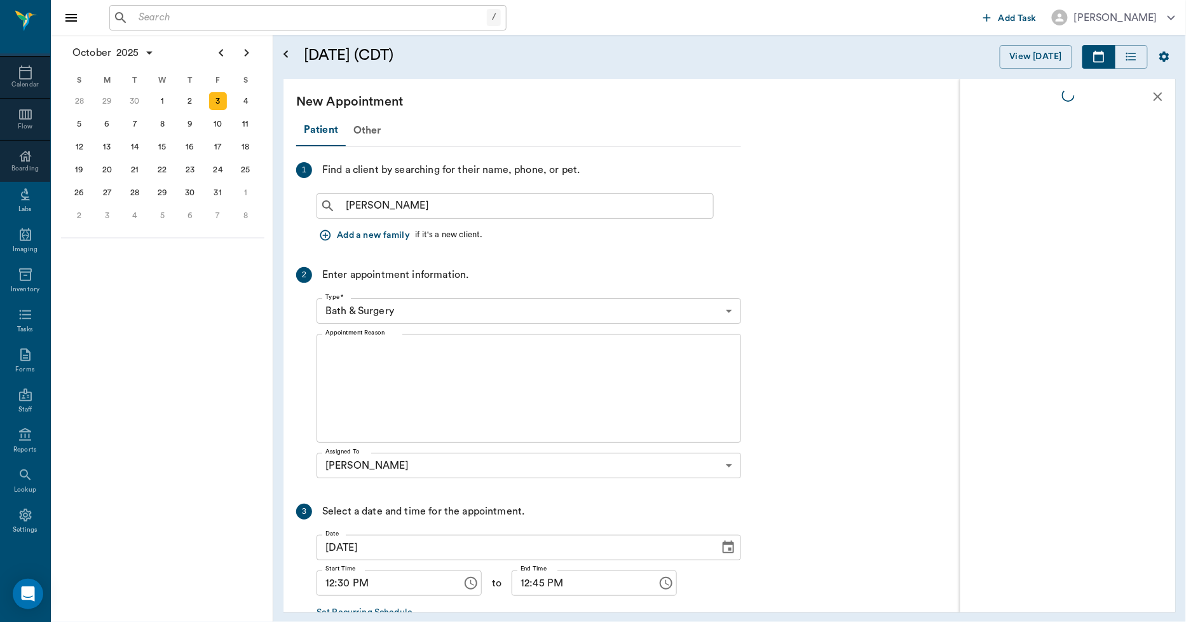
scroll to position [0, 0]
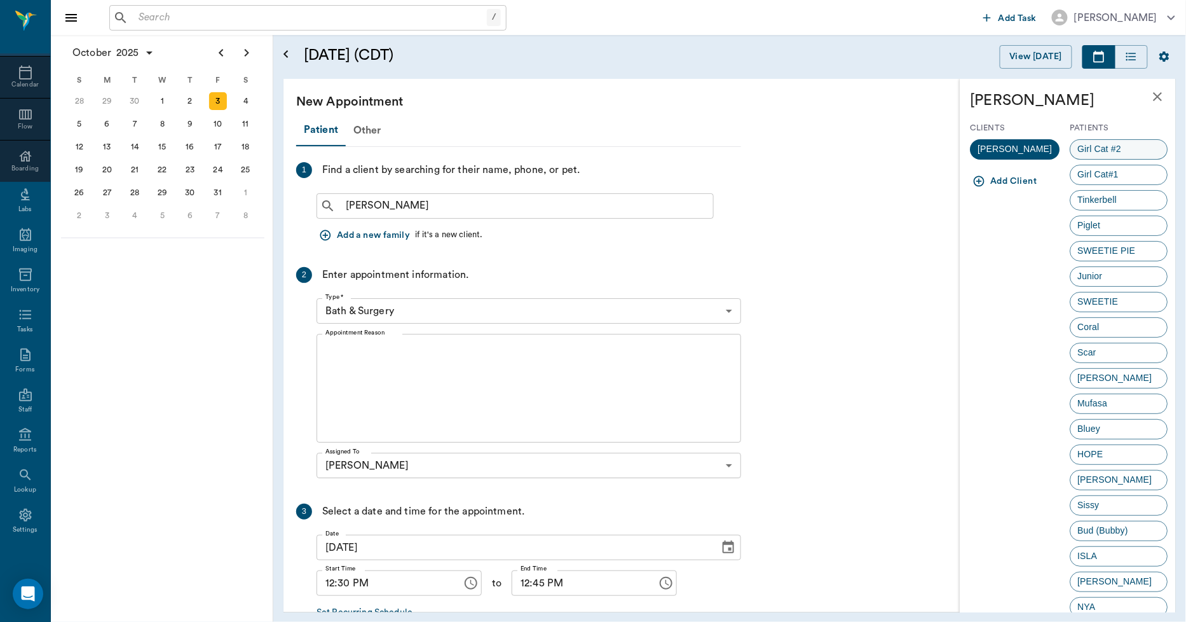
click at [1103, 149] on span "Girl Cat #2" at bounding box center [1100, 148] width 58 height 13
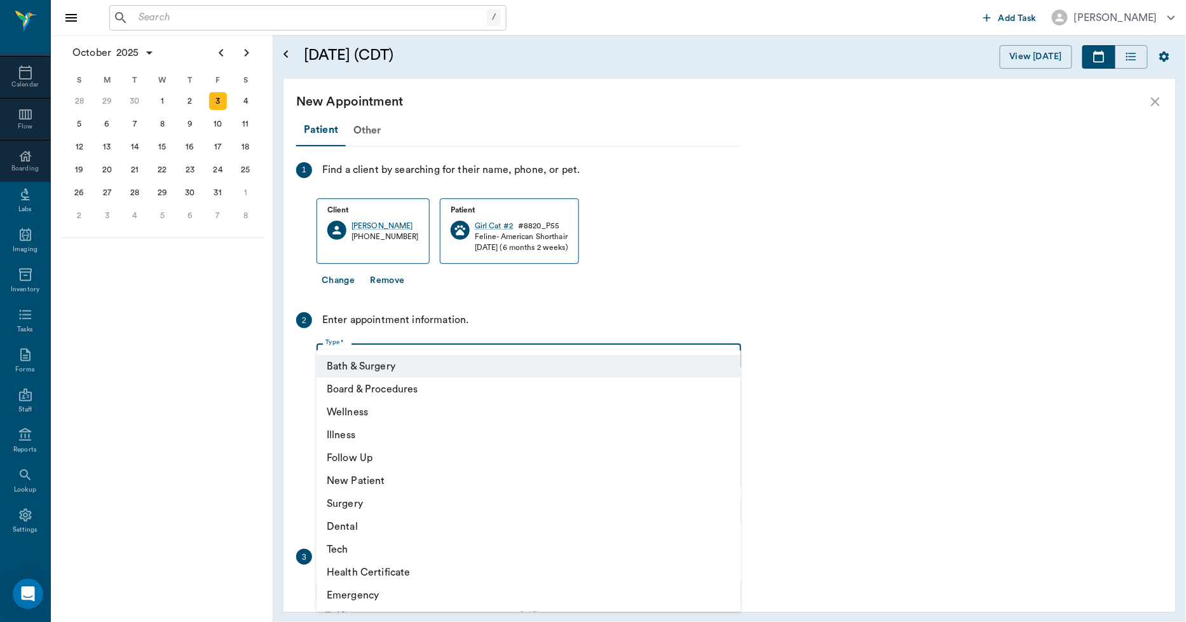
click at [339, 354] on body "/ ​ Add Task [PERSON_NAME] Nectar Messages Appts Calendar Flow Boarding Labs Im…" at bounding box center [593, 311] width 1186 height 622
click at [359, 501] on li "Surgery" at bounding box center [529, 503] width 425 height 23
type input "65d2be4f46e3a538d89b8c18"
type input "01:00 PM"
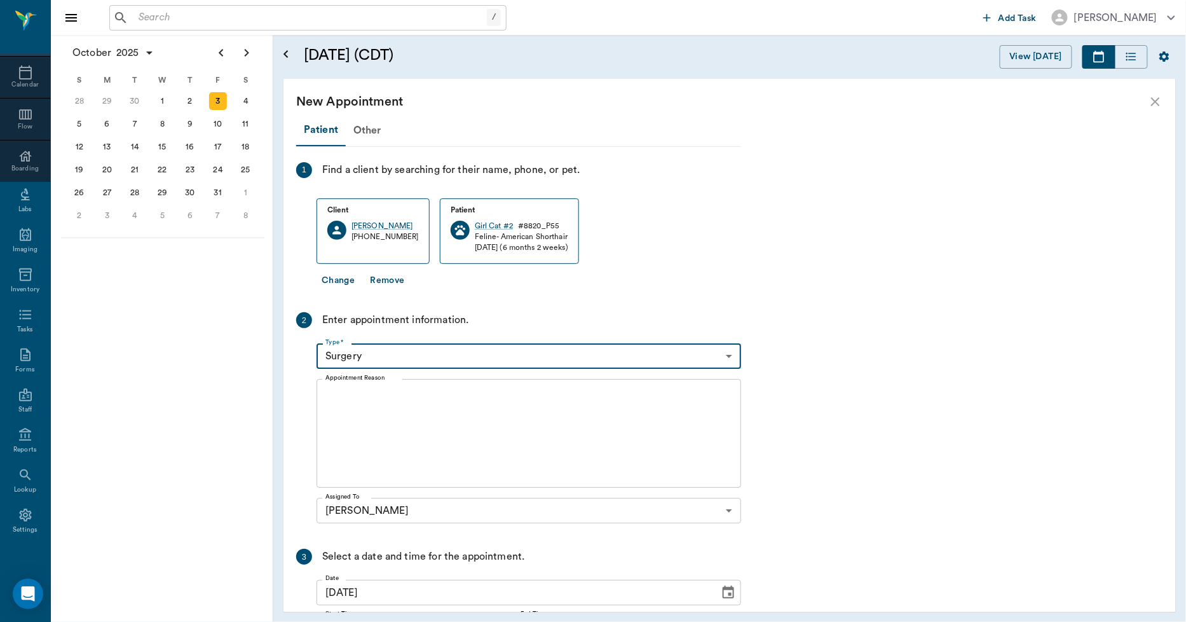
click at [334, 391] on textarea "Appointment Reason" at bounding box center [528, 434] width 407 height 88
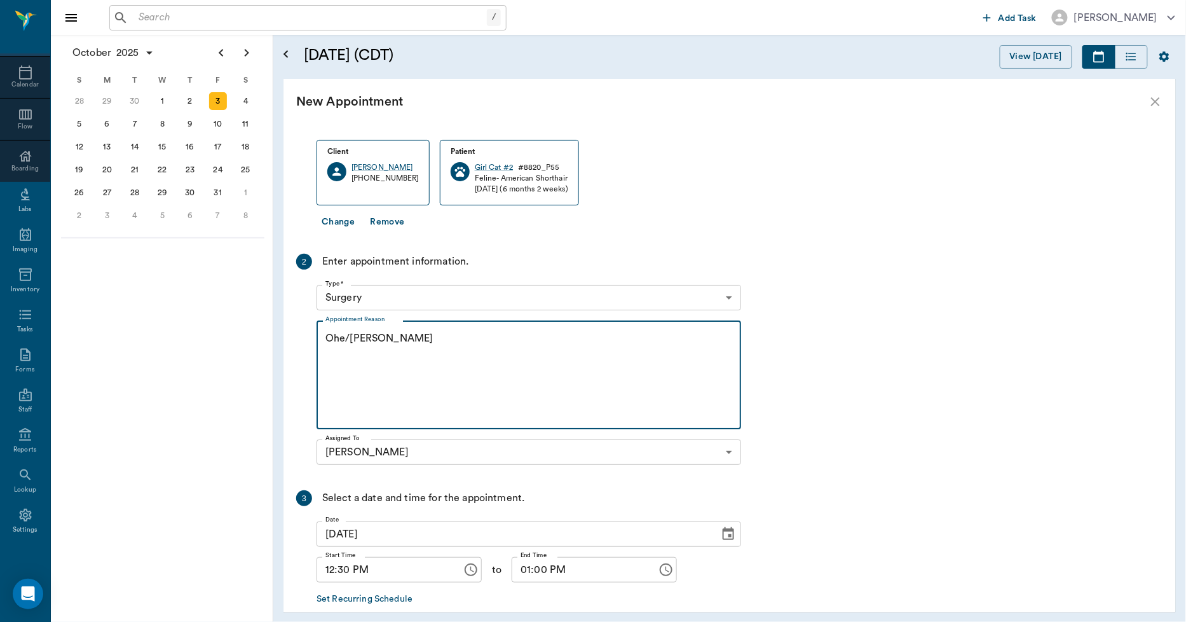
scroll to position [123, 0]
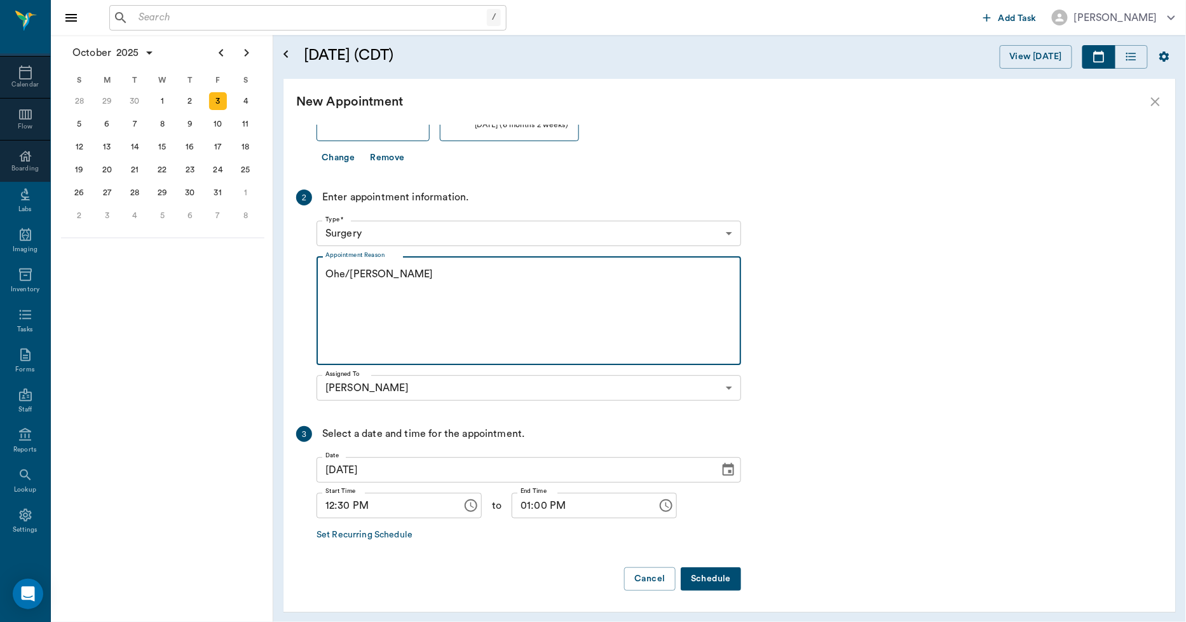
type textarea "Ohe/[PERSON_NAME]"
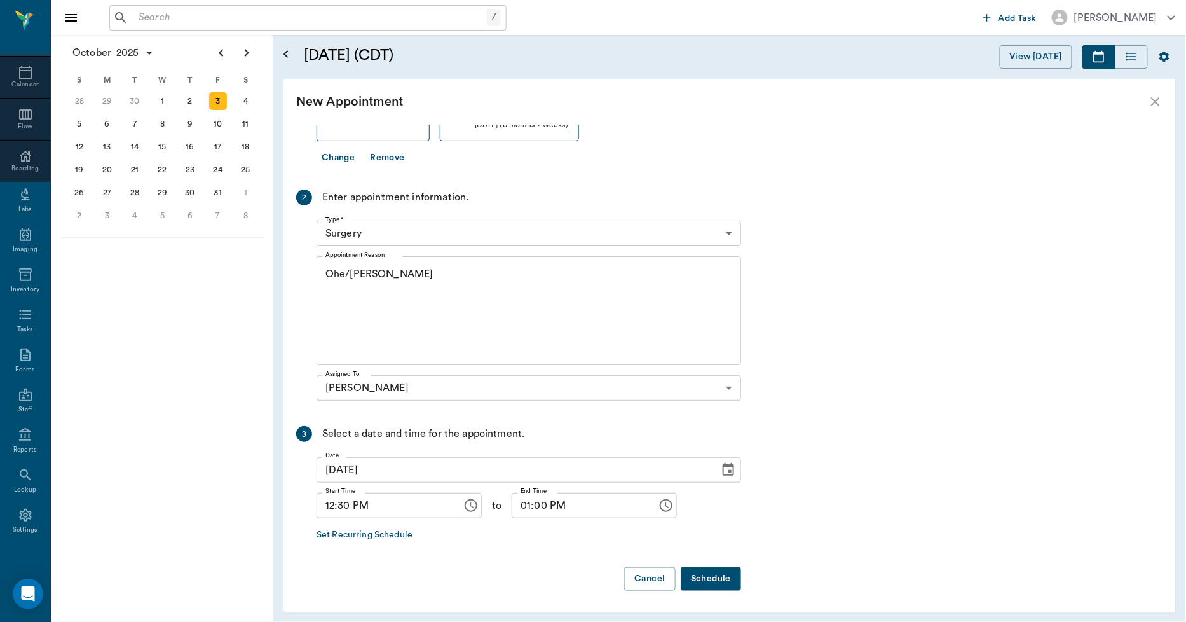
click at [723, 577] on button "Schedule" at bounding box center [711, 579] width 60 height 24
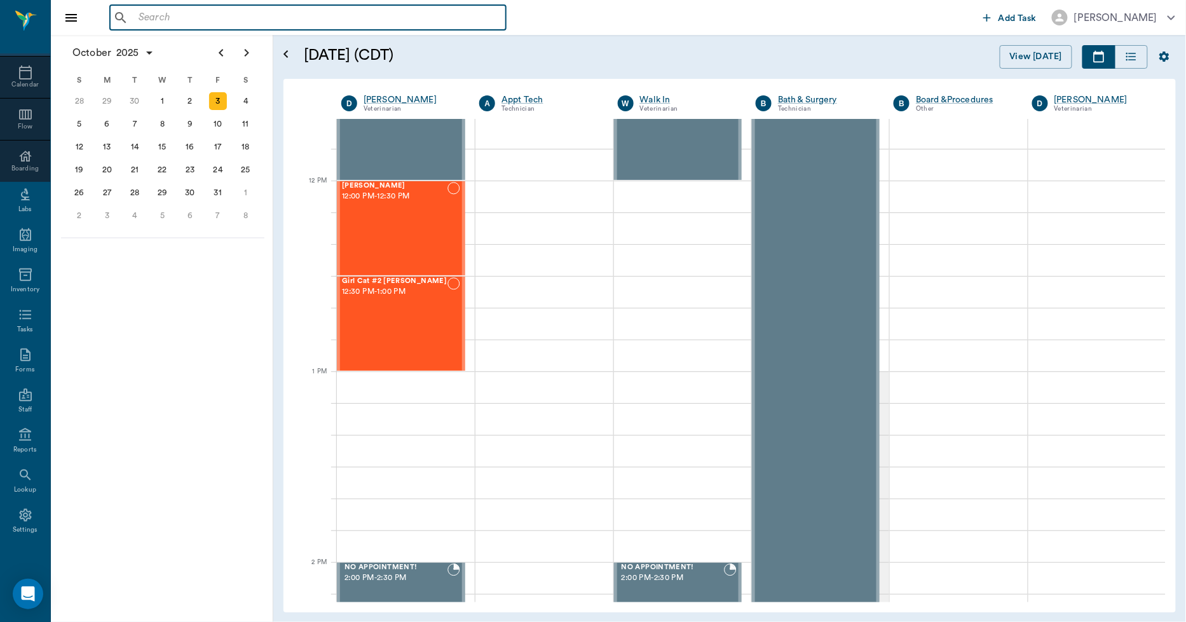
click at [142, 14] on input "text" at bounding box center [316, 18] width 367 height 18
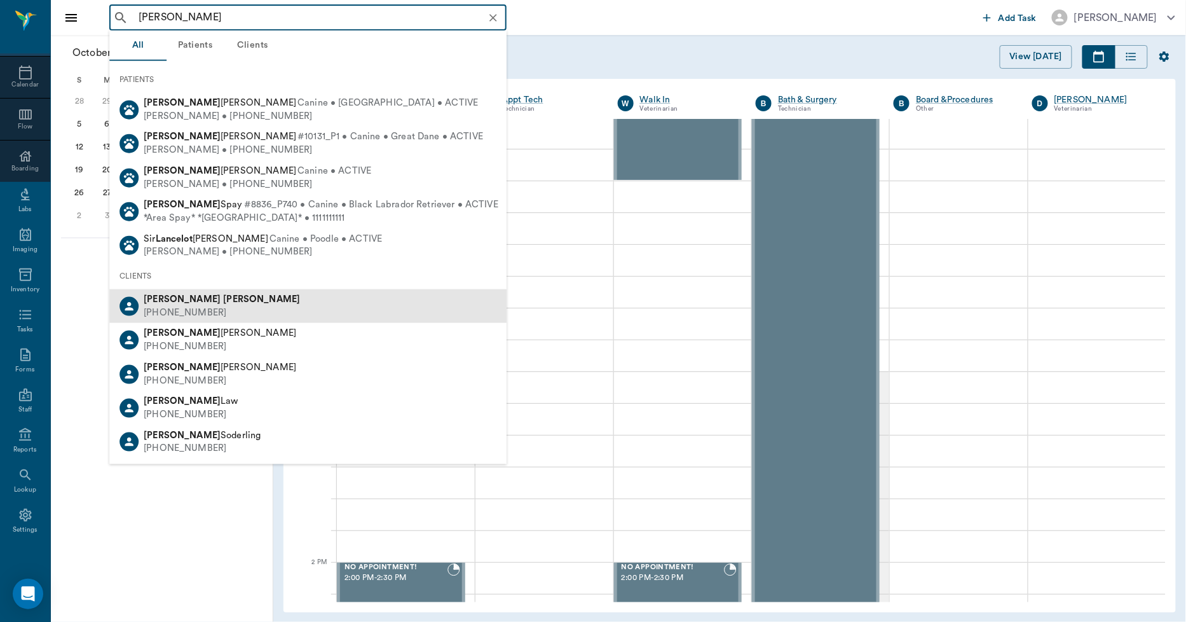
click at [223, 303] on b "[PERSON_NAME]" at bounding box center [261, 299] width 77 height 10
type input "[PERSON_NAME]"
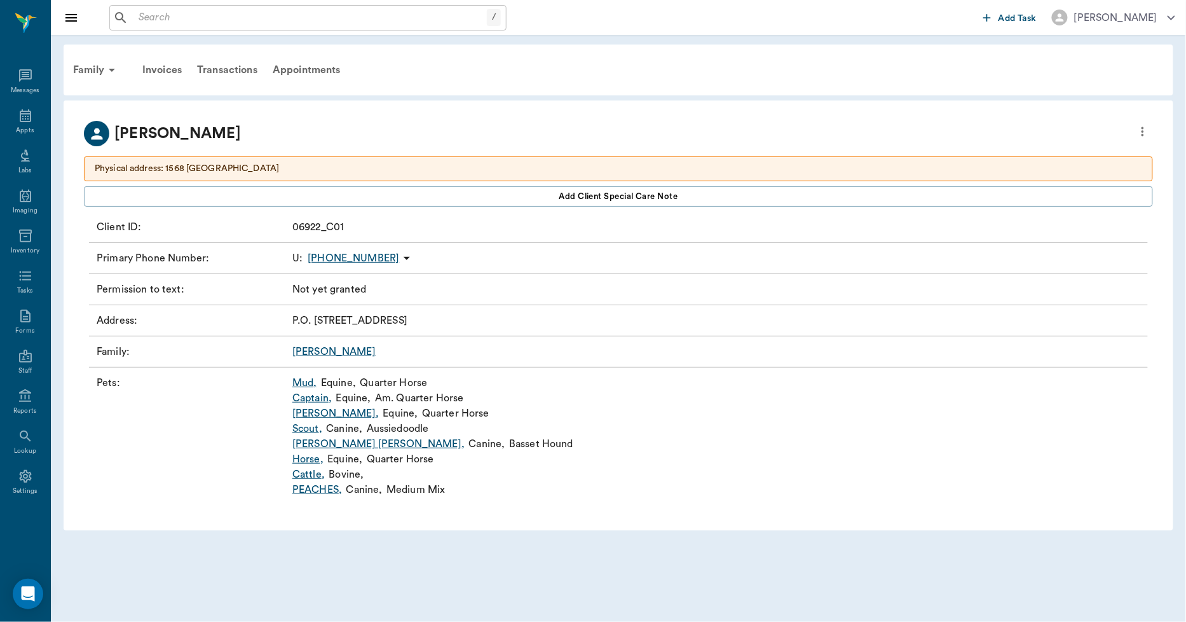
click at [303, 383] on link "Mud ," at bounding box center [304, 382] width 25 height 15
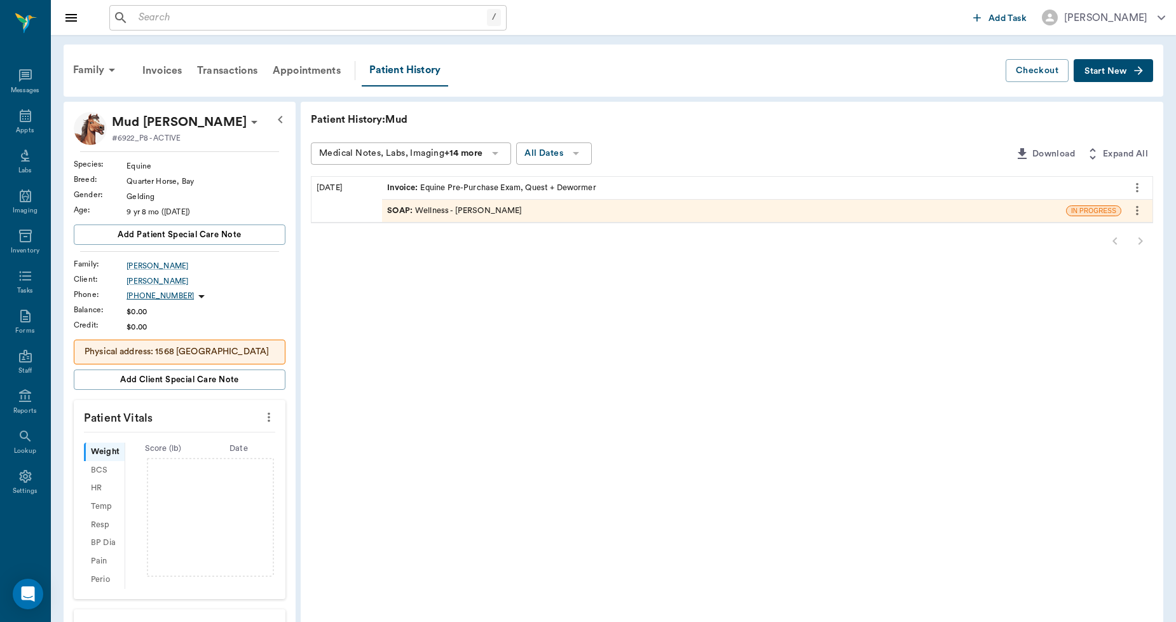
click at [400, 188] on span "Invoice :" at bounding box center [403, 188] width 33 height 12
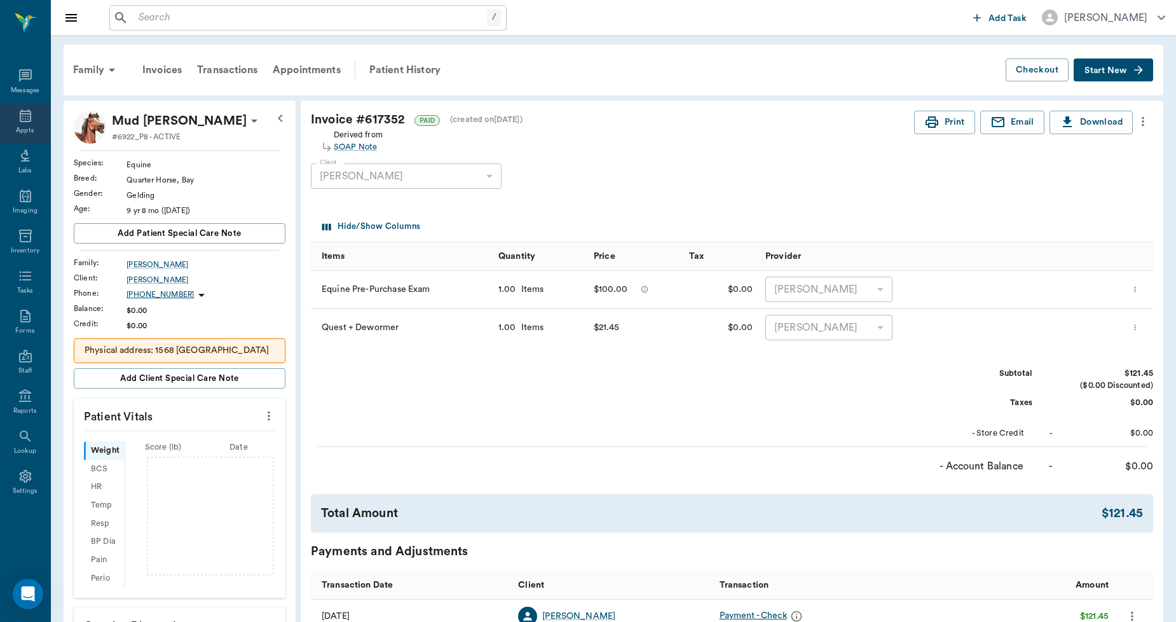
click at [24, 116] on icon at bounding box center [25, 115] width 15 height 15
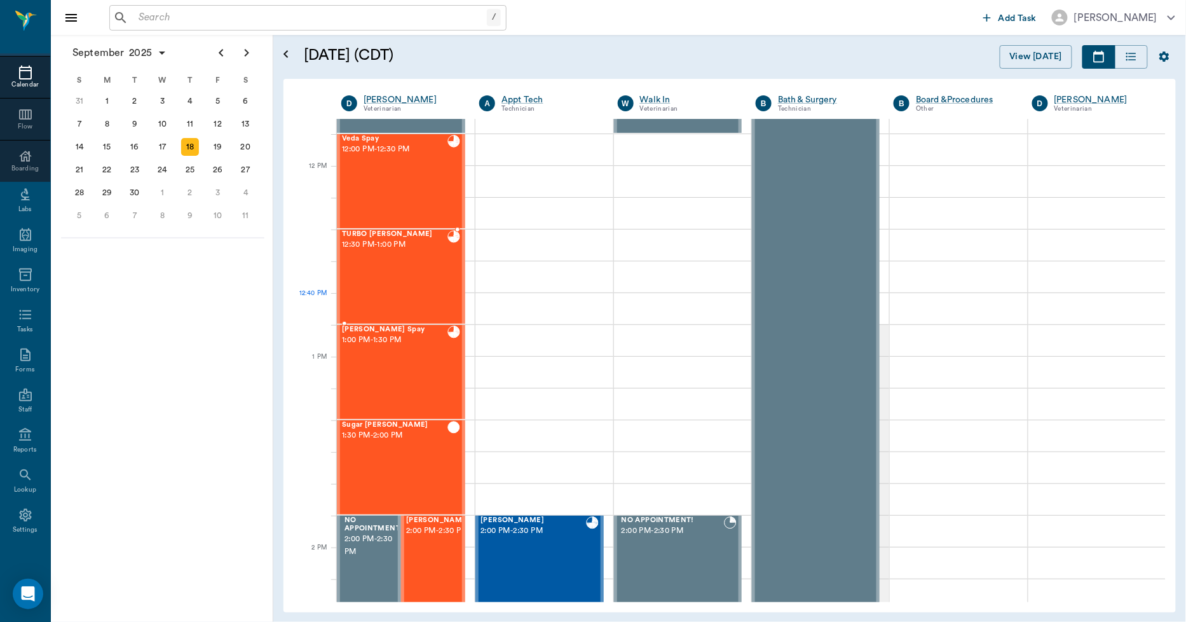
scroll to position [721, 0]
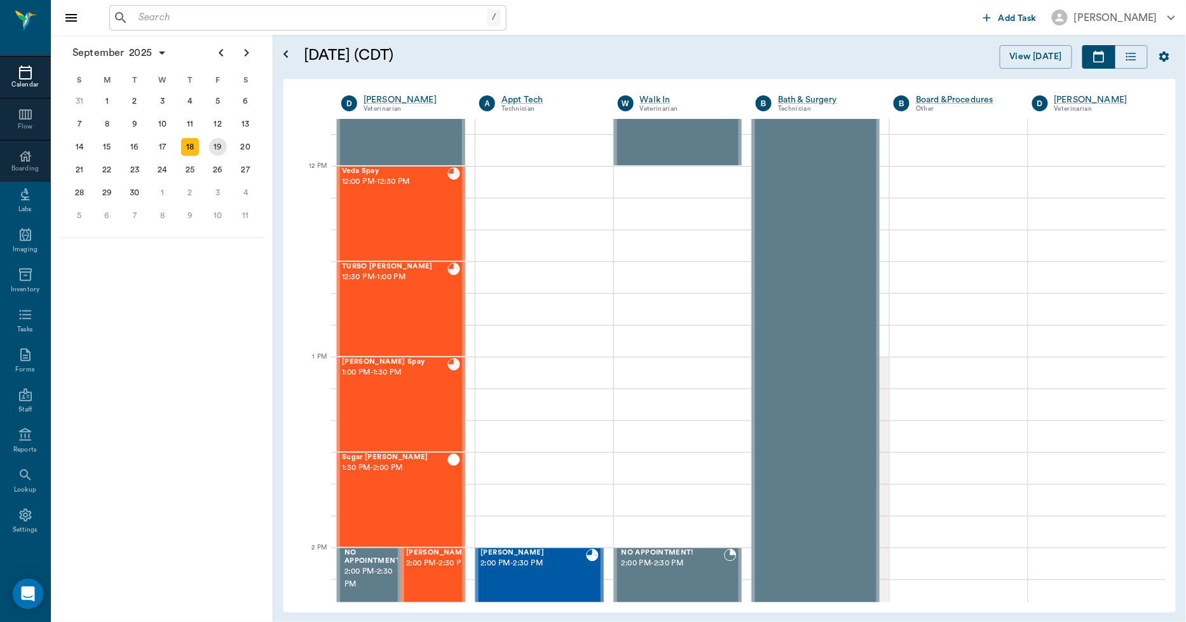
click at [222, 151] on div "19" at bounding box center [218, 147] width 18 height 18
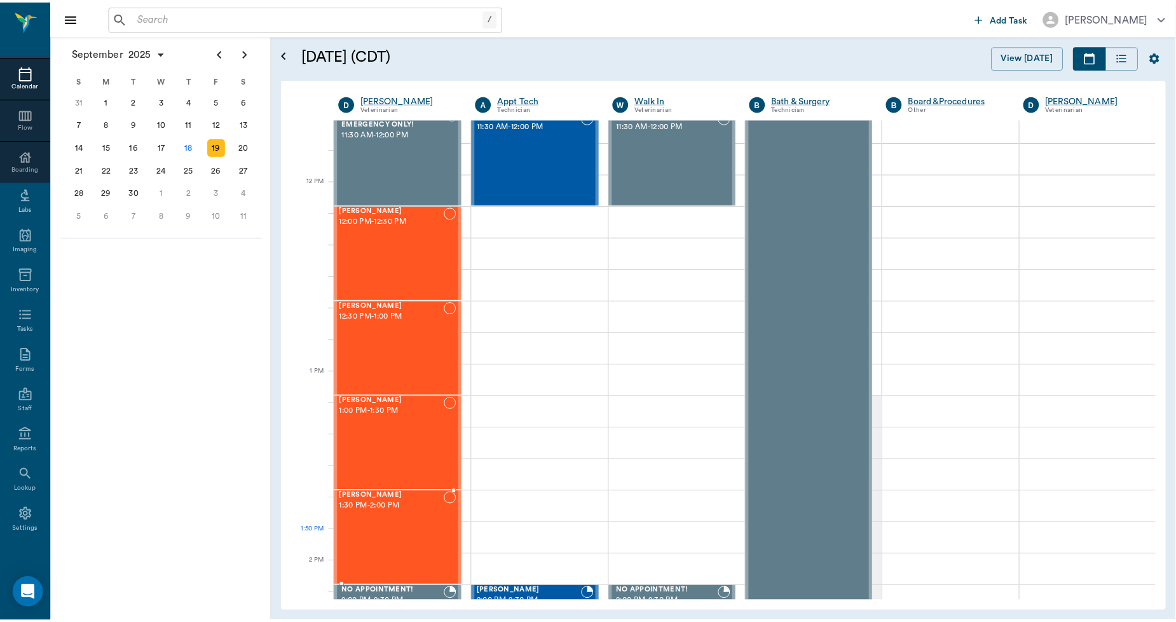
scroll to position [706, 0]
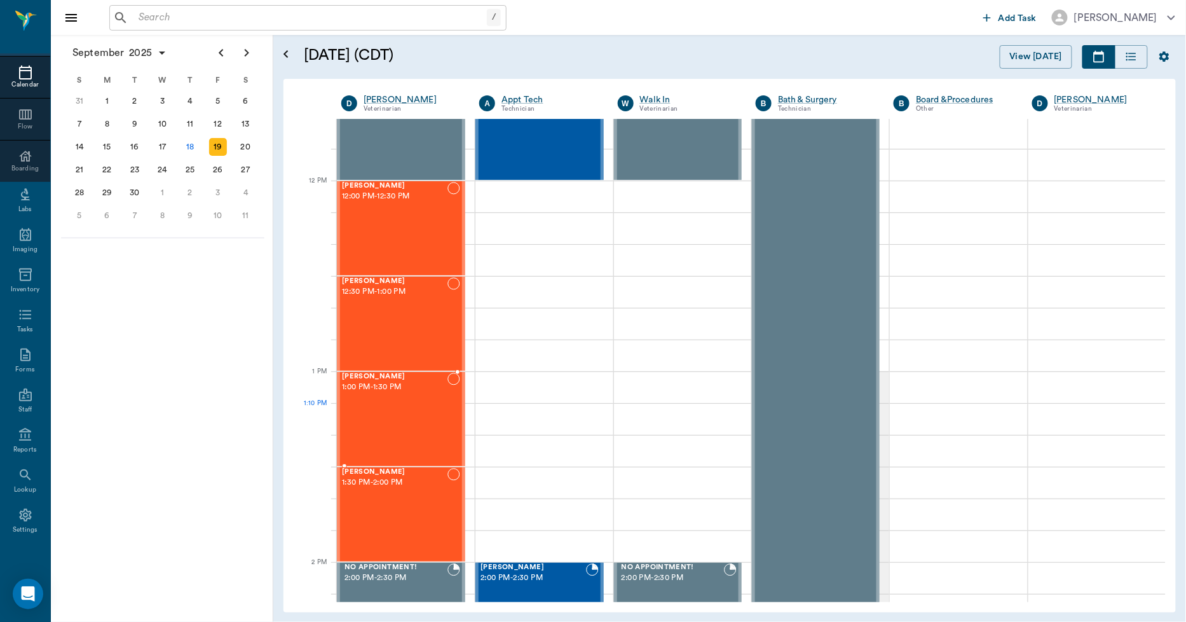
click at [367, 404] on div "Bella Spay 1:00 PM - 1:30 PM" at bounding box center [395, 418] width 106 height 93
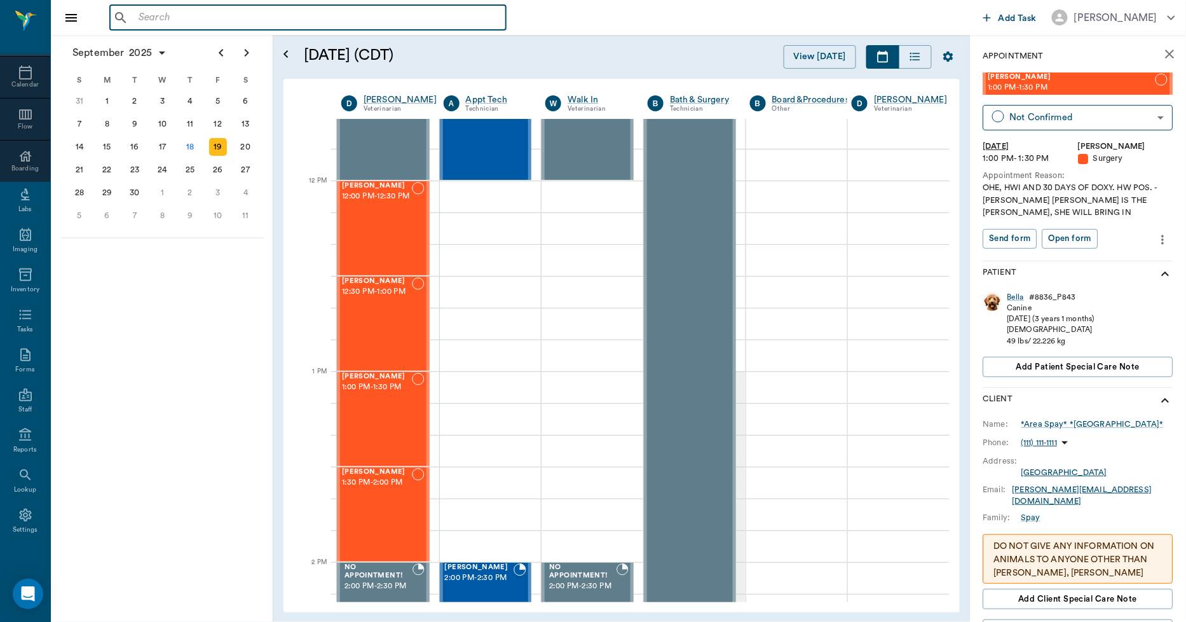
click at [157, 21] on input "text" at bounding box center [316, 18] width 367 height 18
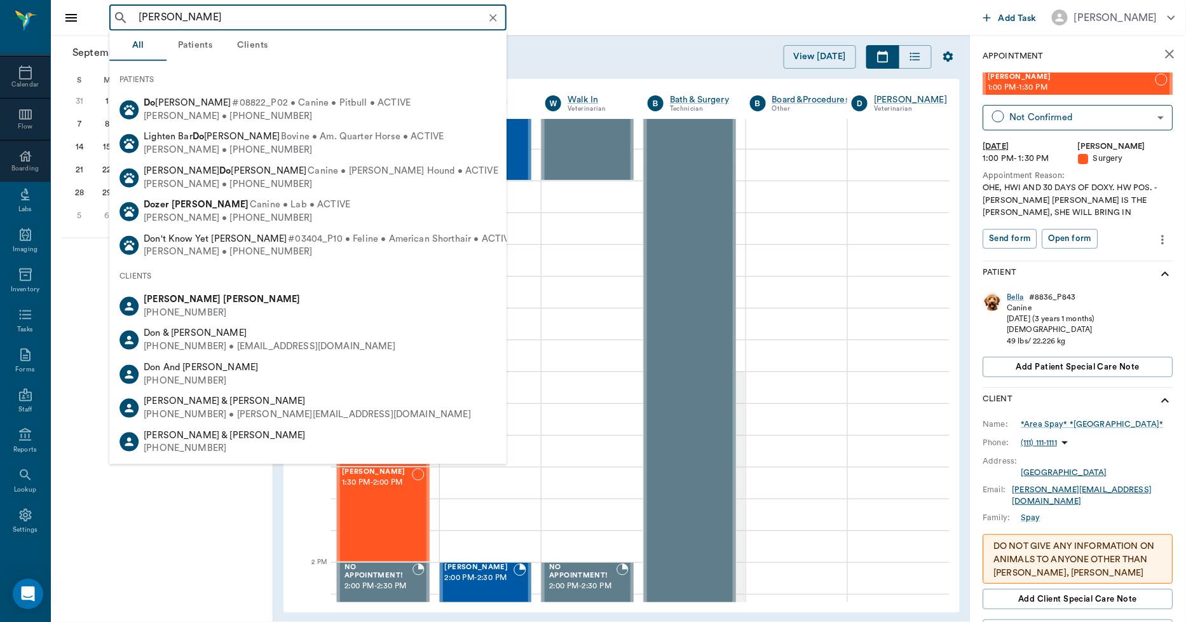
type input "[PERSON_NAME]"
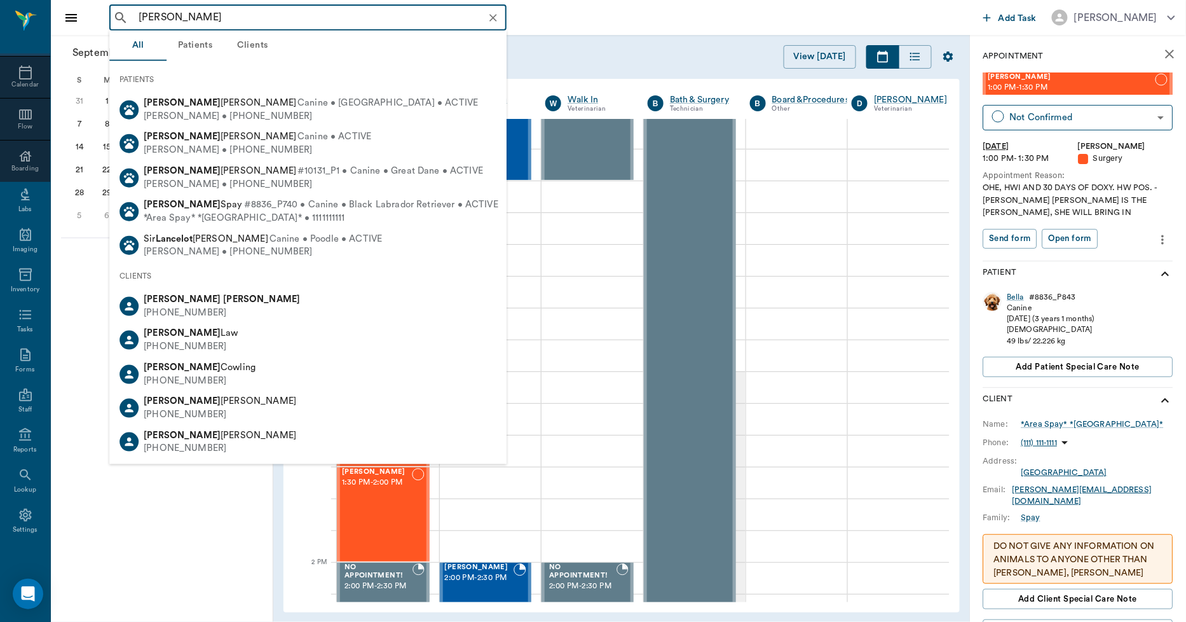
click at [197, 299] on div "[PERSON_NAME]" at bounding box center [222, 299] width 156 height 13
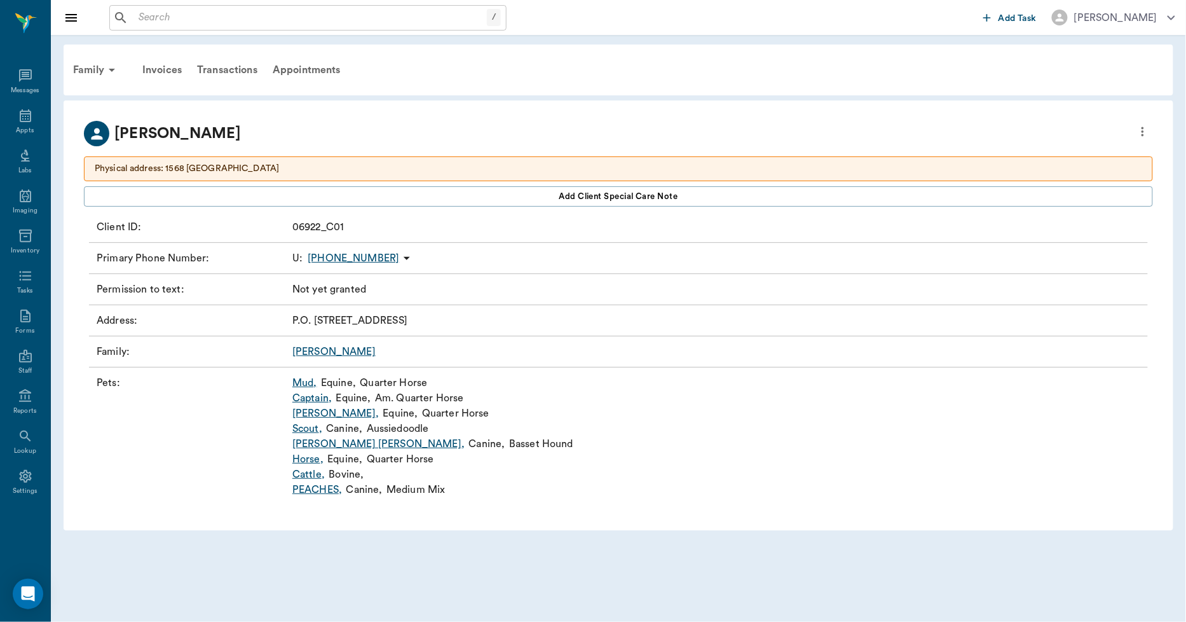
click at [303, 380] on link "Mud ," at bounding box center [304, 382] width 25 height 15
